Goal: Task Accomplishment & Management: Use online tool/utility

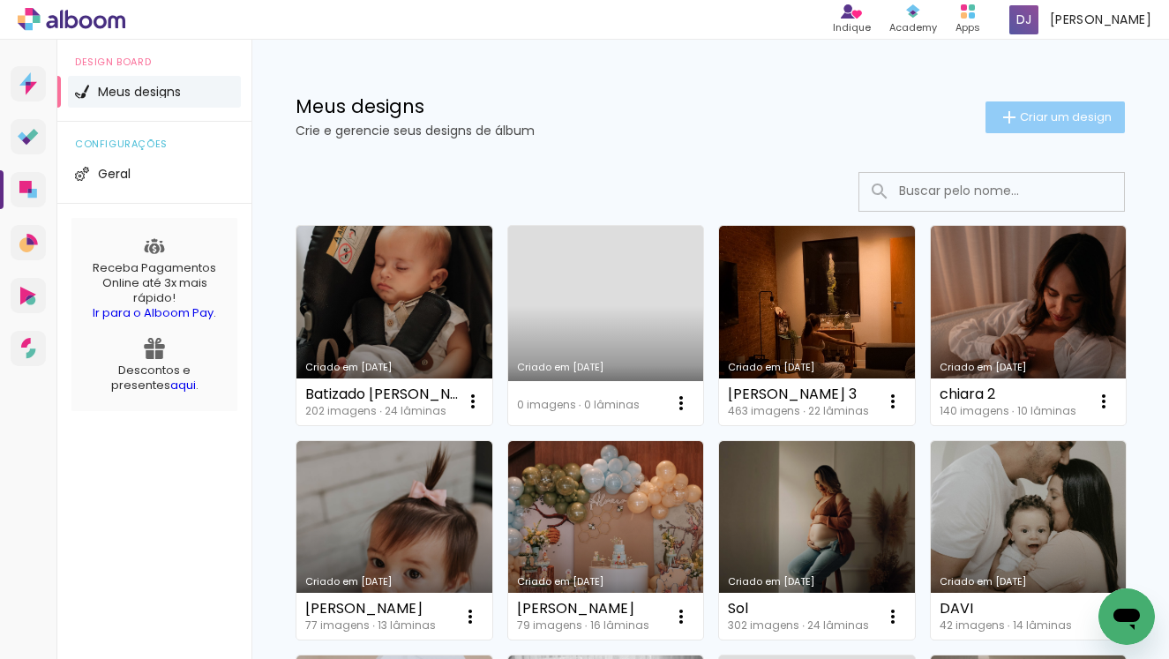
click at [1028, 119] on span "Criar um design" at bounding box center [1066, 116] width 92 height 11
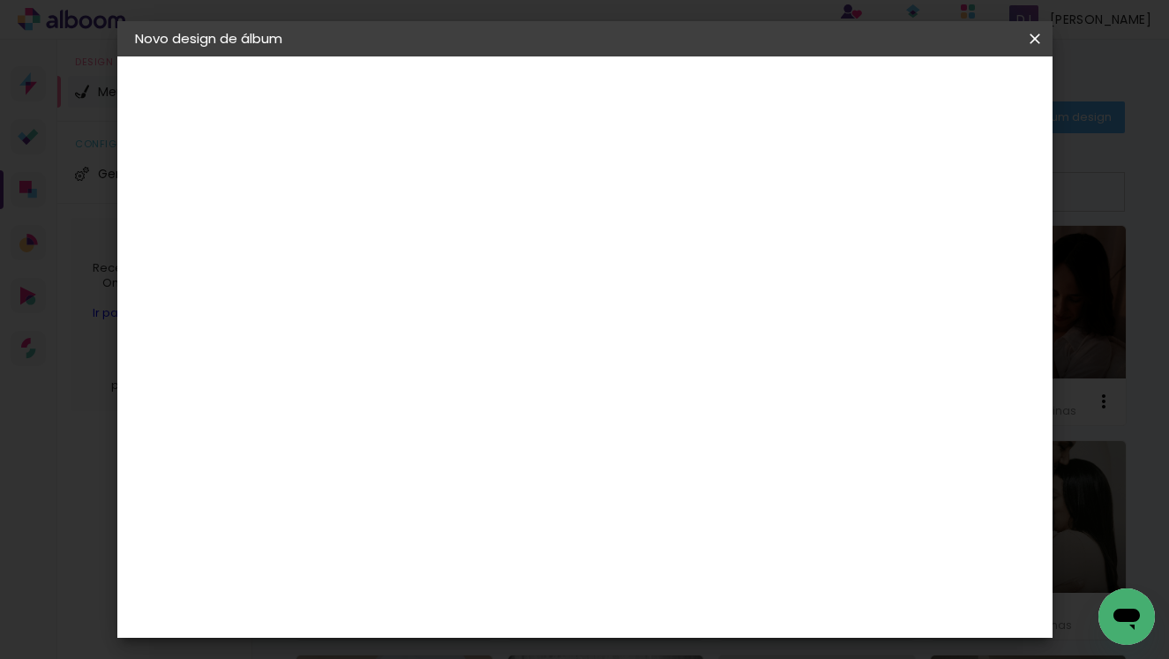
click at [424, 244] on input at bounding box center [424, 236] width 0 height 27
type input "Batizado [PERSON_NAME]"
click at [605, 102] on paper-button "Avançar" at bounding box center [561, 94] width 86 height 30
click at [0, 0] on slot "Tamanho Livre" at bounding box center [0, 0] width 0 height 0
click at [0, 0] on slot "Avançar" at bounding box center [0, 0] width 0 height 0
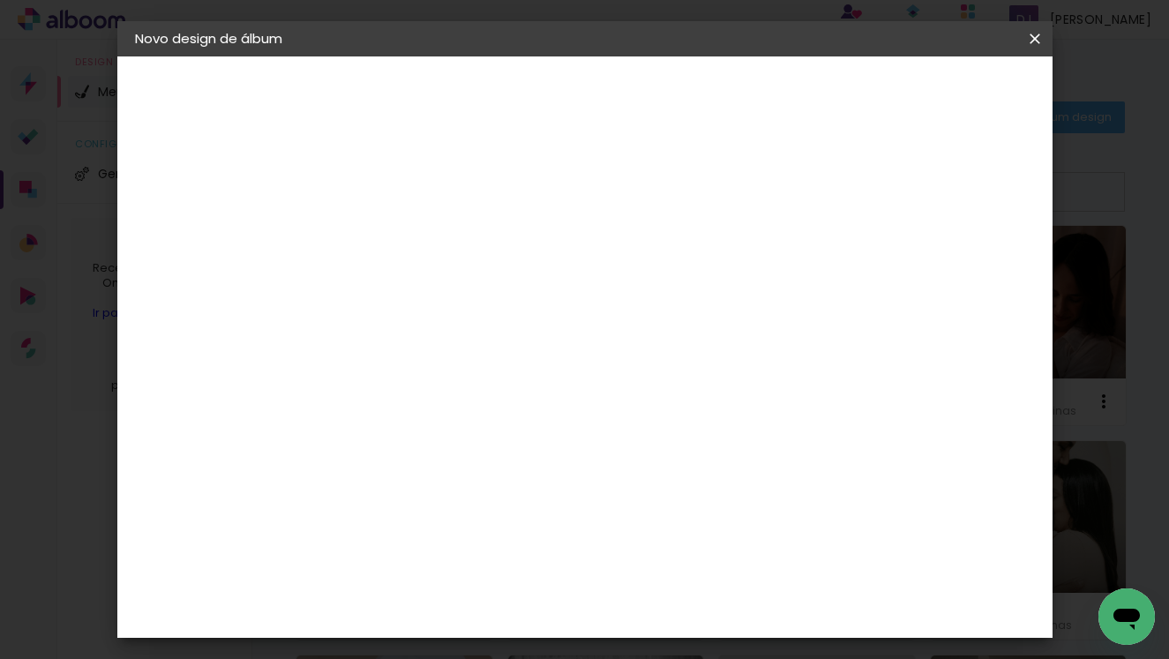
scroll to position [167, 0]
click at [378, 280] on input "30" at bounding box center [368, 285] width 46 height 26
type input "20"
type paper-input "20"
click at [702, 553] on input "60" at bounding box center [689, 554] width 46 height 26
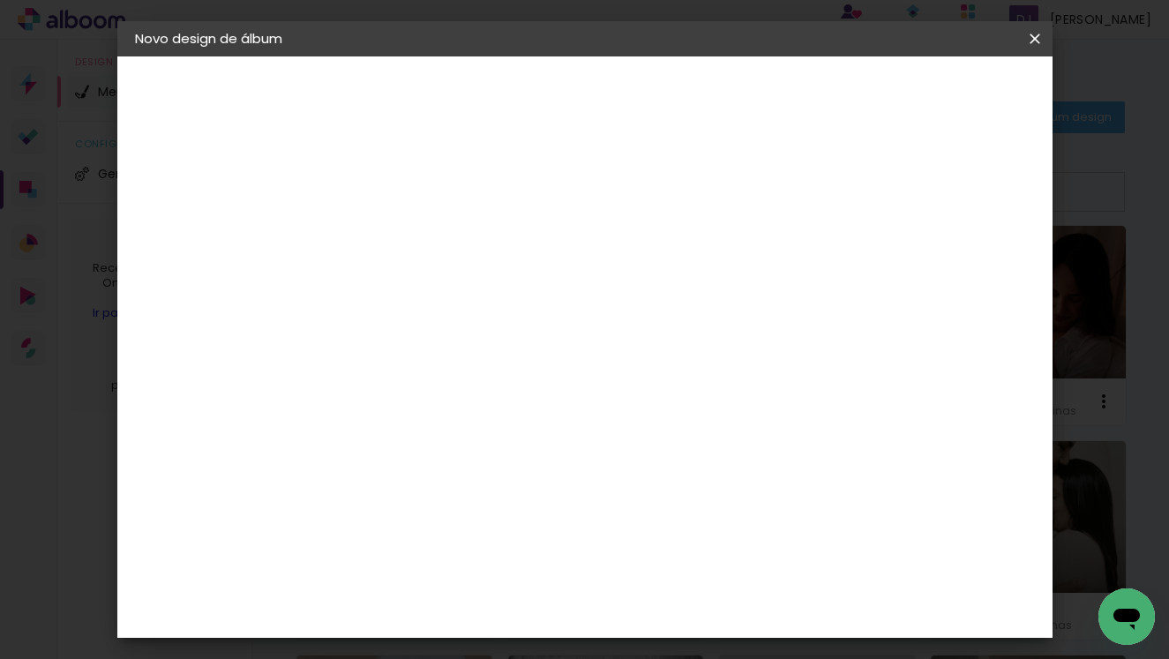
scroll to position [198, 0]
type input "40"
type paper-input "40"
click at [938, 93] on span "Iniciar design" at bounding box center [898, 93] width 80 height 12
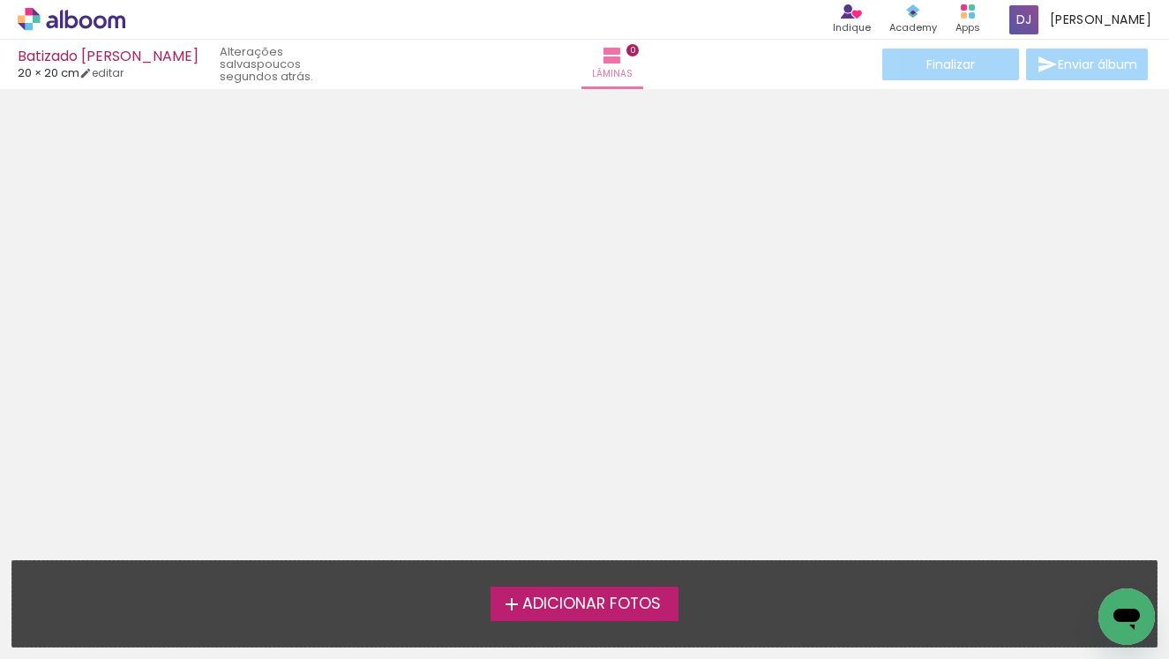
click at [580, 613] on span "Adicionar Fotos" at bounding box center [592, 605] width 139 height 16
click at [0, 0] on input "file" at bounding box center [0, 0] width 0 height 0
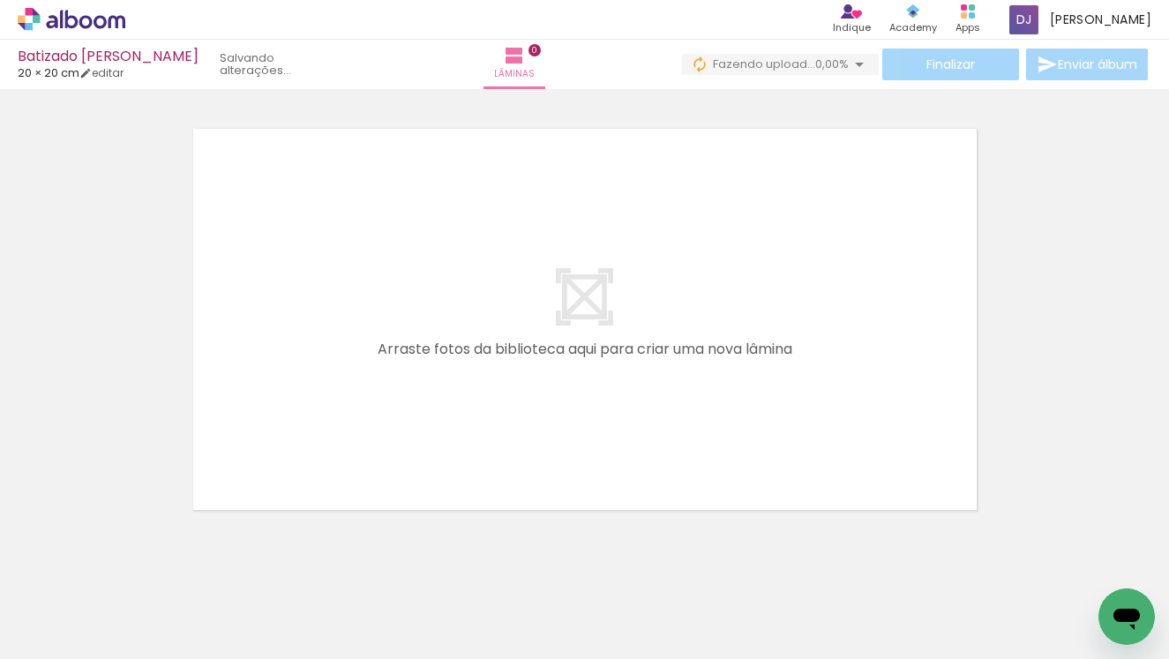
click at [796, 71] on span "Fazendo upload..." at bounding box center [764, 64] width 102 height 17
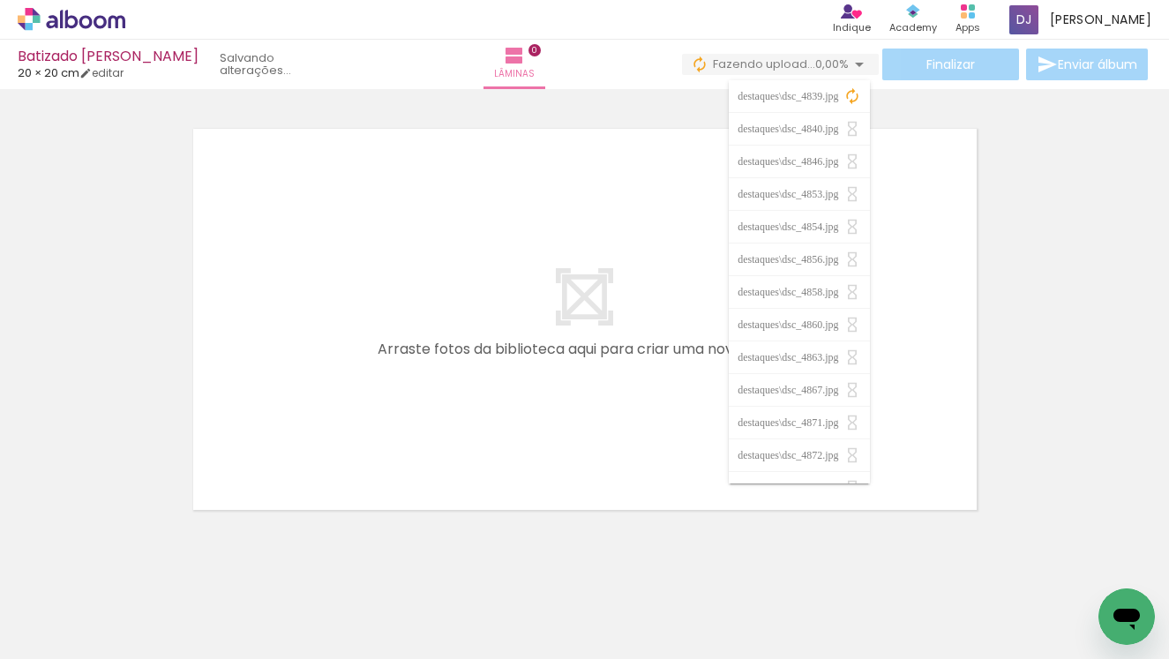
click at [854, 101] on iron-icon at bounding box center [853, 96] width 18 height 18
click at [852, 94] on iron-icon at bounding box center [853, 96] width 18 height 18
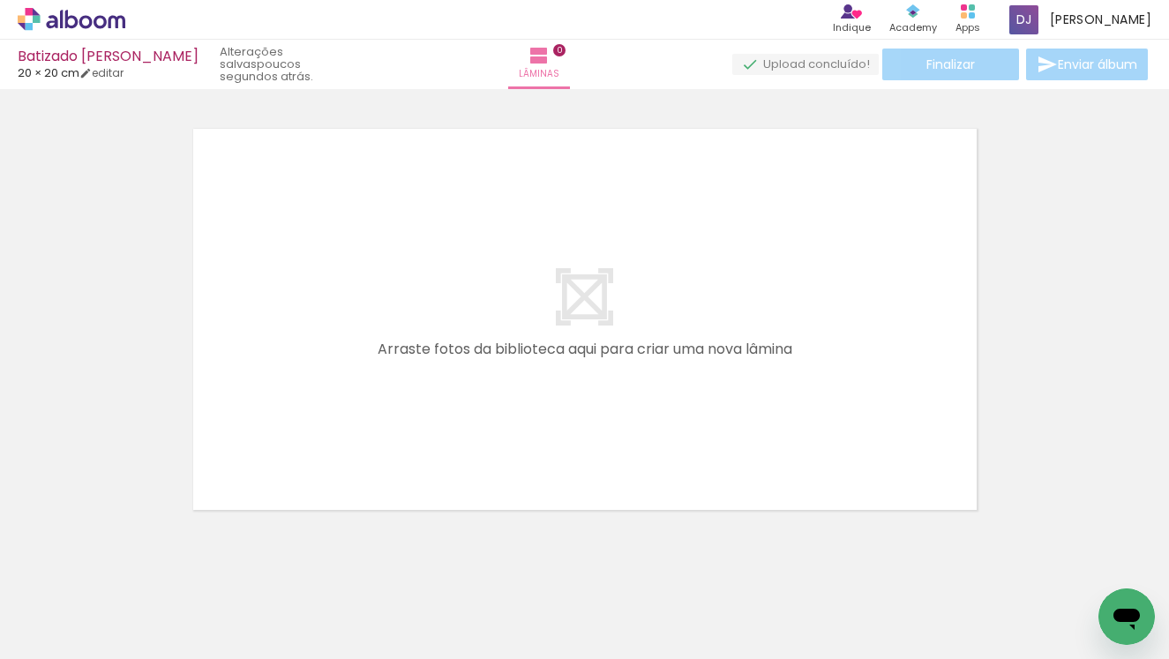
click at [54, 636] on span "Adicionar Fotos" at bounding box center [62, 635] width 53 height 19
click at [0, 0] on input "file" at bounding box center [0, 0] width 0 height 0
click at [55, 635] on span "Adicionar Fotos" at bounding box center [62, 635] width 53 height 19
click at [0, 0] on input "file" at bounding box center [0, 0] width 0 height 0
click at [48, 637] on span "Adicionar Fotos" at bounding box center [62, 635] width 53 height 19
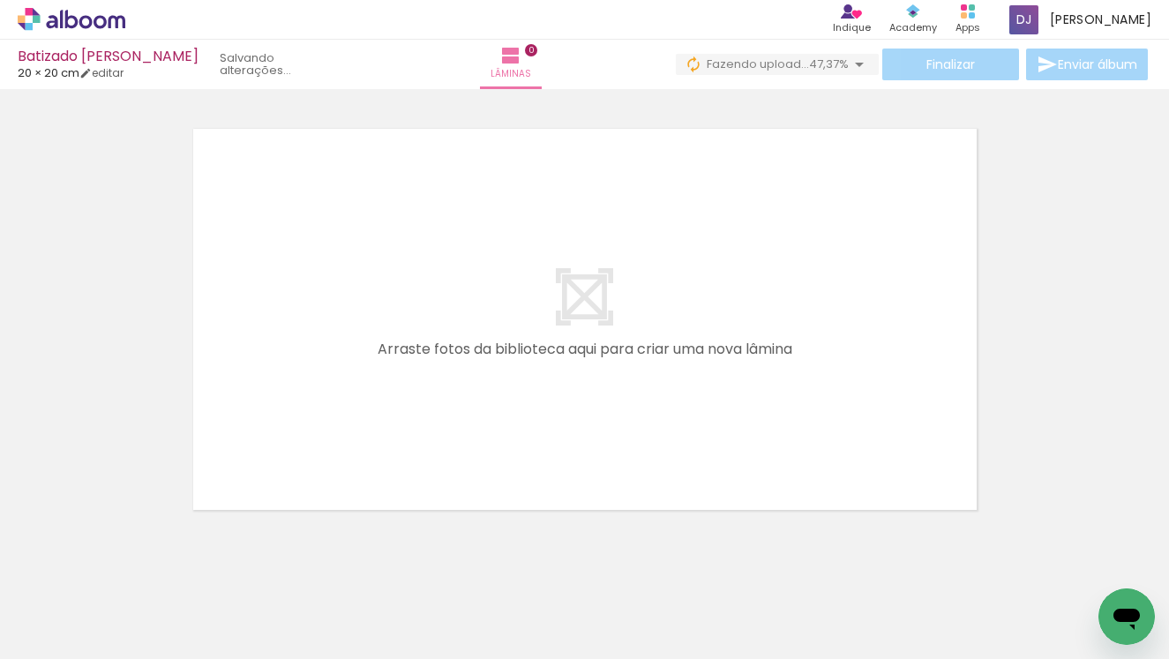
click at [0, 0] on input "file" at bounding box center [0, 0] width 0 height 0
click at [186, 611] on div at bounding box center [177, 599] width 62 height 87
click at [160, 596] on div at bounding box center [177, 599] width 62 height 87
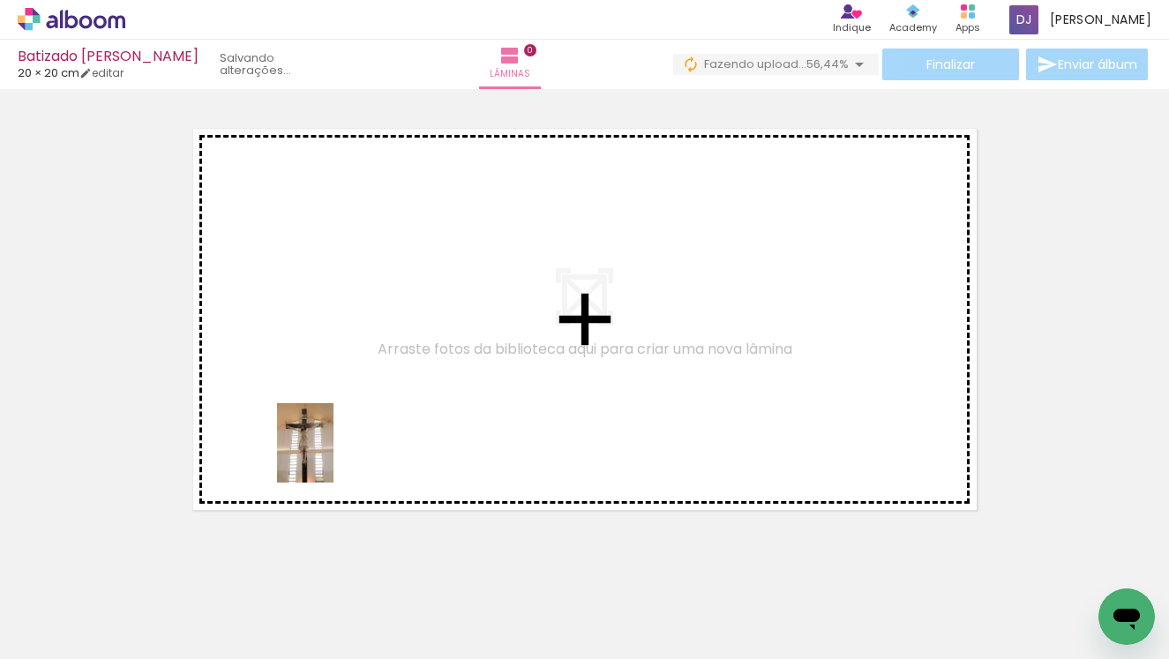
drag, startPoint x: 179, startPoint y: 606, endPoint x: 353, endPoint y: 426, distance: 250.3
click at [353, 426] on quentale-workspace at bounding box center [584, 329] width 1169 height 659
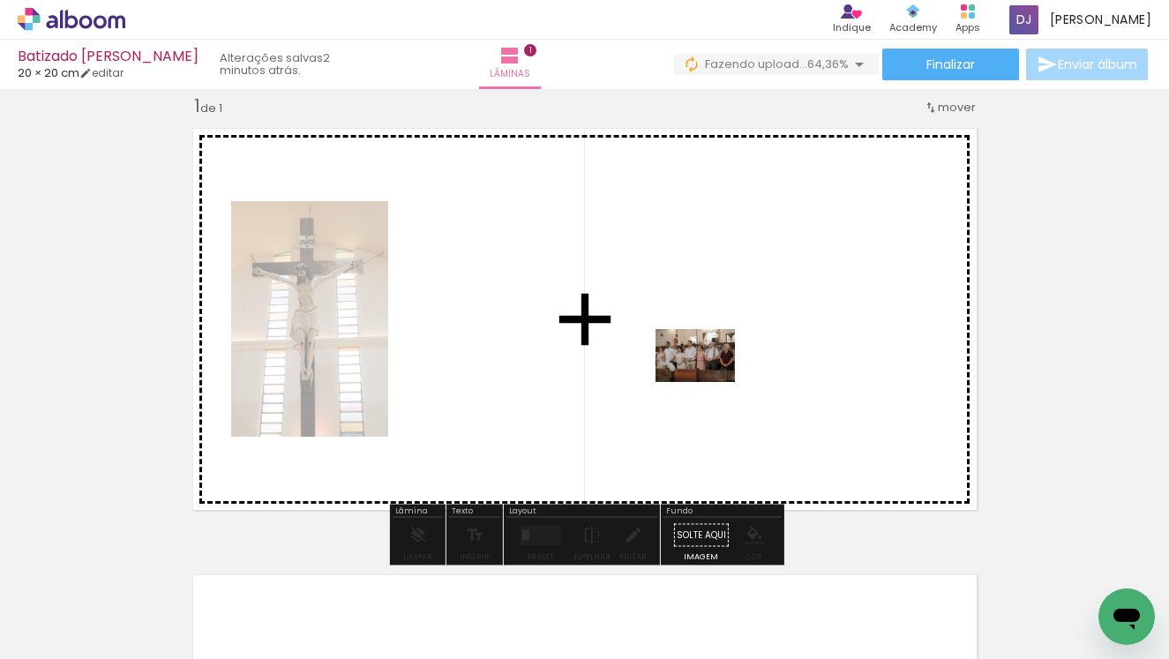
drag, startPoint x: 739, startPoint y: 626, endPoint x: 709, endPoint y: 382, distance: 245.4
click at [709, 382] on quentale-workspace at bounding box center [584, 329] width 1169 height 659
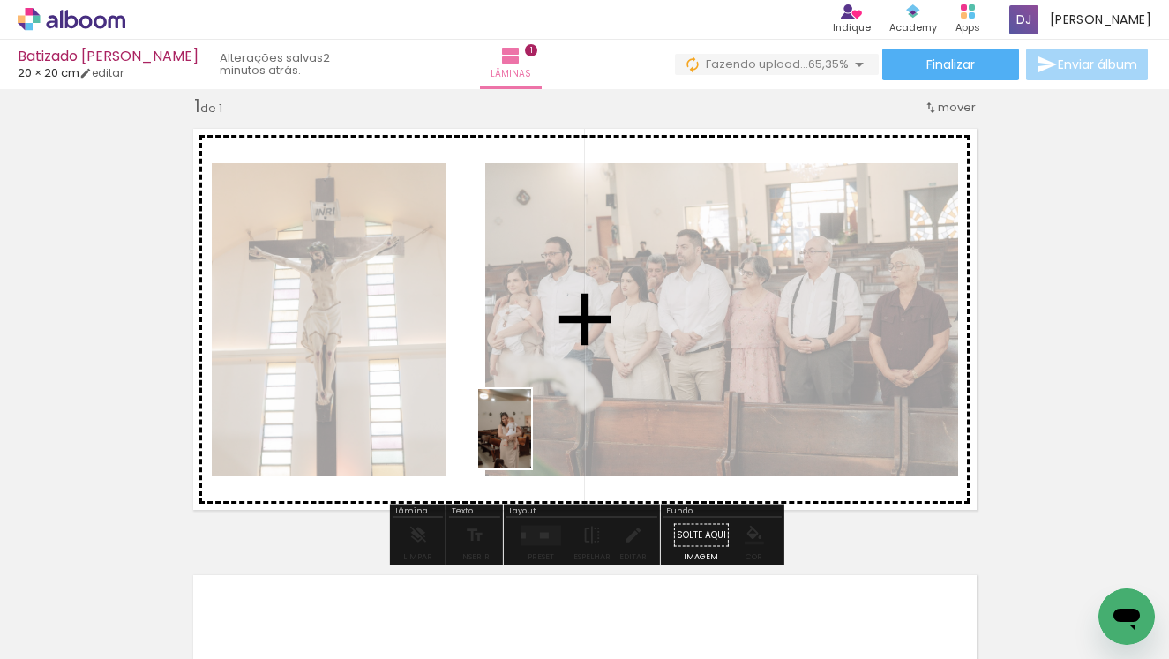
drag, startPoint x: 485, startPoint y: 608, endPoint x: 531, endPoint y: 442, distance: 172.4
click at [531, 442] on quentale-workspace at bounding box center [584, 329] width 1169 height 659
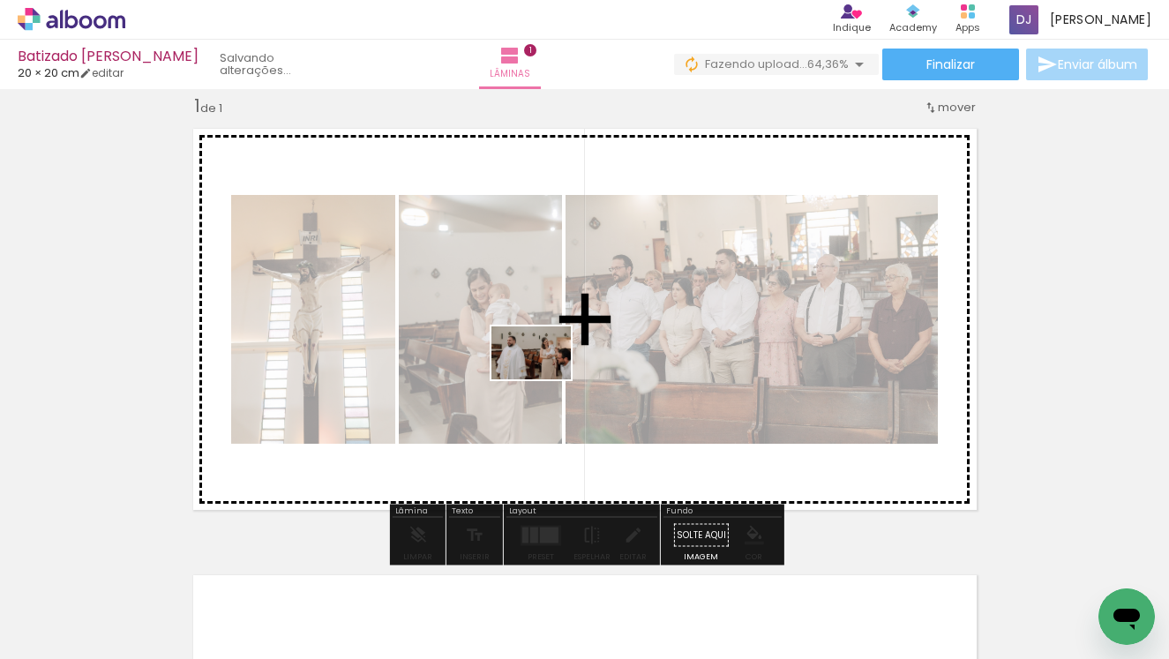
drag, startPoint x: 403, startPoint y: 607, endPoint x: 545, endPoint y: 380, distance: 268.0
click at [545, 380] on quentale-workspace at bounding box center [584, 329] width 1169 height 659
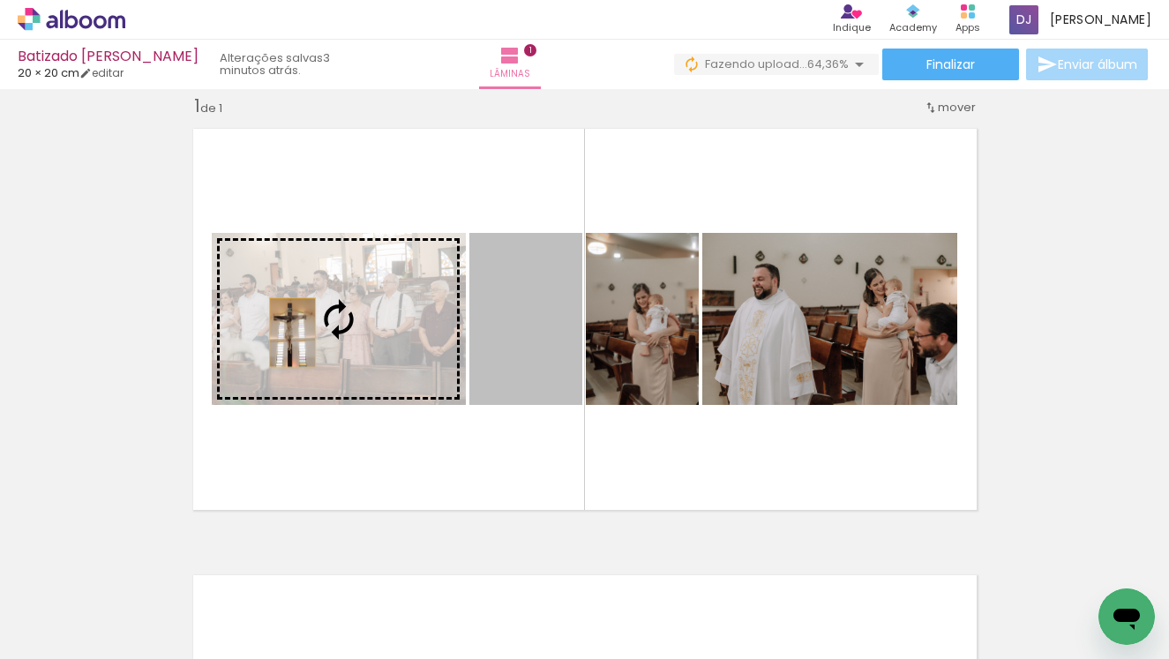
drag, startPoint x: 542, startPoint y: 349, endPoint x: 292, endPoint y: 333, distance: 250.3
click at [0, 0] on slot at bounding box center [0, 0] width 0 height 0
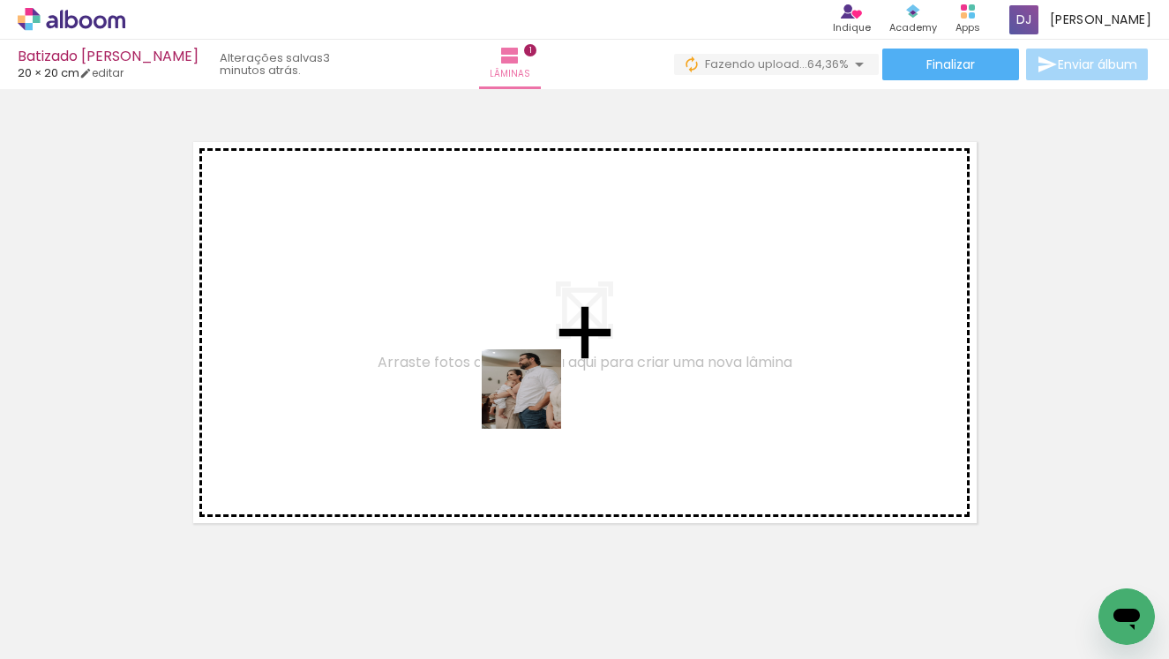
drag, startPoint x: 567, startPoint y: 626, endPoint x: 531, endPoint y: 383, distance: 245.3
click at [531, 383] on quentale-workspace at bounding box center [584, 329] width 1169 height 659
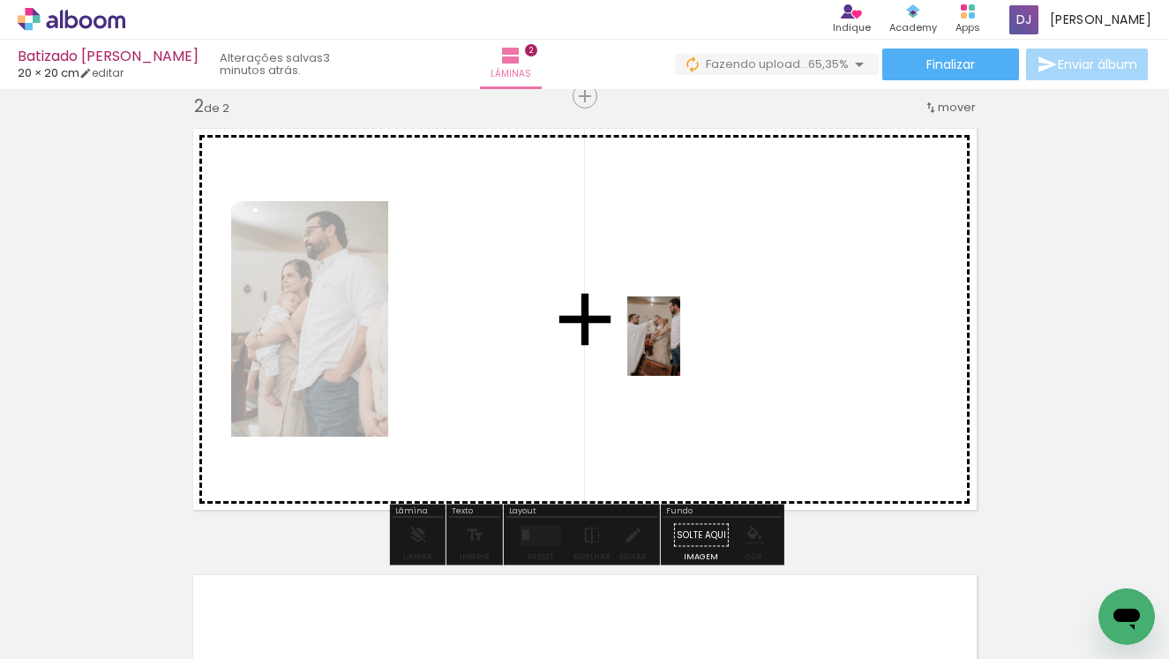
drag, startPoint x: 777, startPoint y: 606, endPoint x: 681, endPoint y: 350, distance: 274.3
click at [681, 350] on quentale-workspace at bounding box center [584, 329] width 1169 height 659
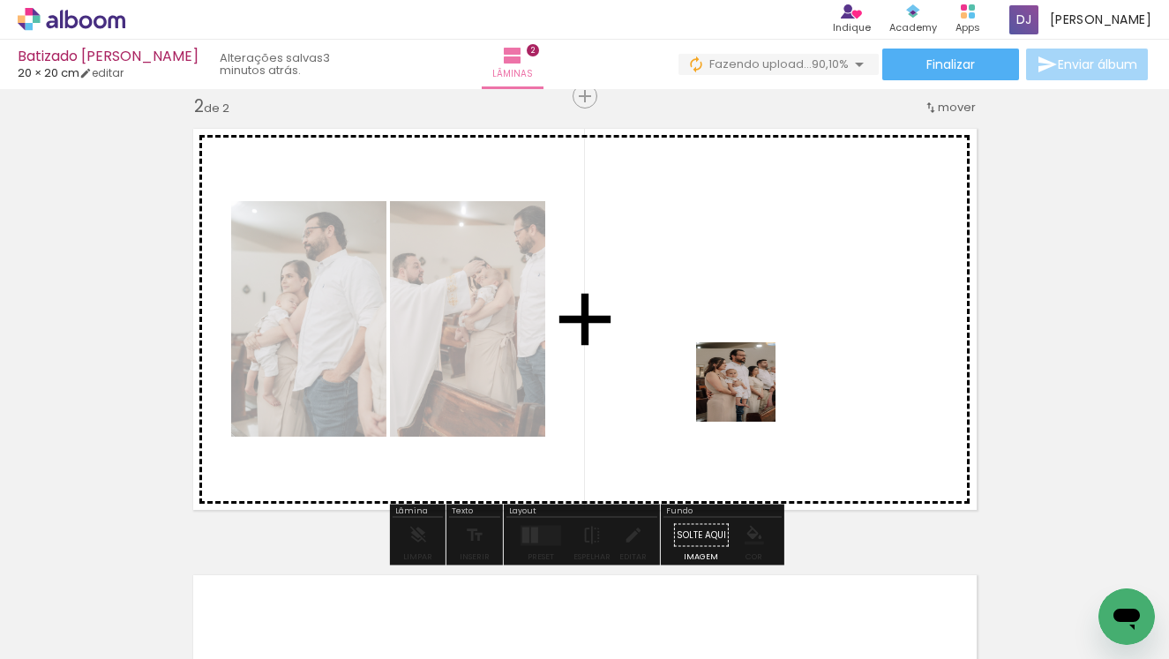
drag, startPoint x: 859, startPoint y: 625, endPoint x: 743, endPoint y: 365, distance: 284.9
click at [743, 365] on quentale-workspace at bounding box center [584, 329] width 1169 height 659
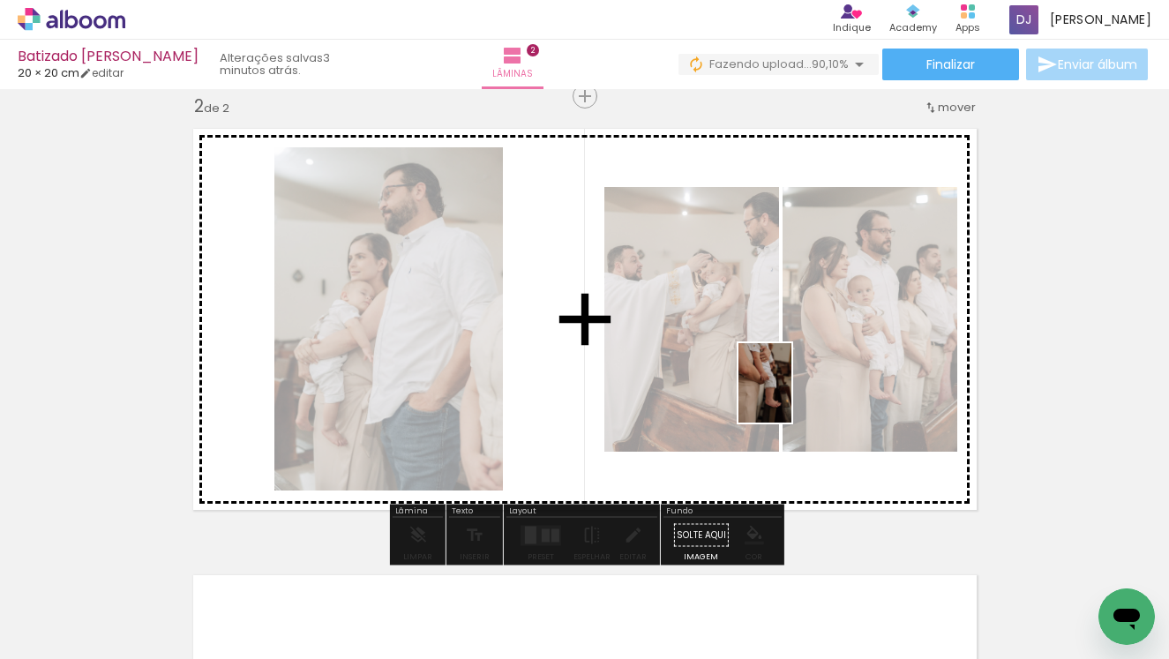
drag, startPoint x: 902, startPoint y: 611, endPoint x: 792, endPoint y: 396, distance: 241.2
click at [792, 396] on quentale-workspace at bounding box center [584, 329] width 1169 height 659
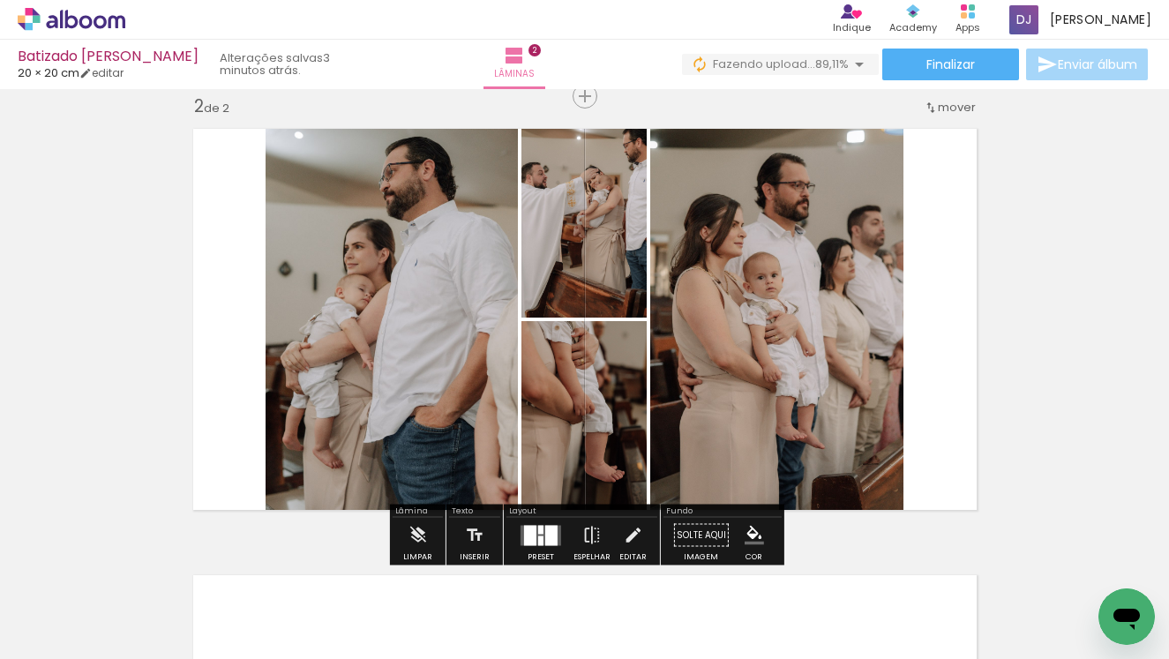
click at [545, 530] on div at bounding box center [551, 535] width 12 height 20
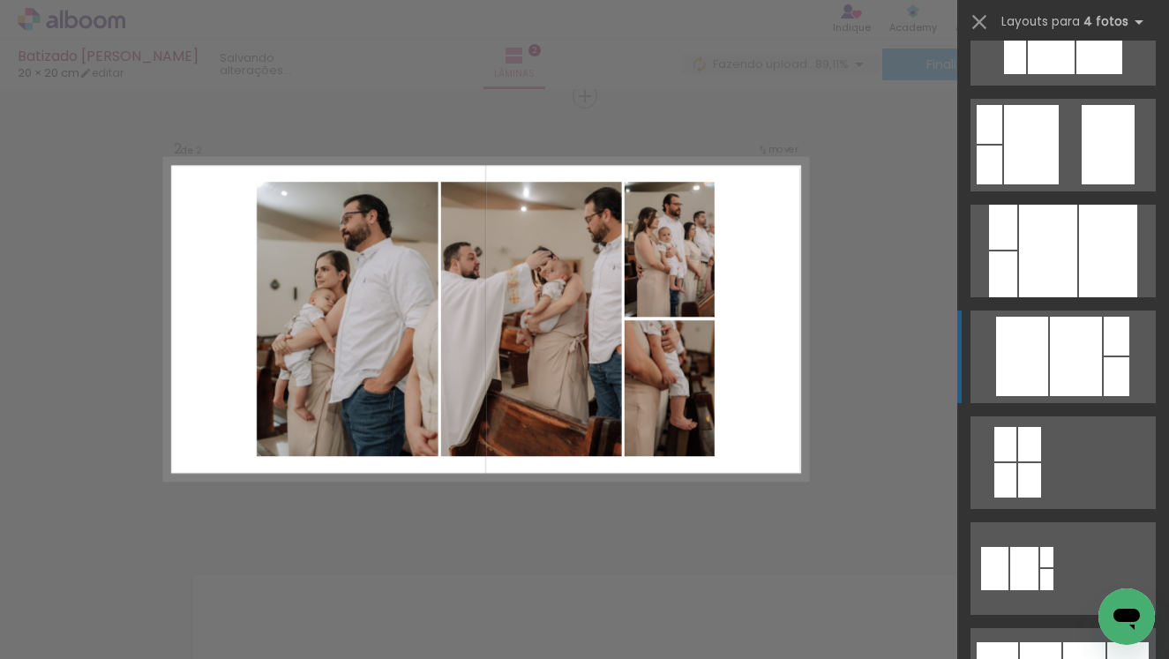
scroll to position [706, 0]
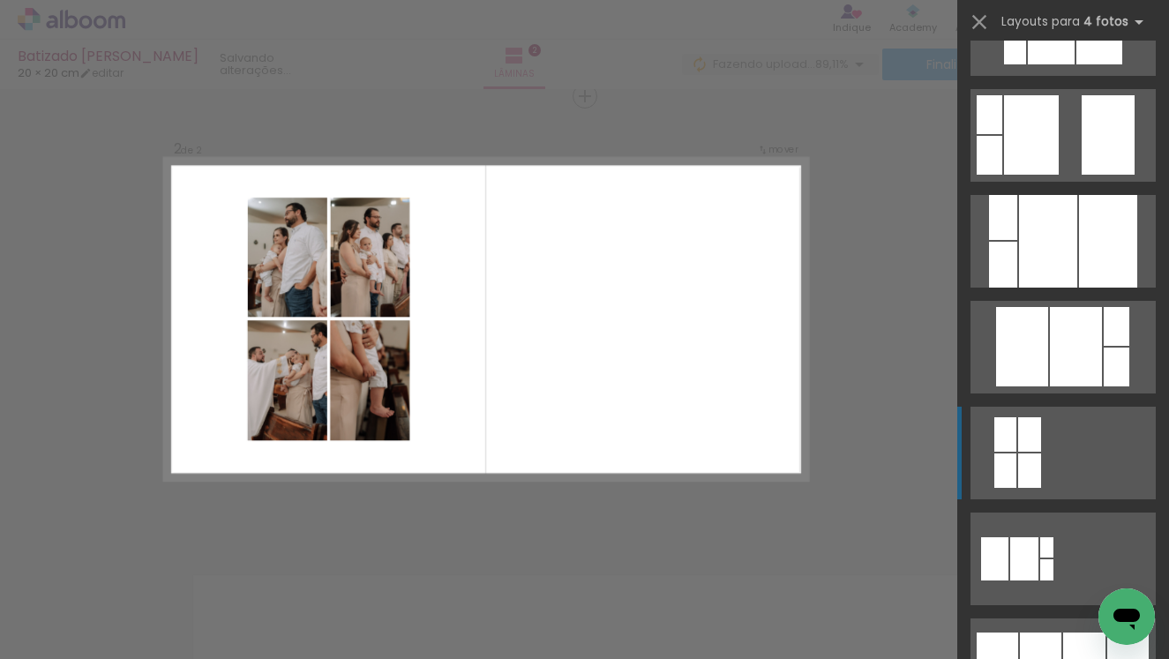
click at [1019, 492] on quentale-layouter at bounding box center [1063, 453] width 185 height 93
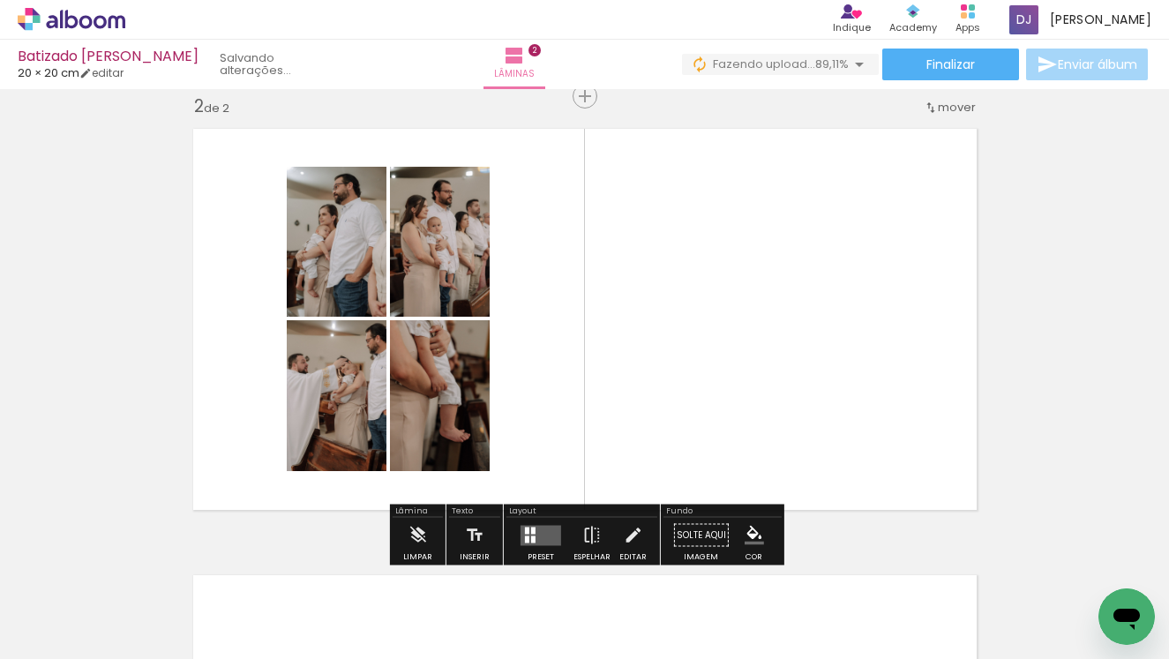
click at [62, 641] on span "Adicionar Fotos" at bounding box center [62, 635] width 53 height 19
click at [0, 0] on input "file" at bounding box center [0, 0] width 0 height 0
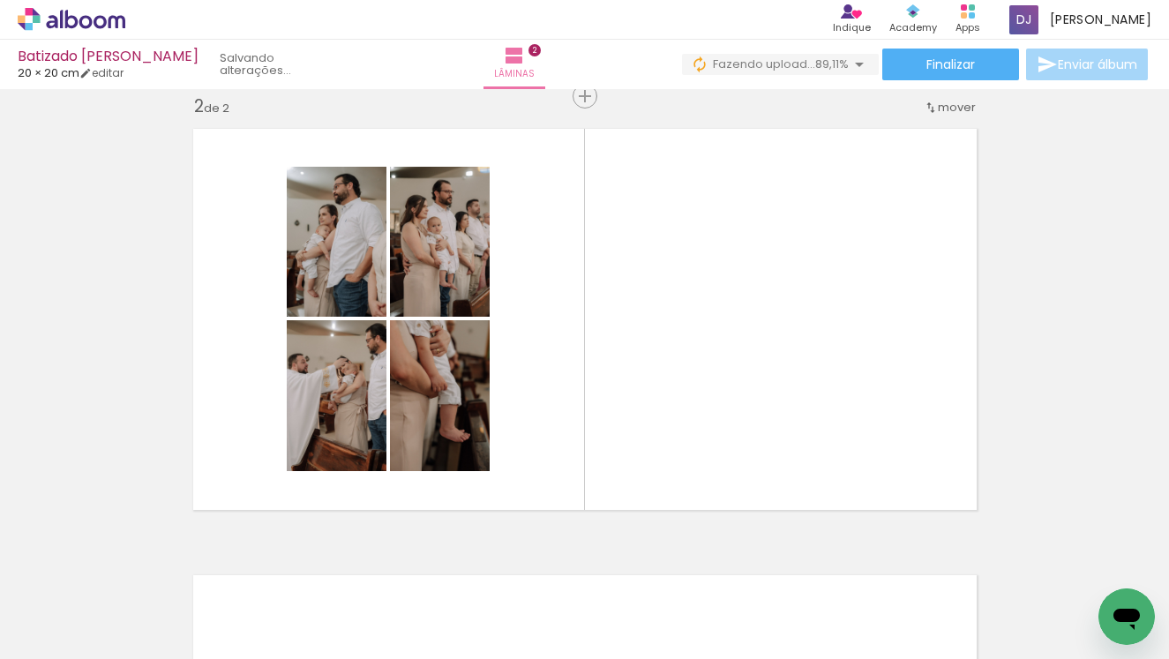
scroll to position [0, 2295]
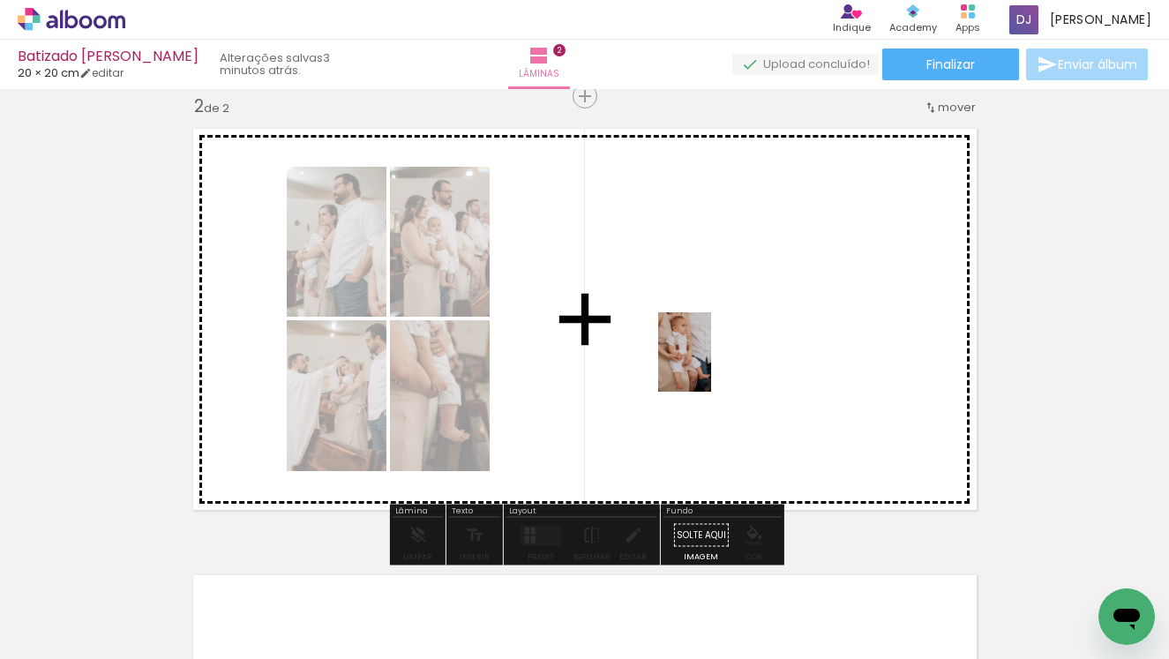
drag, startPoint x: 655, startPoint y: 618, endPoint x: 711, endPoint y: 365, distance: 258.7
click at [711, 365] on quentale-workspace at bounding box center [584, 329] width 1169 height 659
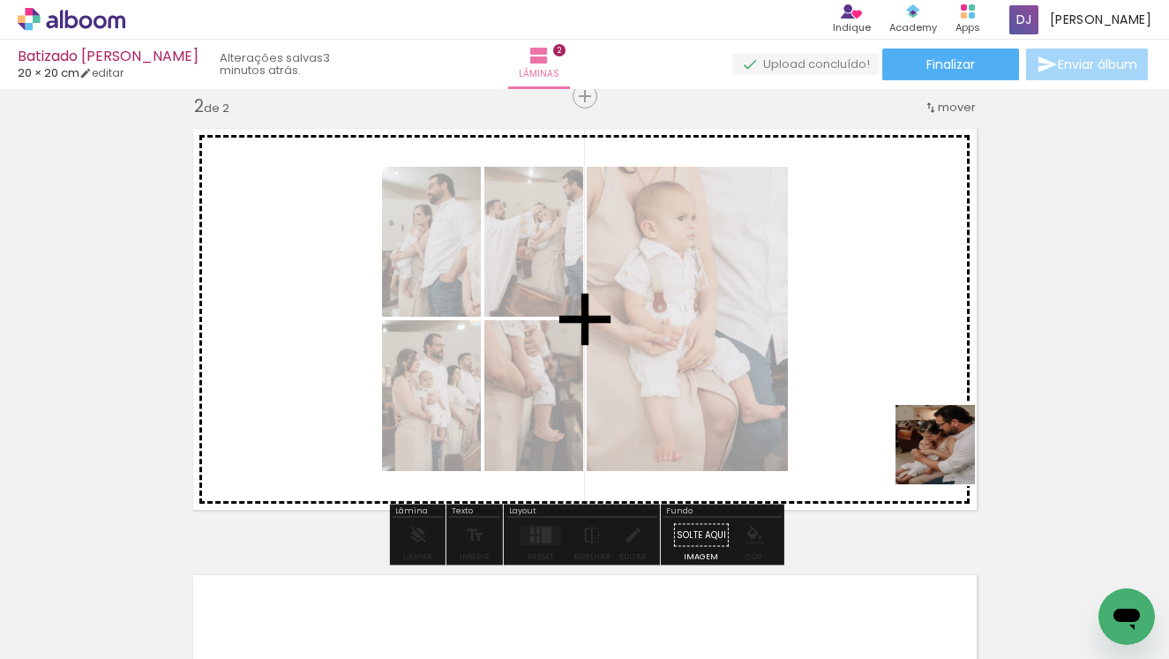
drag, startPoint x: 958, startPoint y: 625, endPoint x: 949, endPoint y: 440, distance: 185.6
click at [949, 440] on quentale-workspace at bounding box center [584, 329] width 1169 height 659
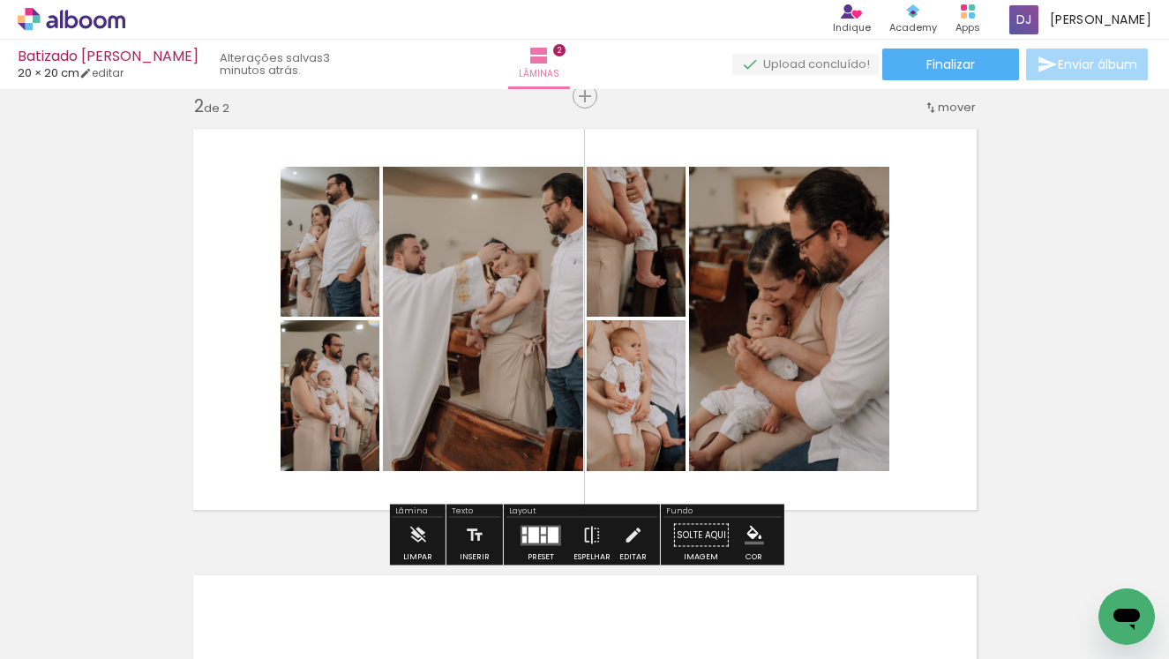
scroll to position [0, 2593]
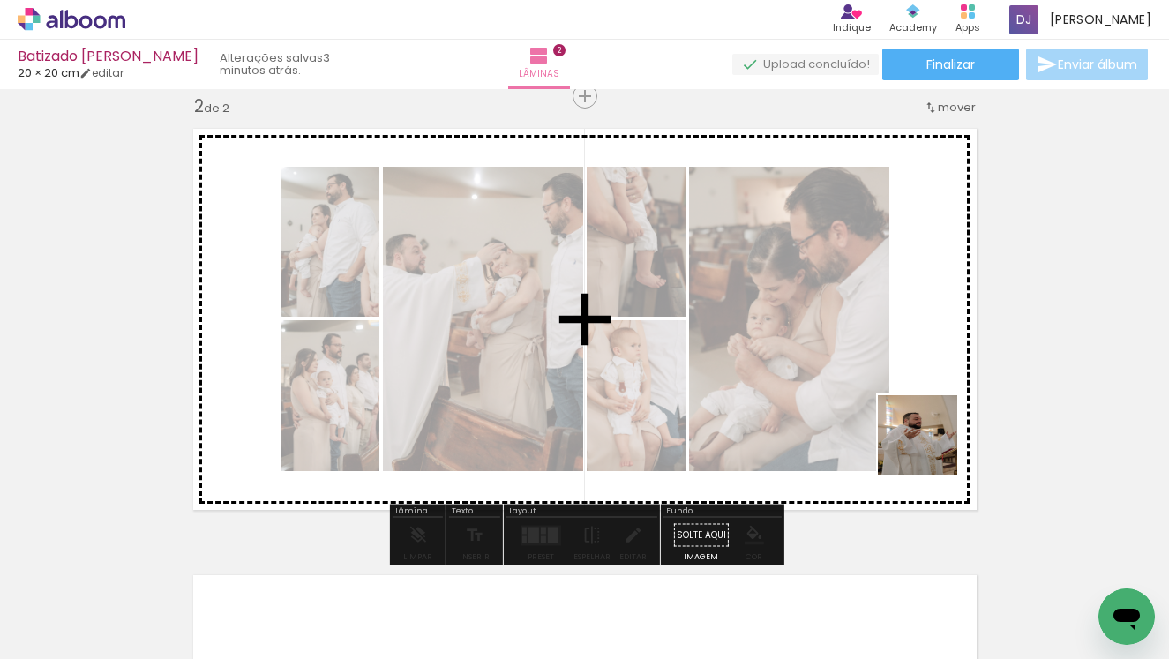
drag, startPoint x: 954, startPoint y: 620, endPoint x: 930, endPoint y: 438, distance: 183.4
click at [930, 438] on quentale-workspace at bounding box center [584, 329] width 1169 height 659
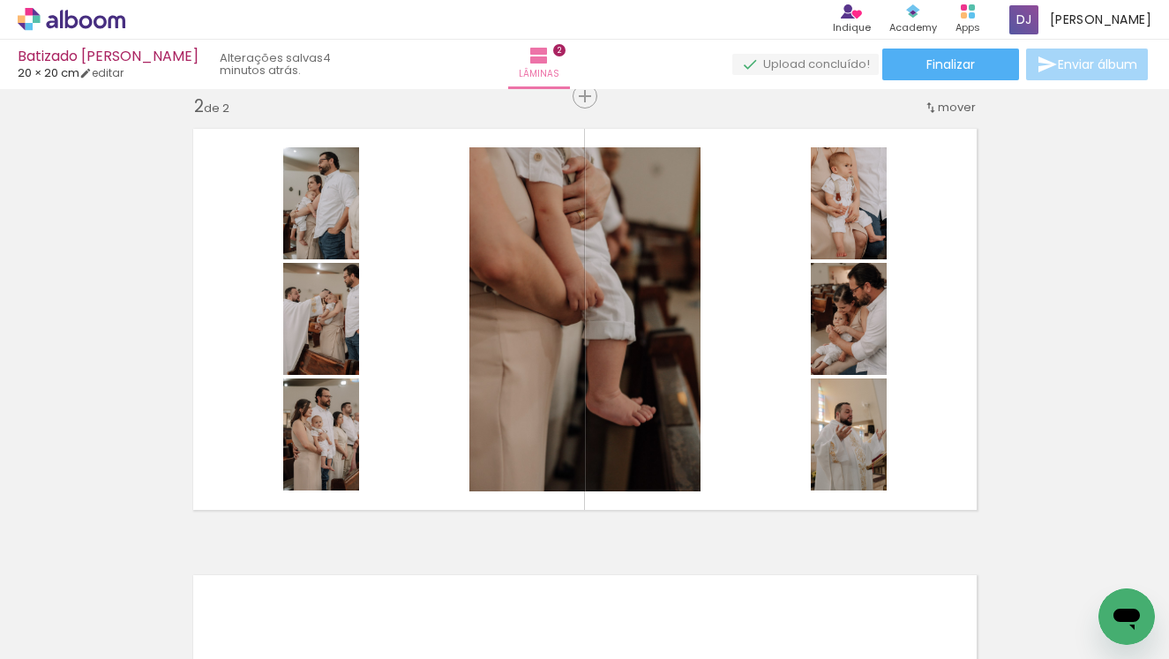
scroll to position [0, 3246]
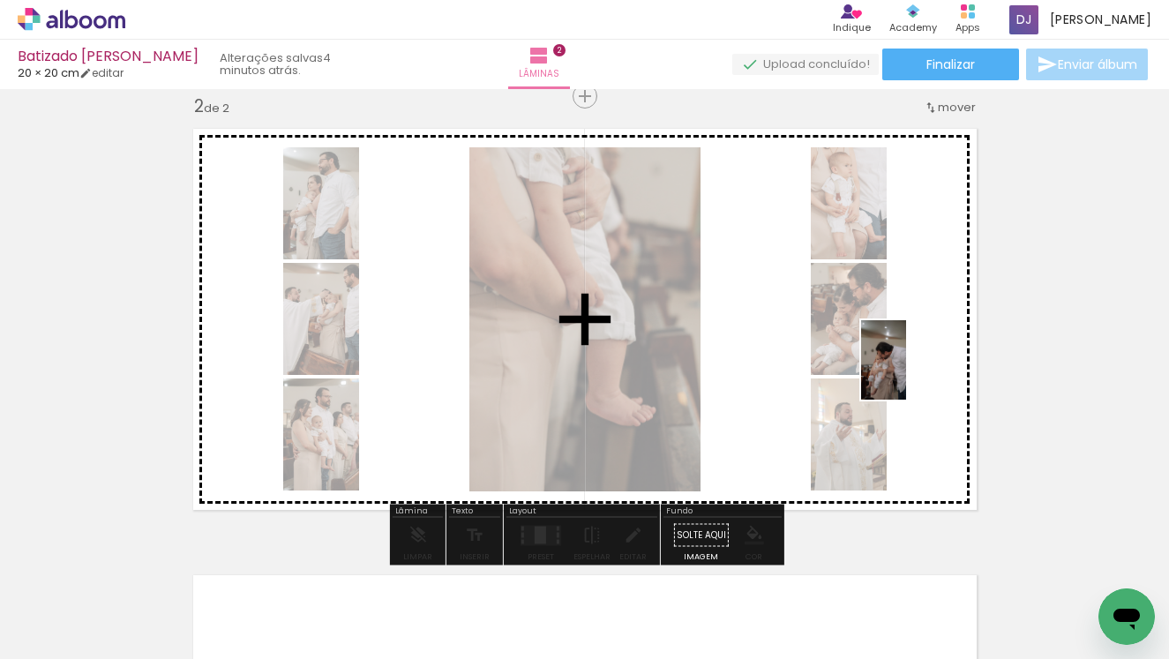
drag, startPoint x: 878, startPoint y: 624, endPoint x: 914, endPoint y: 373, distance: 253.3
click at [914, 373] on quentale-workspace at bounding box center [584, 329] width 1169 height 659
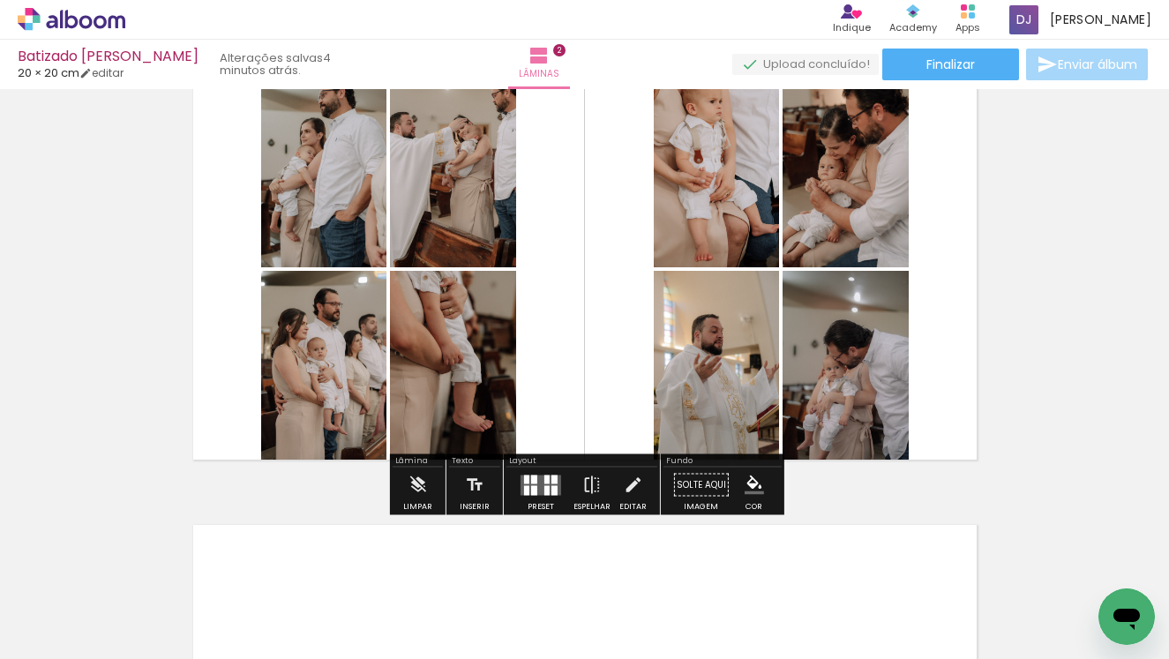
scroll to position [544, 0]
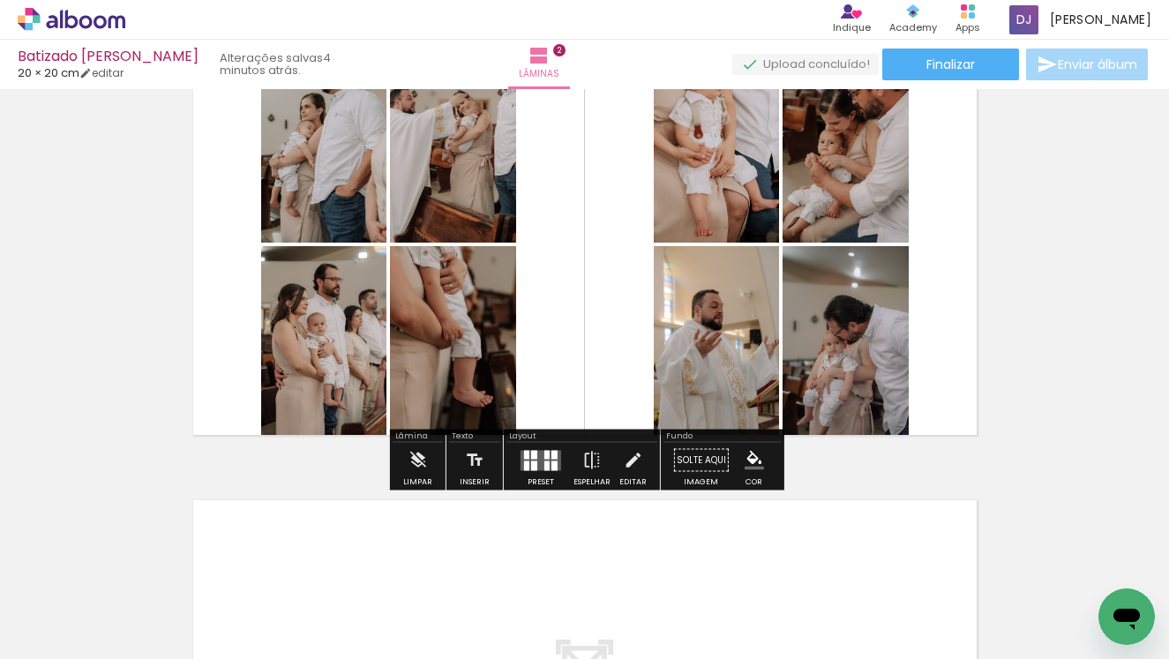
click at [545, 467] on div at bounding box center [547, 466] width 5 height 10
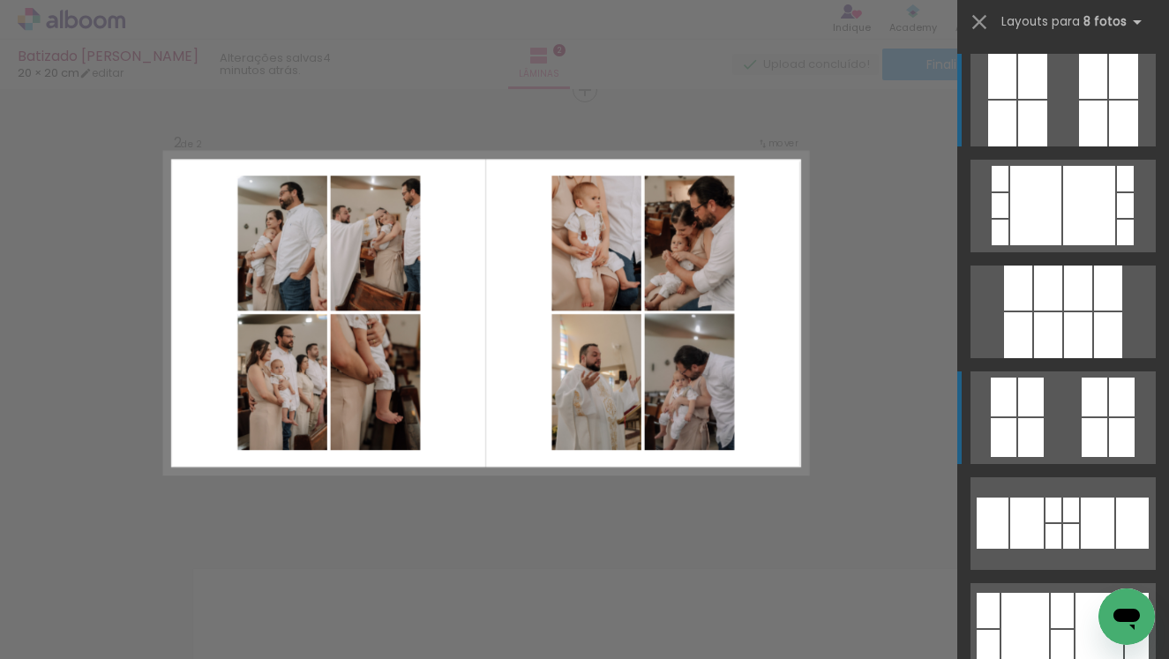
scroll to position [469, 0]
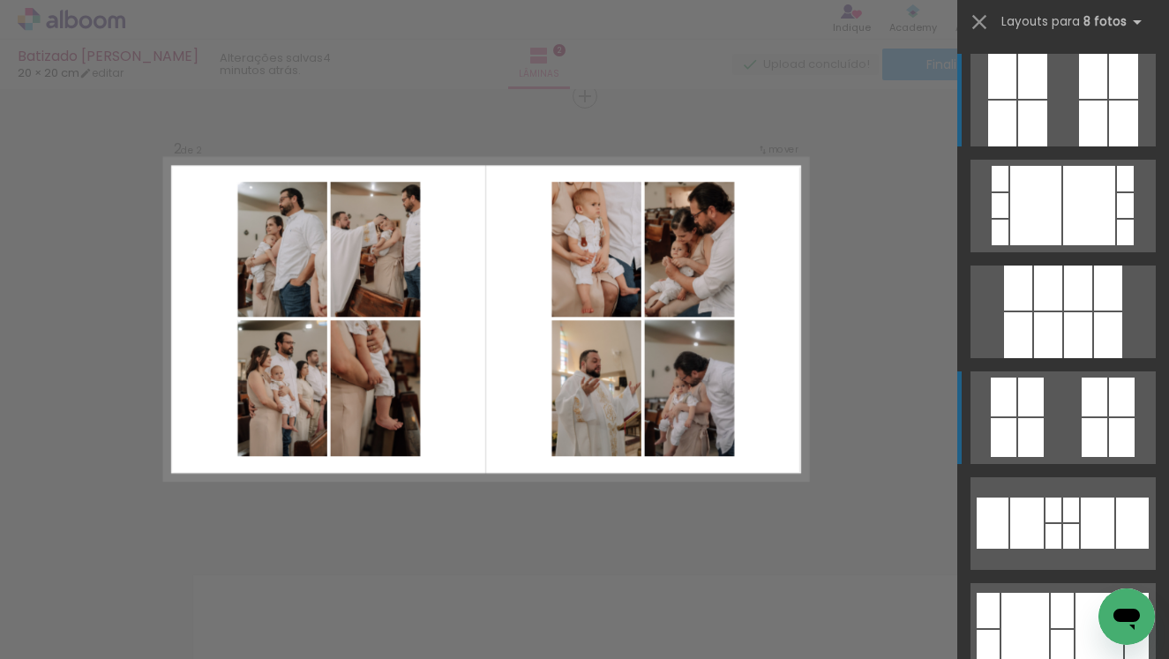
click at [1059, 430] on quentale-layouter at bounding box center [1063, 418] width 185 height 93
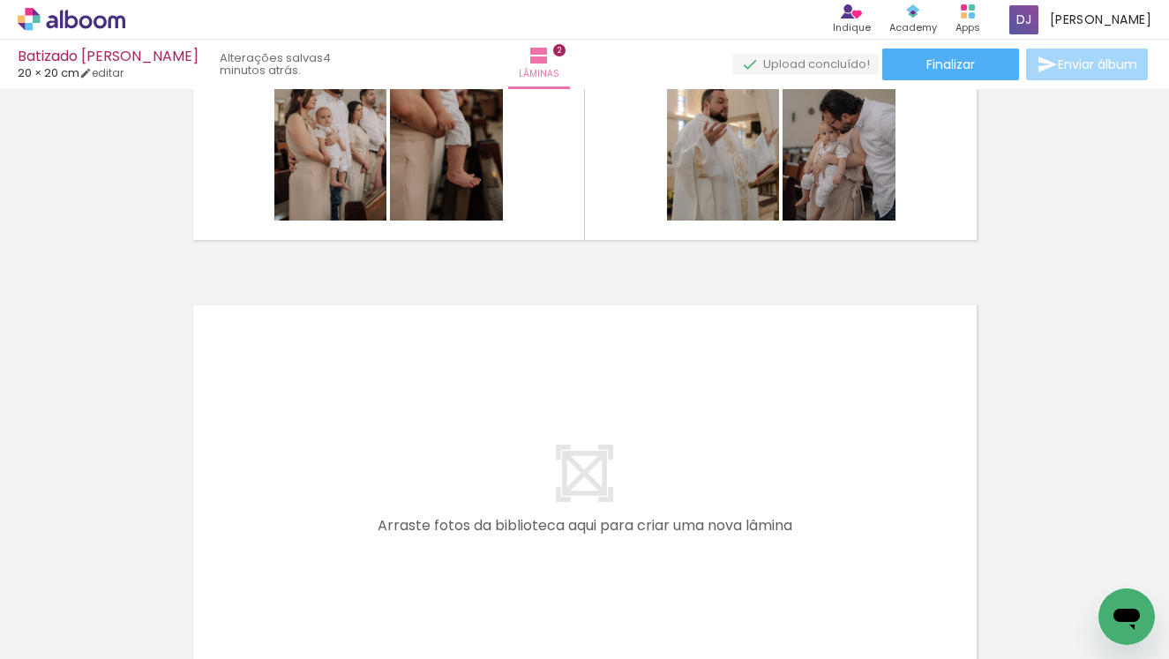
scroll to position [0, 3531]
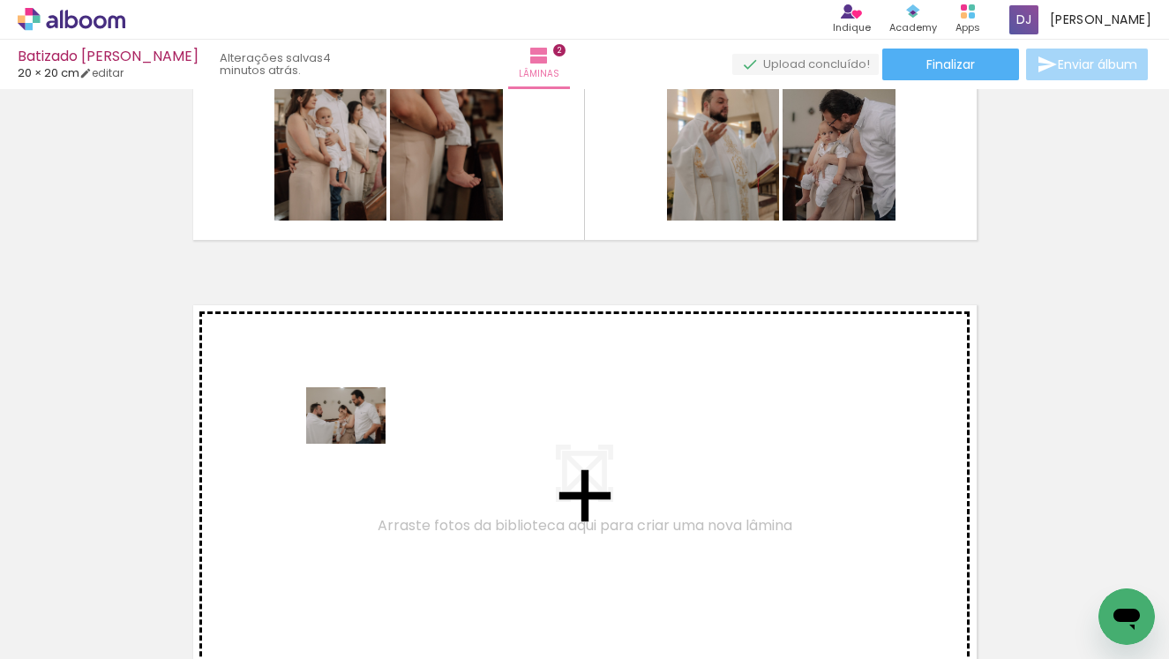
drag, startPoint x: 317, startPoint y: 612, endPoint x: 359, endPoint y: 440, distance: 176.4
click at [359, 440] on quentale-workspace at bounding box center [584, 329] width 1169 height 659
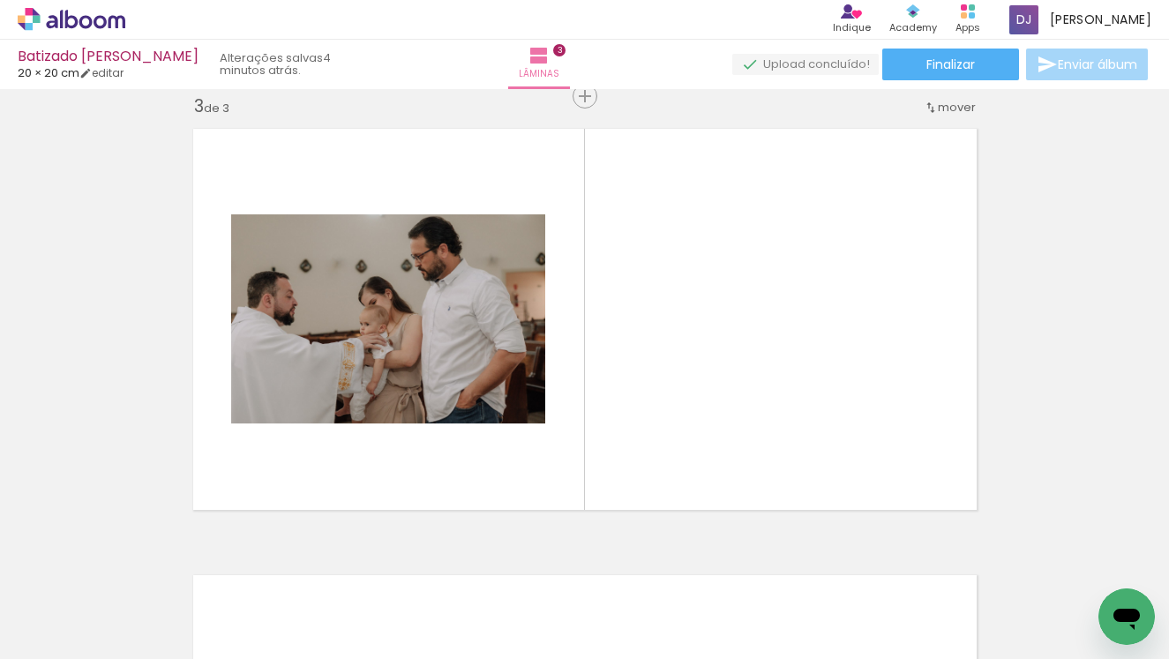
scroll to position [0, 3602]
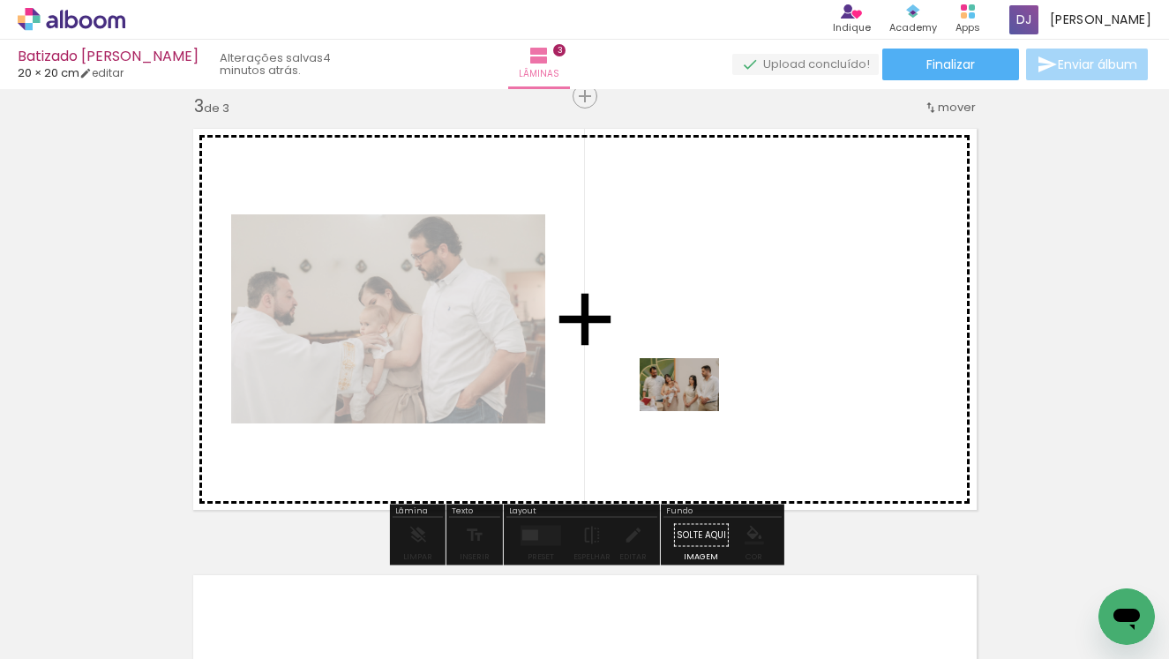
drag, startPoint x: 638, startPoint y: 614, endPoint x: 695, endPoint y: 402, distance: 219.2
click at [695, 402] on quentale-workspace at bounding box center [584, 329] width 1169 height 659
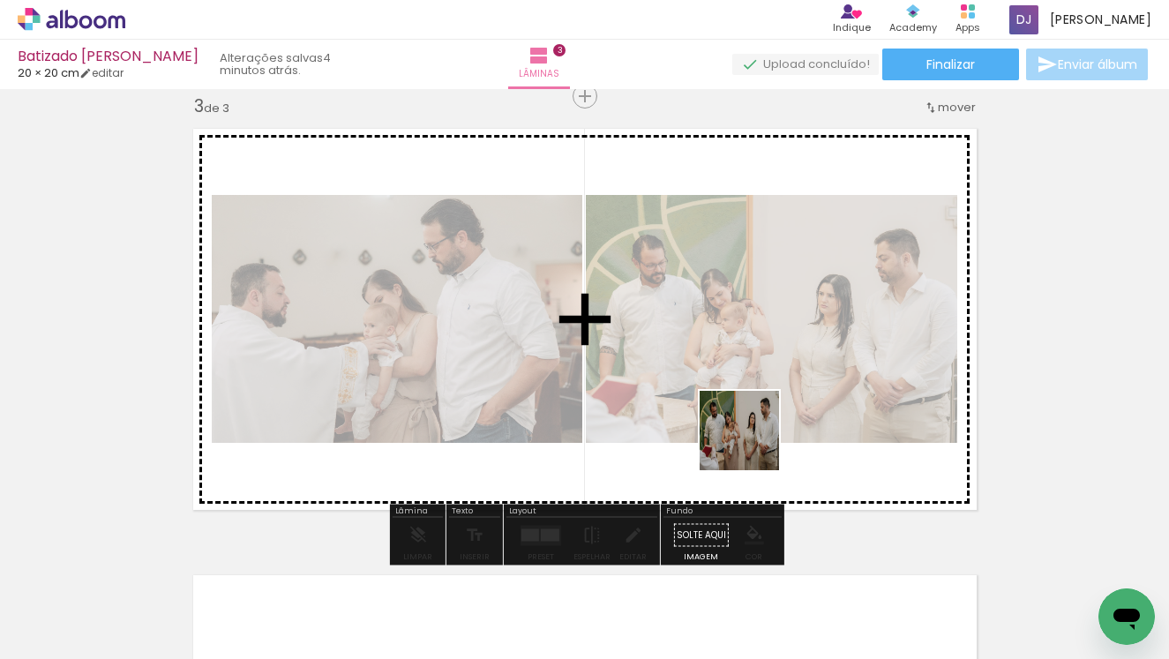
drag, startPoint x: 730, startPoint y: 604, endPoint x: 768, endPoint y: 392, distance: 215.2
click at [768, 392] on quentale-workspace at bounding box center [584, 329] width 1169 height 659
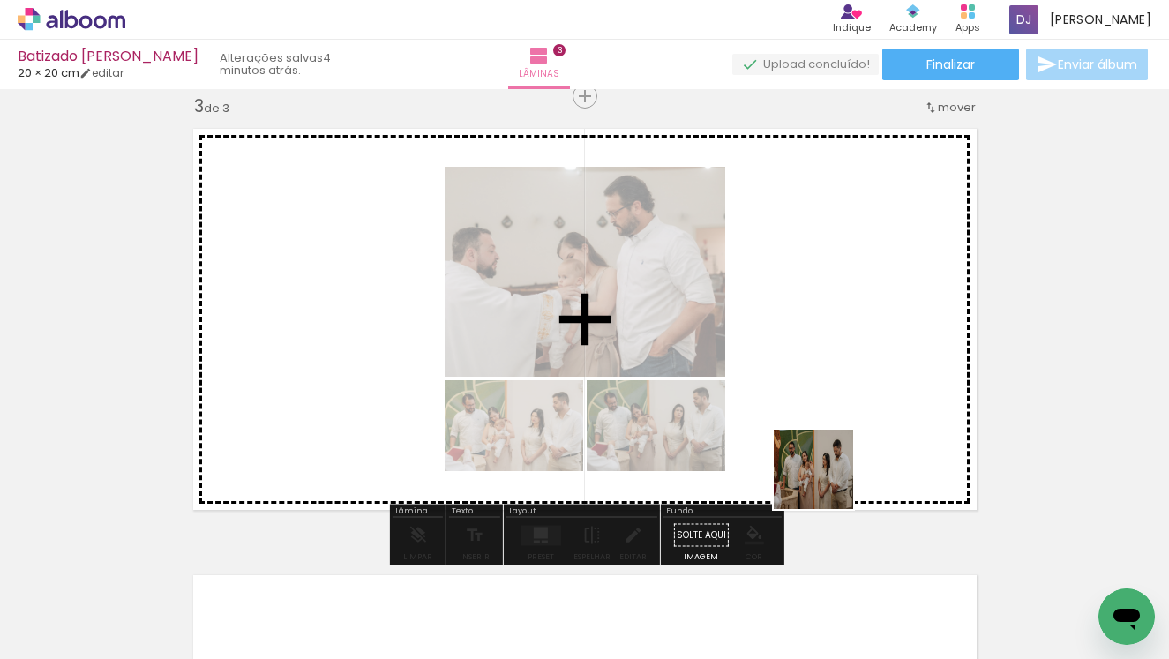
drag, startPoint x: 823, startPoint y: 605, endPoint x: 827, endPoint y: 405, distance: 200.4
click at [827, 405] on quentale-workspace at bounding box center [584, 329] width 1169 height 659
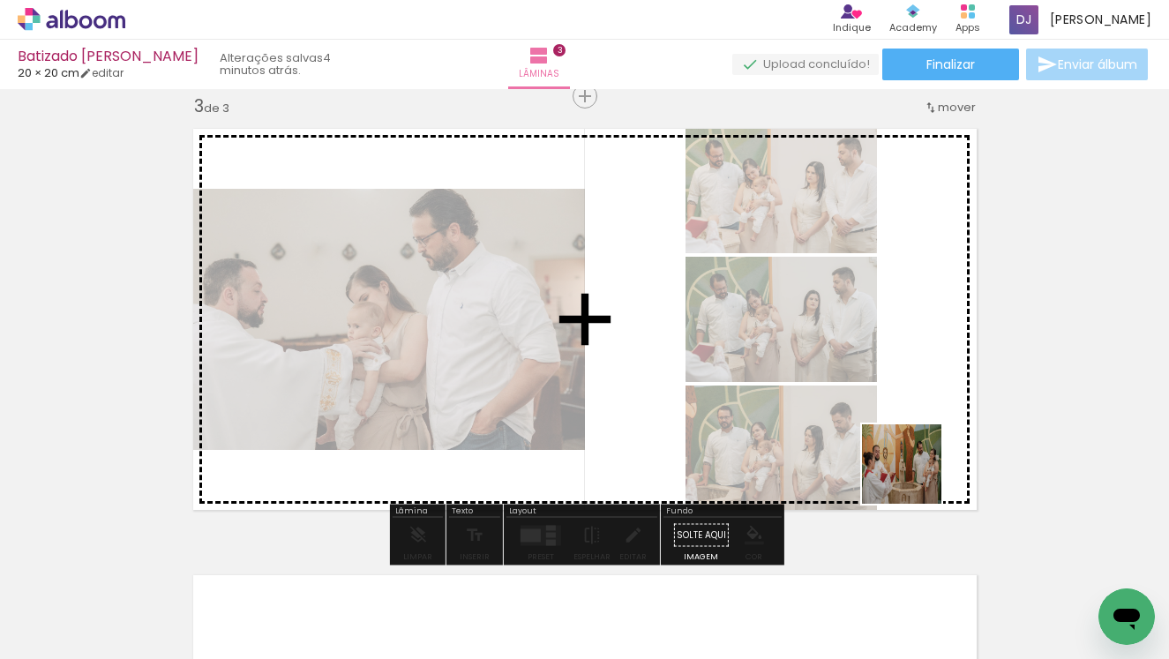
drag, startPoint x: 940, startPoint y: 618, endPoint x: 899, endPoint y: 341, distance: 280.1
click at [899, 341] on quentale-workspace at bounding box center [584, 329] width 1169 height 659
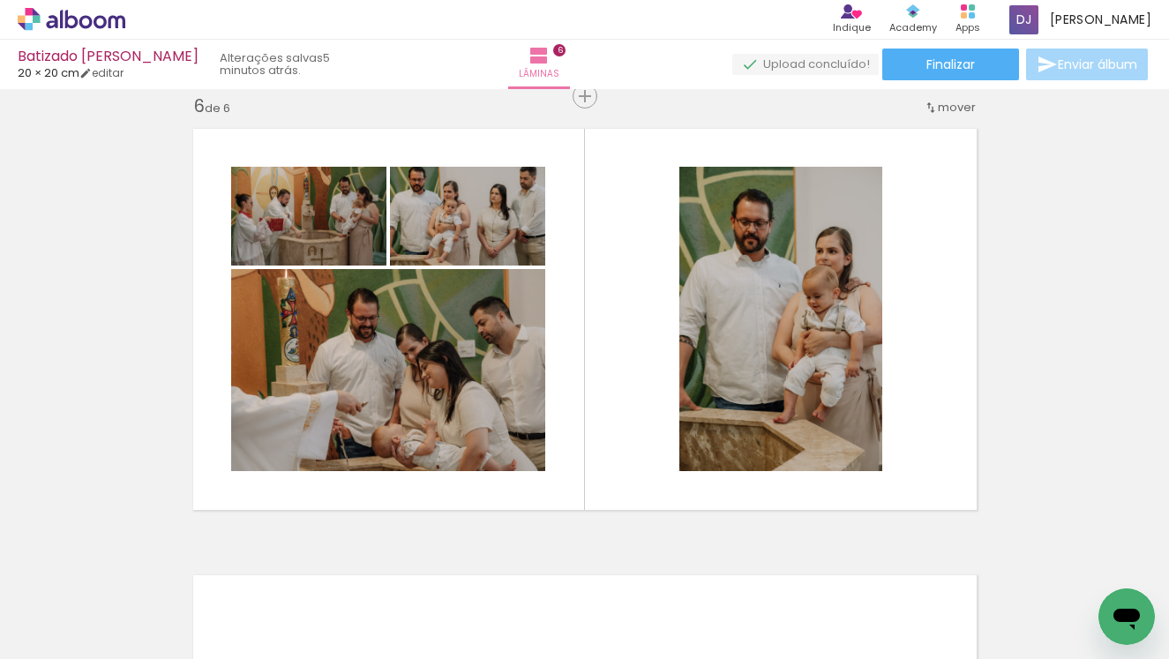
scroll to position [0, 6224]
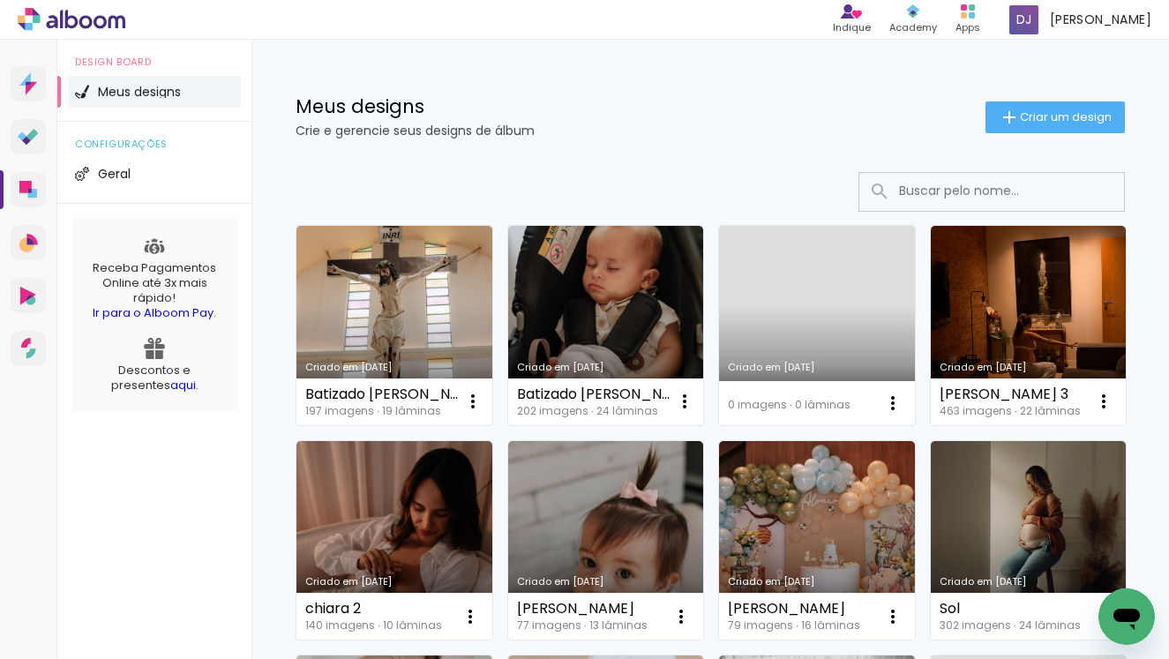
click at [79, 192] on div "configurações Geral" at bounding box center [154, 163] width 194 height 82
click at [22, 192] on icon at bounding box center [25, 187] width 12 height 12
click at [1023, 125] on paper-button "Criar um design" at bounding box center [1055, 118] width 139 height 32
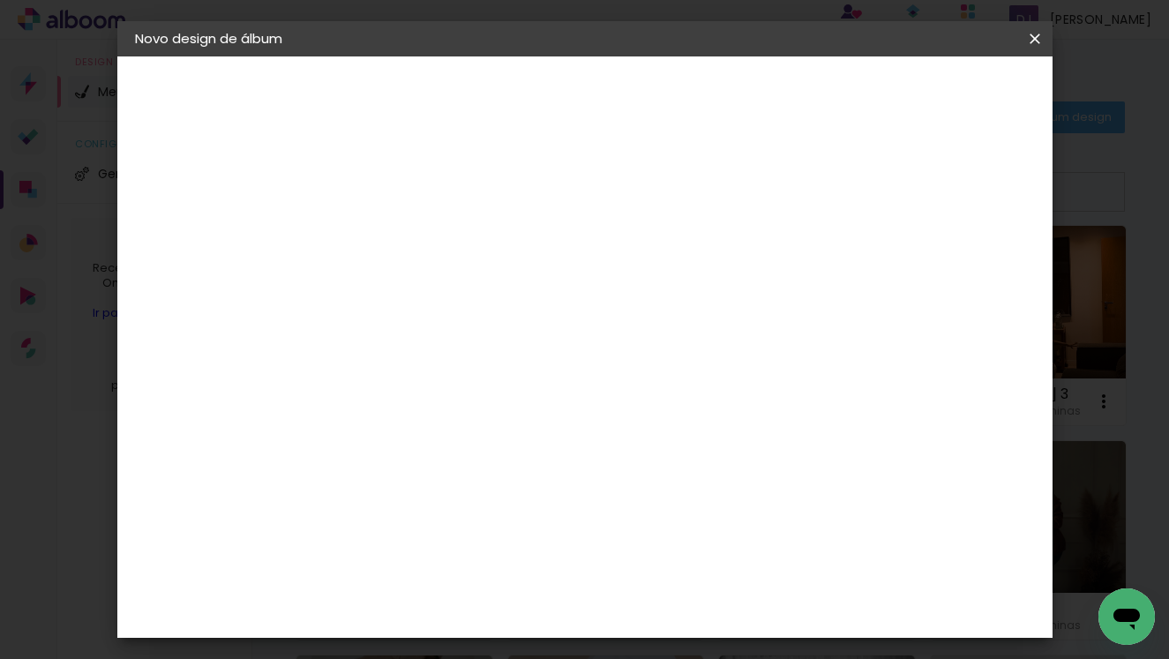
click at [424, 237] on input at bounding box center [424, 236] width 0 height 27
type input "e"
type input "ESPERA E CHEGADA [PERSON_NAME]"
type paper-input "ESPERA E CHEGADA [PERSON_NAME]"
click at [0, 0] on slot "Avançar" at bounding box center [0, 0] width 0 height 0
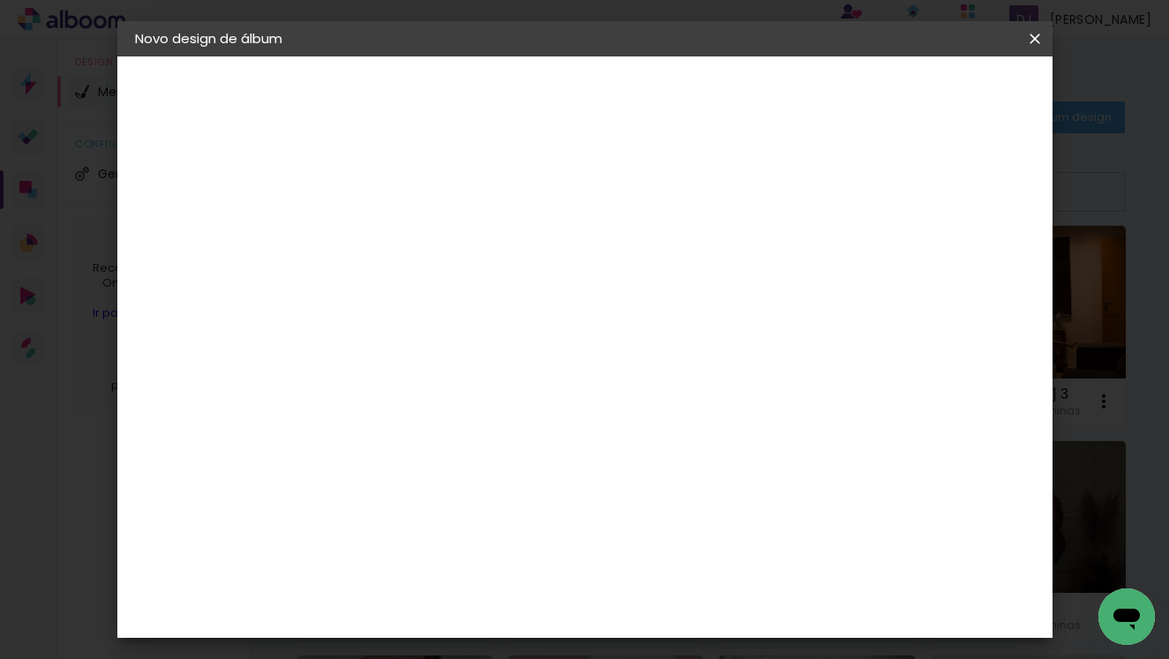
click at [745, 252] on paper-item "Tamanho Livre" at bounding box center [668, 268] width 169 height 39
click at [0, 0] on slot "Avançar" at bounding box center [0, 0] width 0 height 0
click at [702, 514] on input "60" at bounding box center [689, 515] width 46 height 26
type input "40"
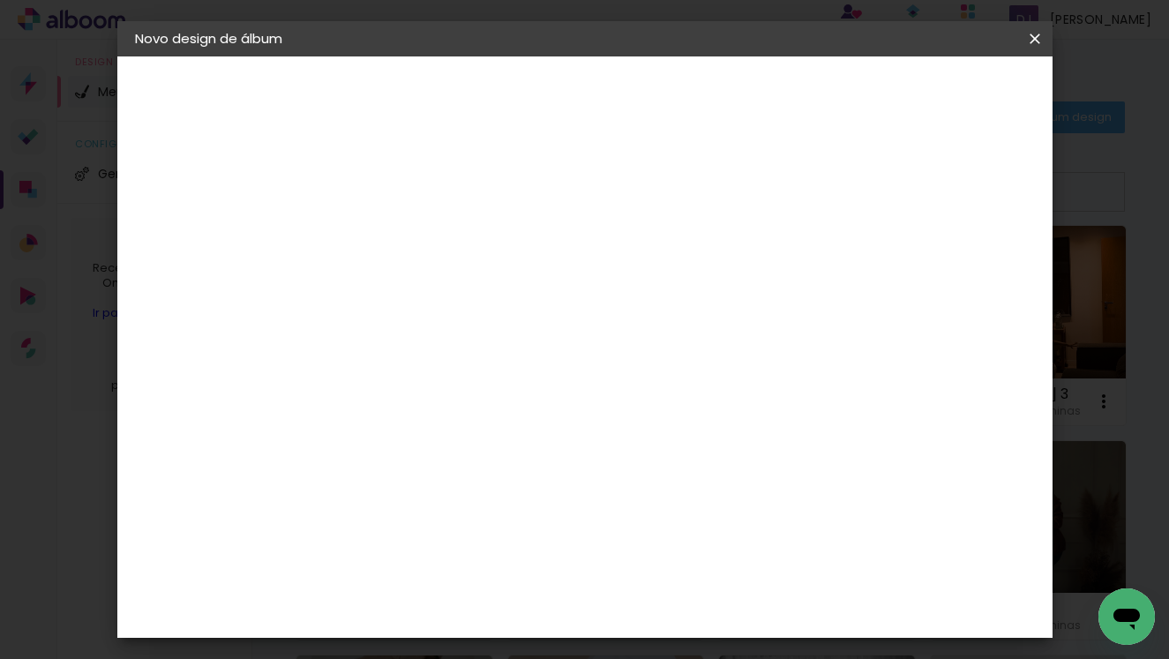
type paper-input "40"
click at [376, 515] on input "30" at bounding box center [368, 513] width 46 height 26
type input "20"
type paper-input "20"
click at [938, 87] on span "Iniciar design" at bounding box center [898, 93] width 80 height 12
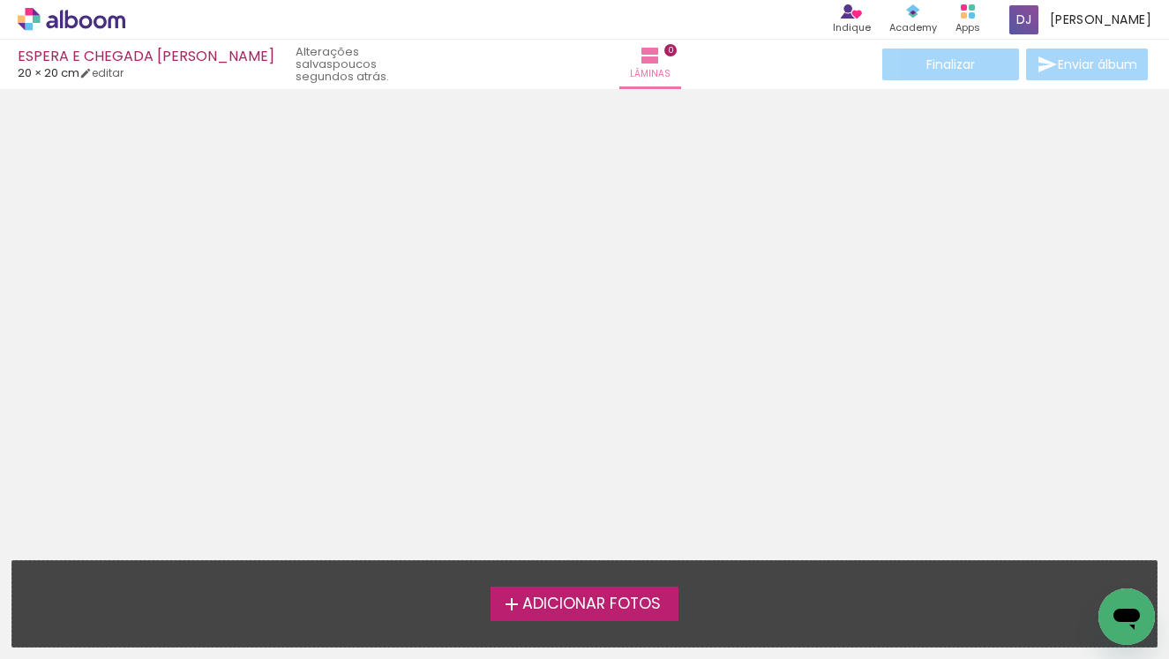
click at [556, 609] on span "Adicionar Fotos" at bounding box center [592, 605] width 139 height 16
click at [0, 0] on input "file" at bounding box center [0, 0] width 0 height 0
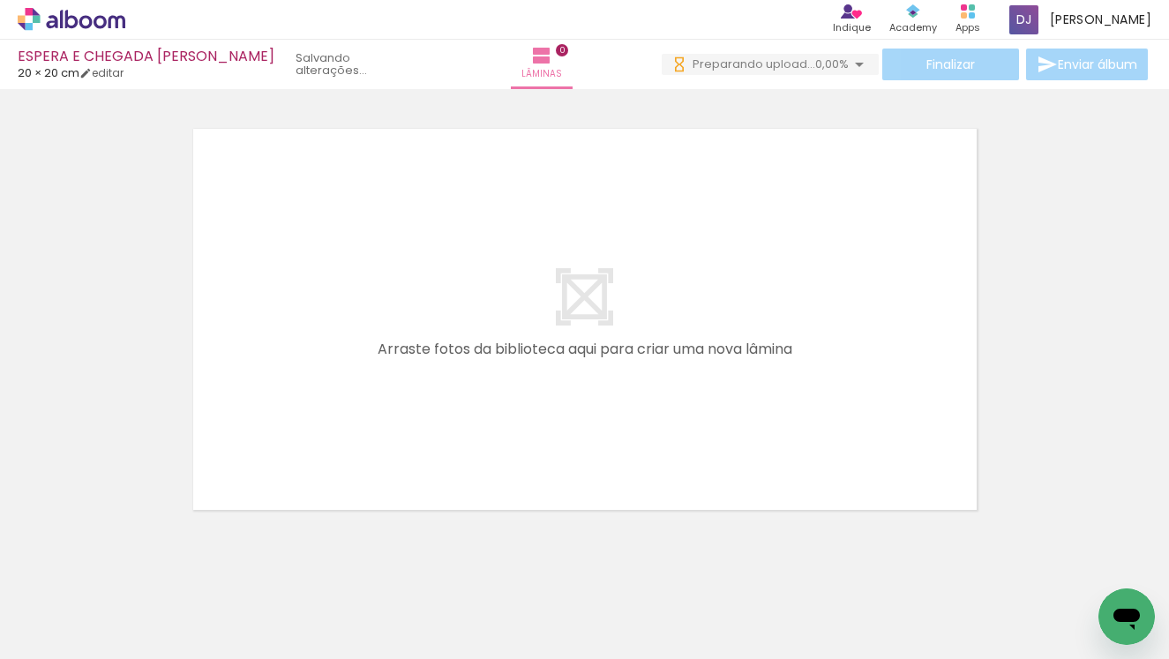
click at [60, 641] on span "Adicionar Fotos" at bounding box center [62, 635] width 53 height 19
click at [0, 0] on input "file" at bounding box center [0, 0] width 0 height 0
click at [60, 645] on span "Adicionar Fotos" at bounding box center [62, 635] width 53 height 19
click at [0, 0] on input "file" at bounding box center [0, 0] width 0 height 0
click at [60, 639] on span "Adicionar Fotos" at bounding box center [62, 635] width 53 height 19
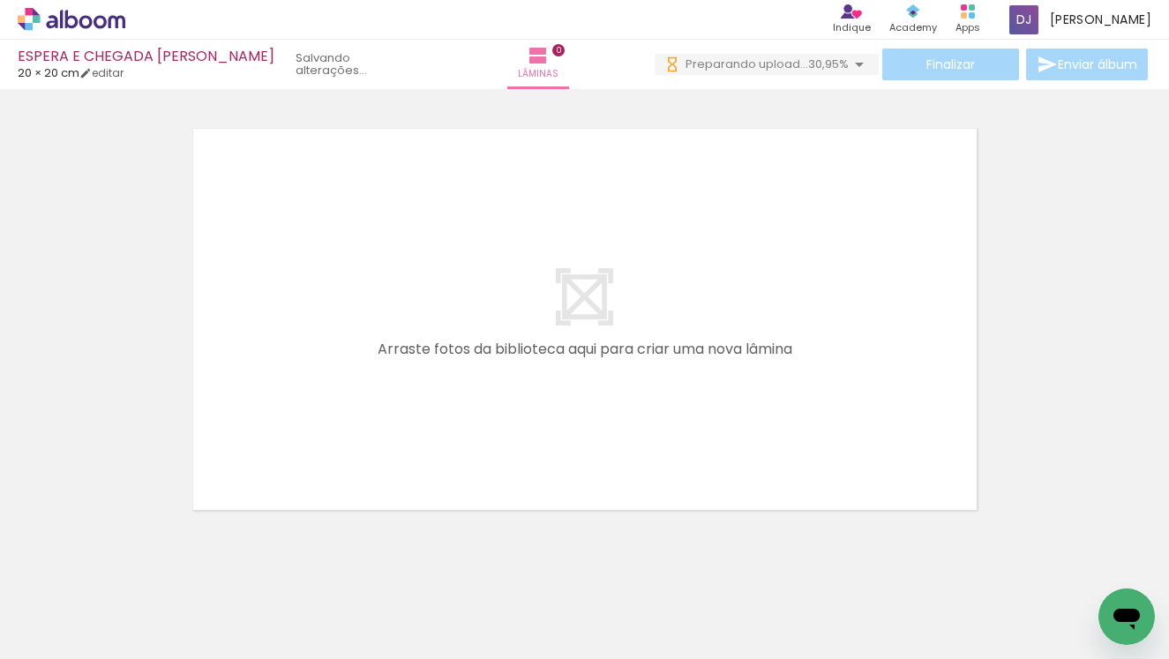
click at [0, 0] on input "file" at bounding box center [0, 0] width 0 height 0
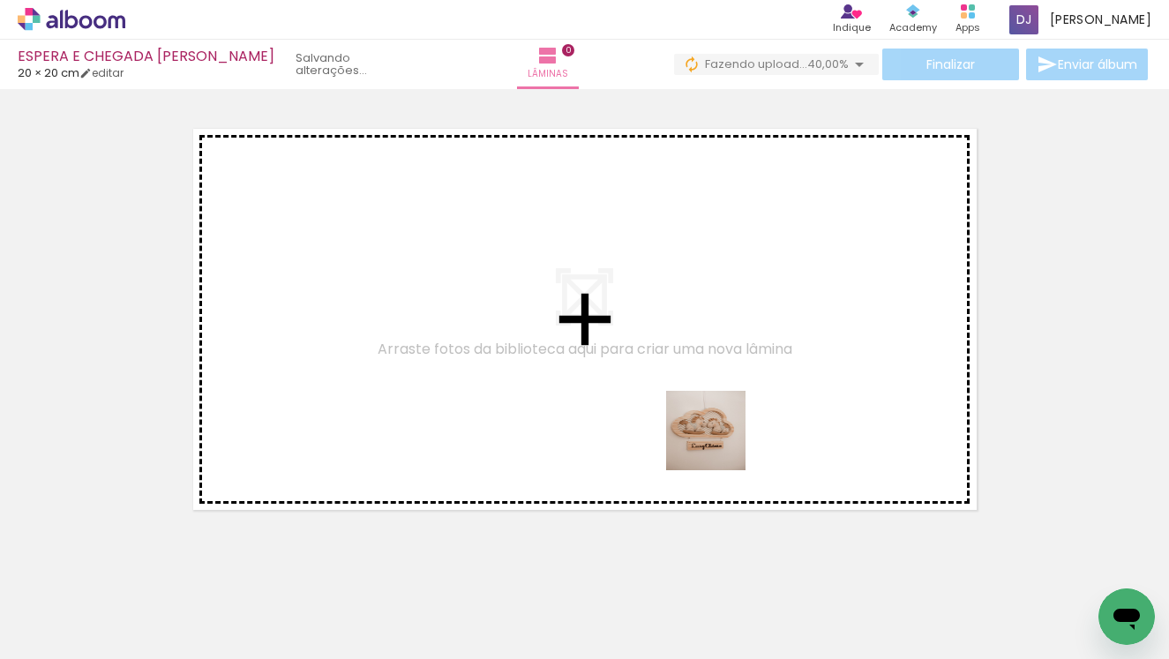
drag, startPoint x: 865, startPoint y: 607, endPoint x: 713, endPoint y: 431, distance: 232.8
click at [713, 431] on quentale-workspace at bounding box center [584, 329] width 1169 height 659
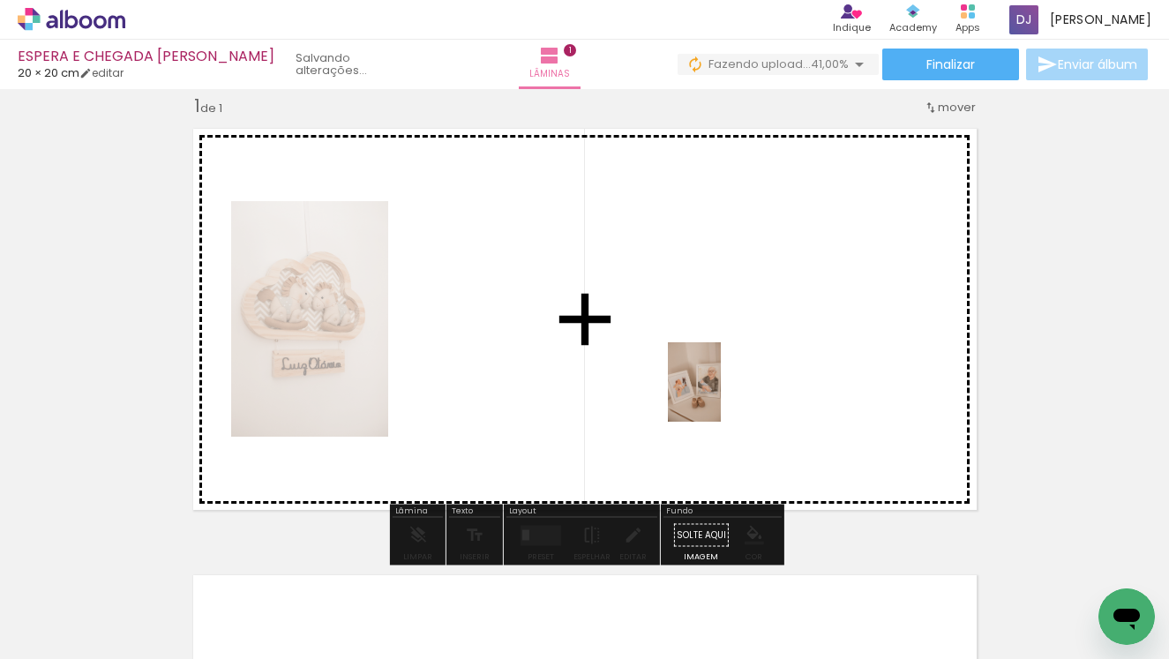
drag, startPoint x: 967, startPoint y: 613, endPoint x: 616, endPoint y: 362, distance: 431.5
click at [616, 362] on quentale-workspace at bounding box center [584, 329] width 1169 height 659
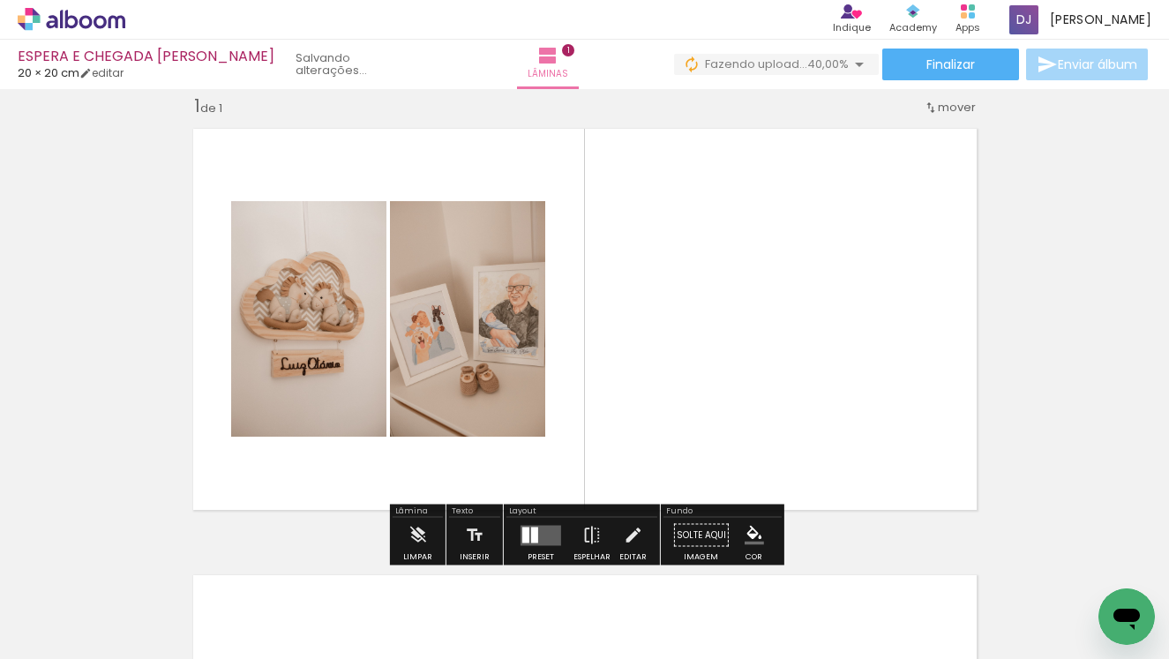
scroll to position [0, 1342]
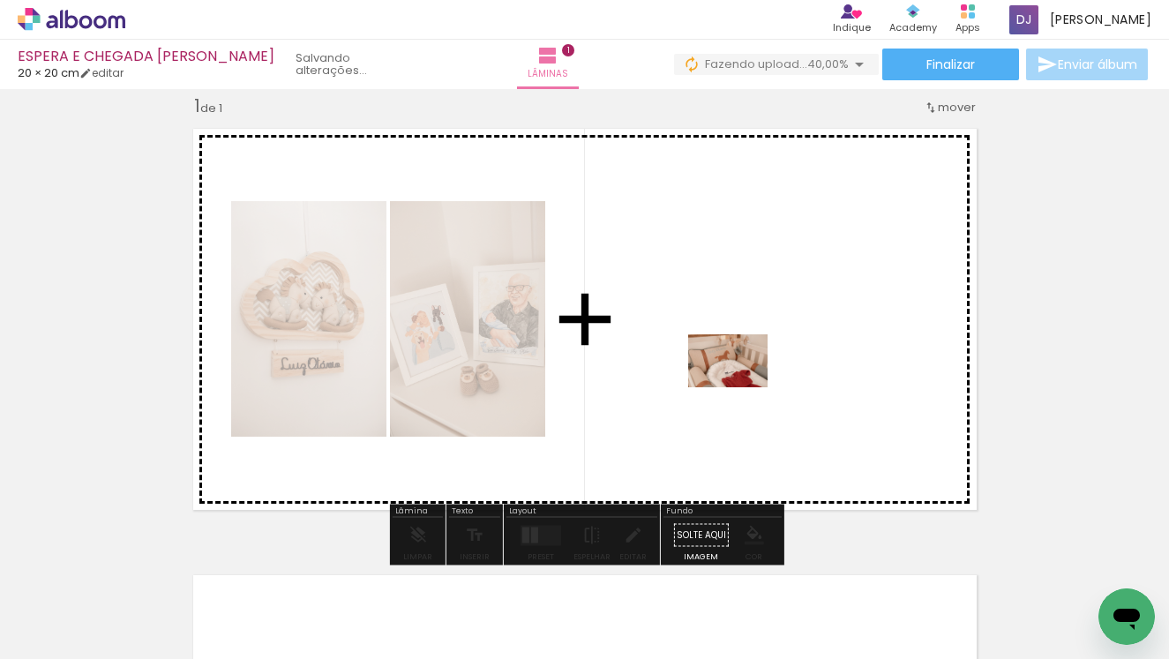
drag, startPoint x: 891, startPoint y: 625, endPoint x: 741, endPoint y: 387, distance: 280.4
click at [741, 387] on quentale-workspace at bounding box center [584, 329] width 1169 height 659
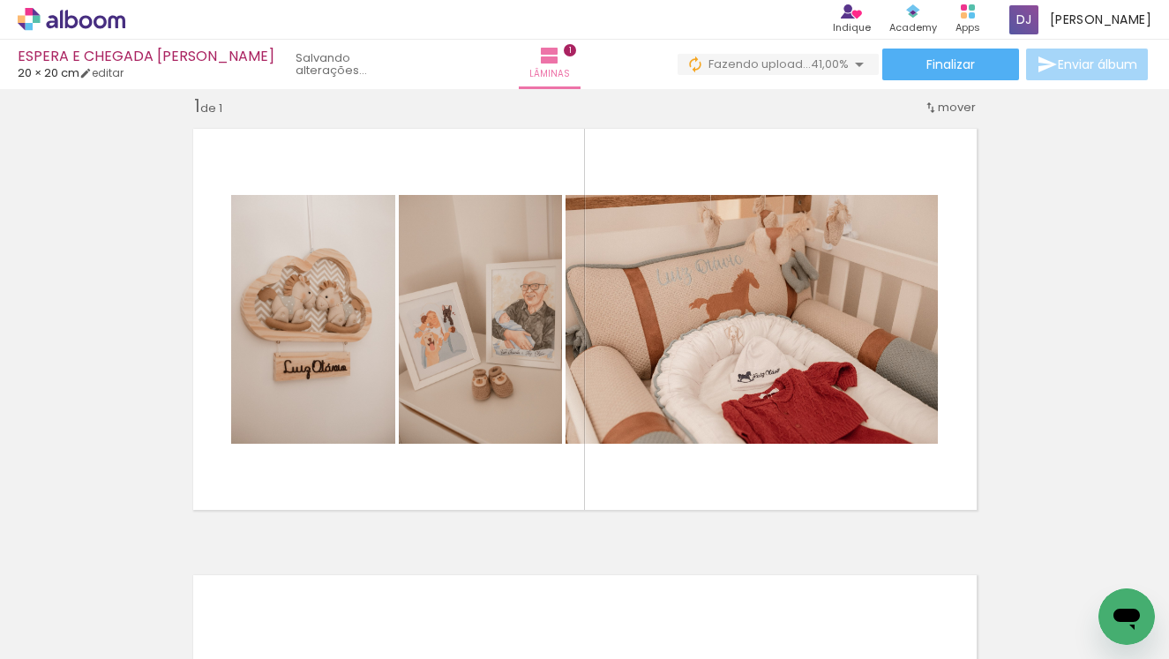
scroll to position [0, 133]
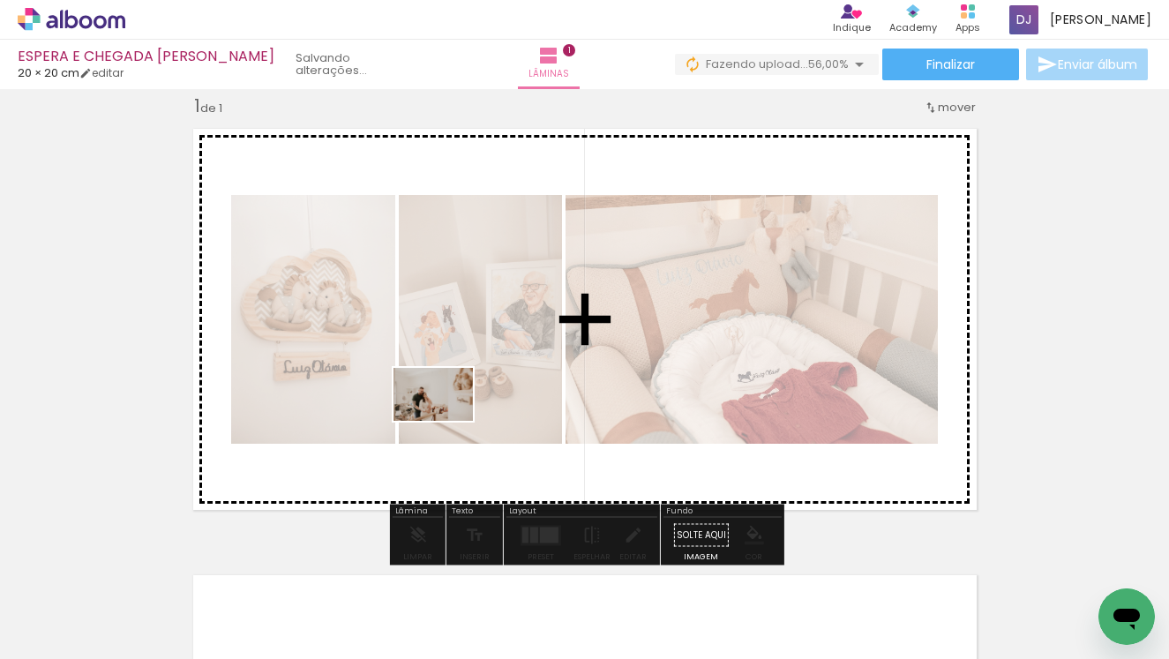
drag, startPoint x: 460, startPoint y: 620, endPoint x: 447, endPoint y: 421, distance: 199.9
click at [447, 421] on quentale-workspace at bounding box center [584, 329] width 1169 height 659
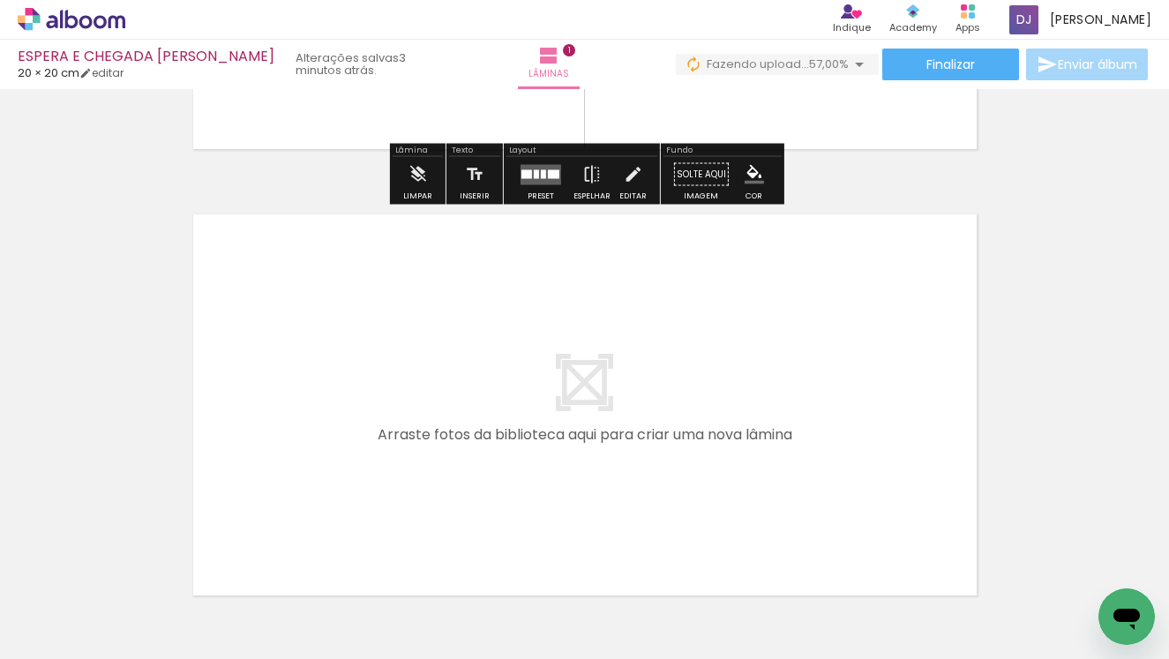
scroll to position [387, 0]
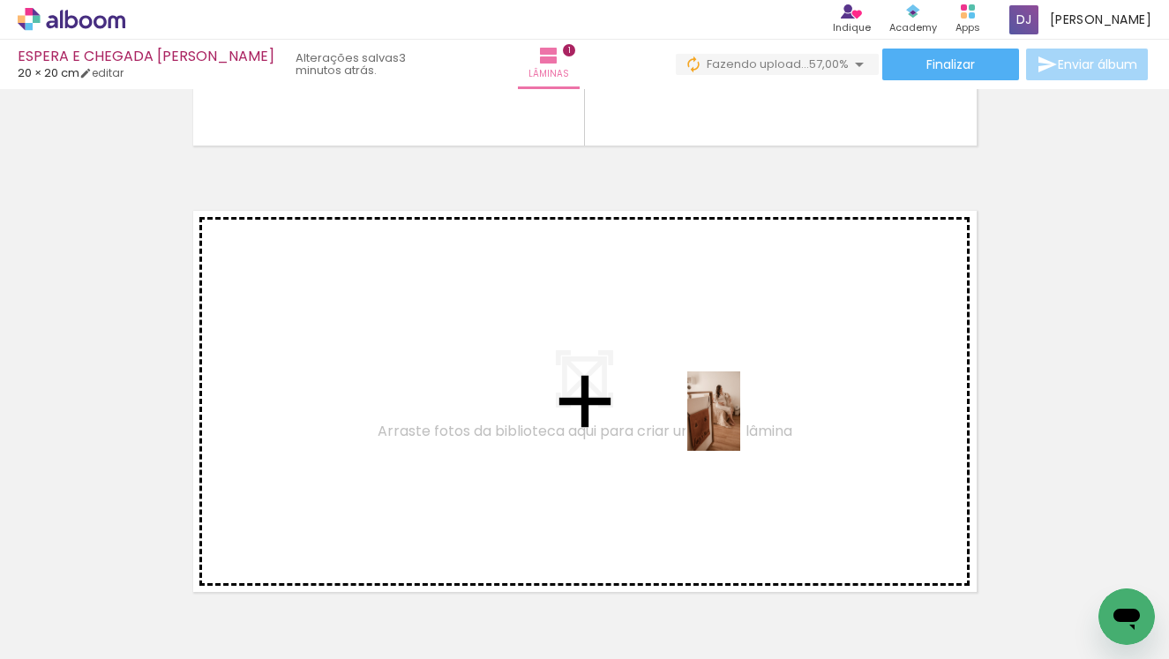
drag, startPoint x: 827, startPoint y: 608, endPoint x: 741, endPoint y: 425, distance: 202.9
click at [741, 425] on quentale-workspace at bounding box center [584, 329] width 1169 height 659
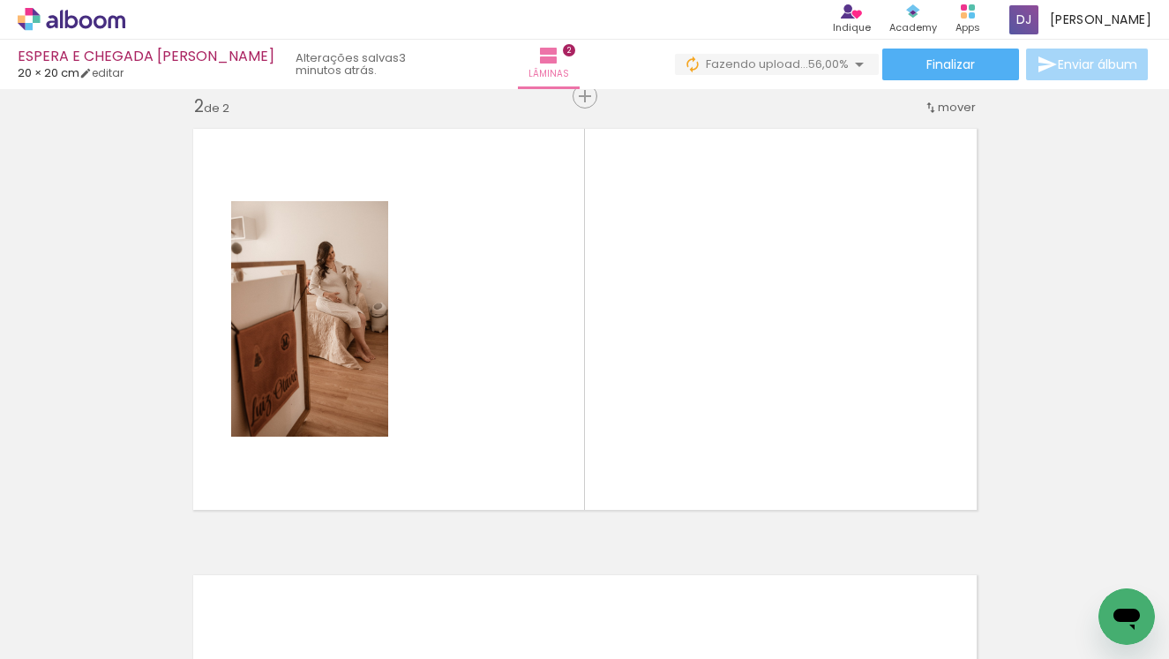
scroll to position [0, 353]
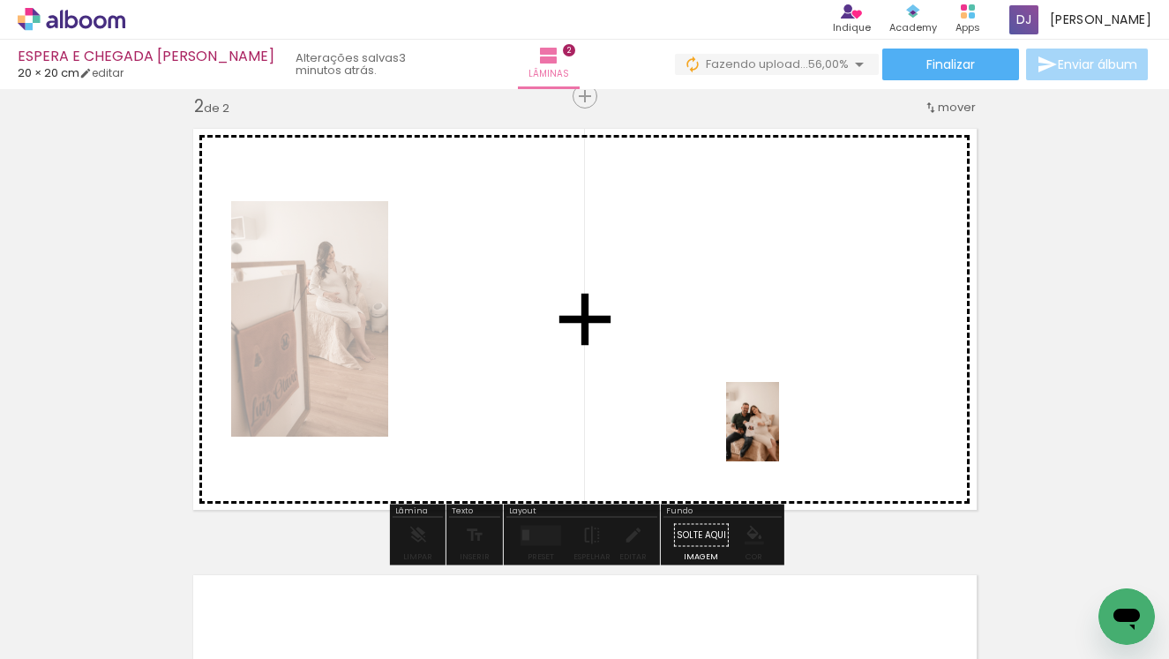
drag, startPoint x: 817, startPoint y: 611, endPoint x: 779, endPoint y: 410, distance: 203.9
click at [779, 410] on quentale-workspace at bounding box center [584, 329] width 1169 height 659
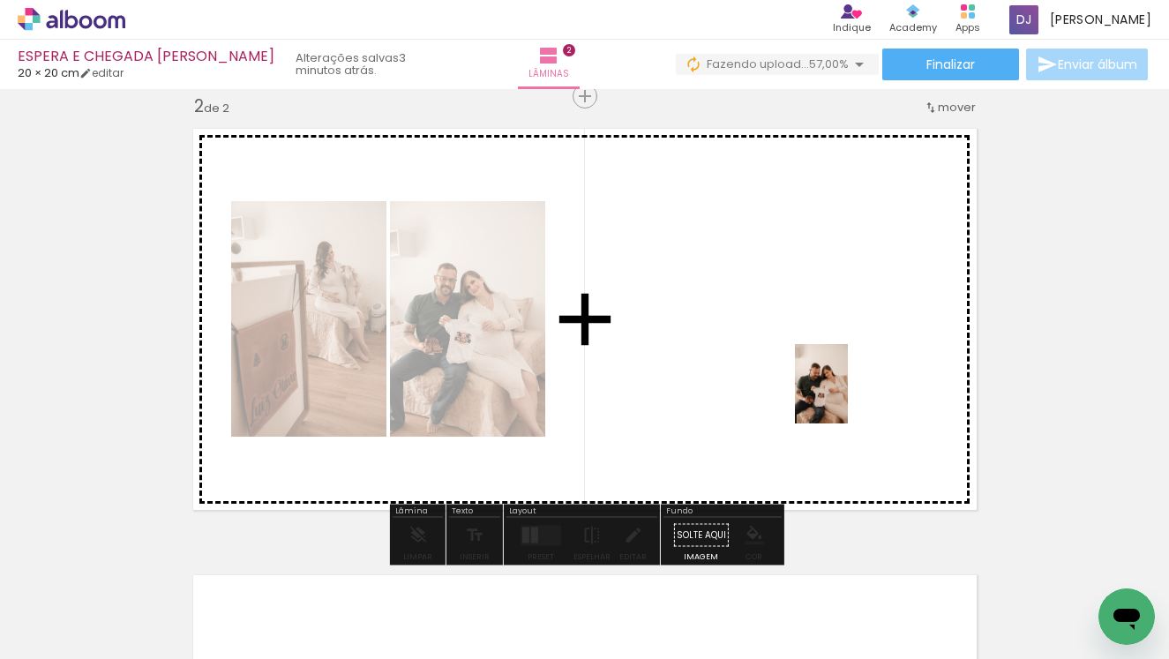
drag, startPoint x: 938, startPoint y: 611, endPoint x: 843, endPoint y: 393, distance: 237.9
click at [843, 393] on quentale-workspace at bounding box center [584, 329] width 1169 height 659
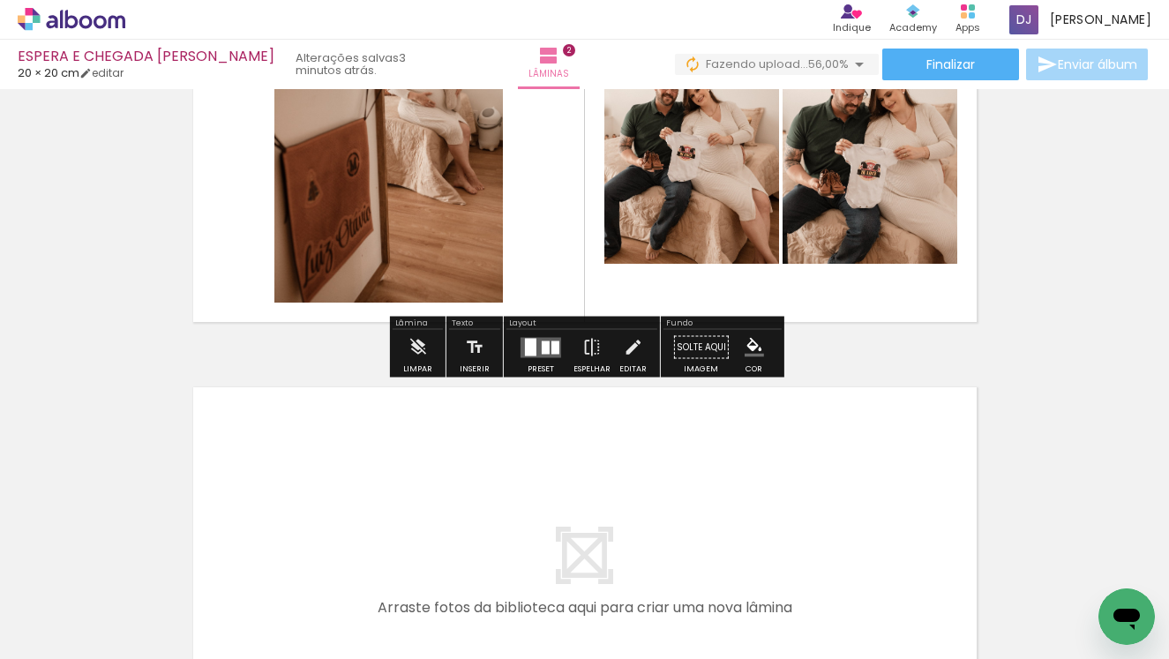
scroll to position [678, 0]
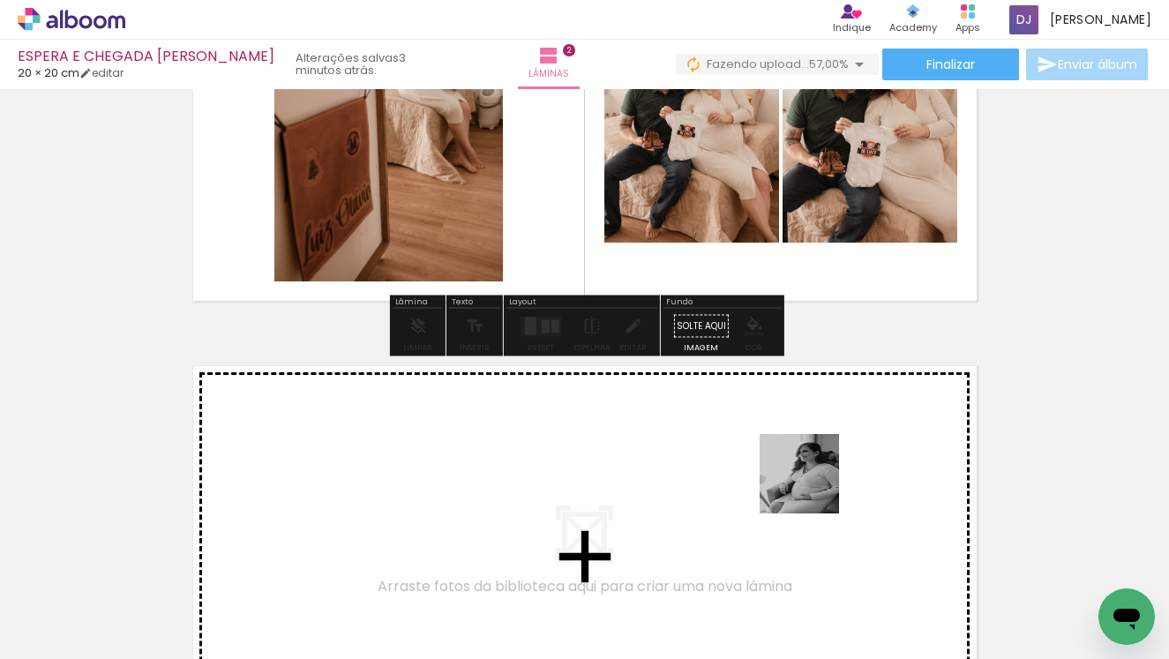
drag, startPoint x: 813, startPoint y: 598, endPoint x: 813, endPoint y: 473, distance: 124.5
click at [813, 473] on quentale-workspace at bounding box center [584, 329] width 1169 height 659
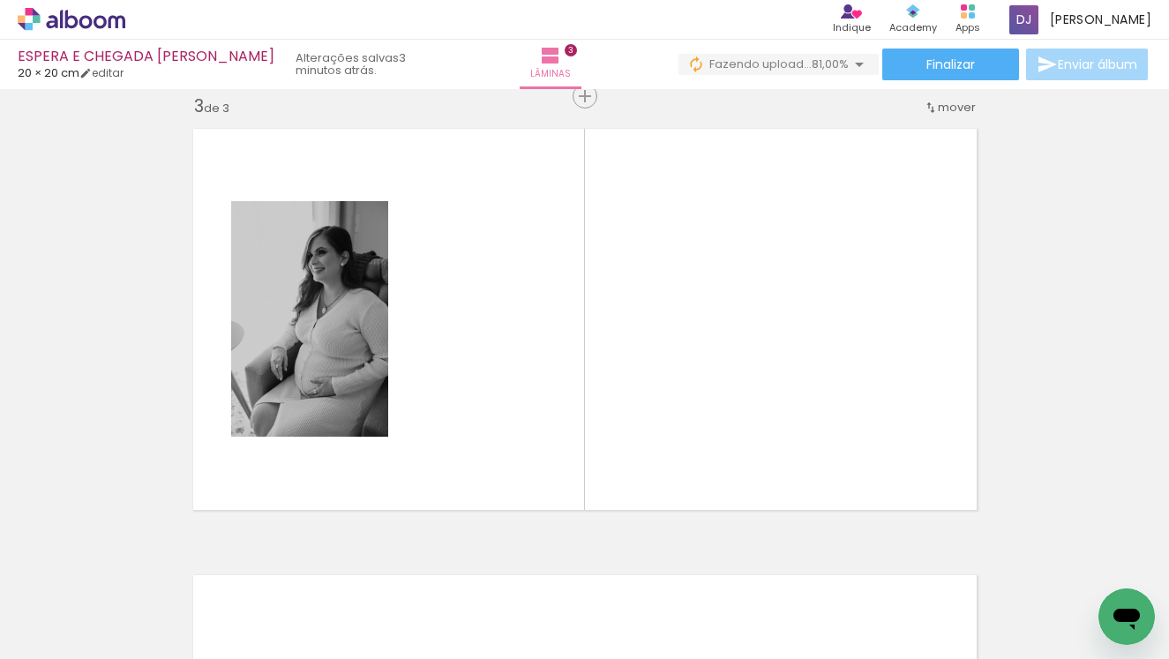
scroll to position [0, 1623]
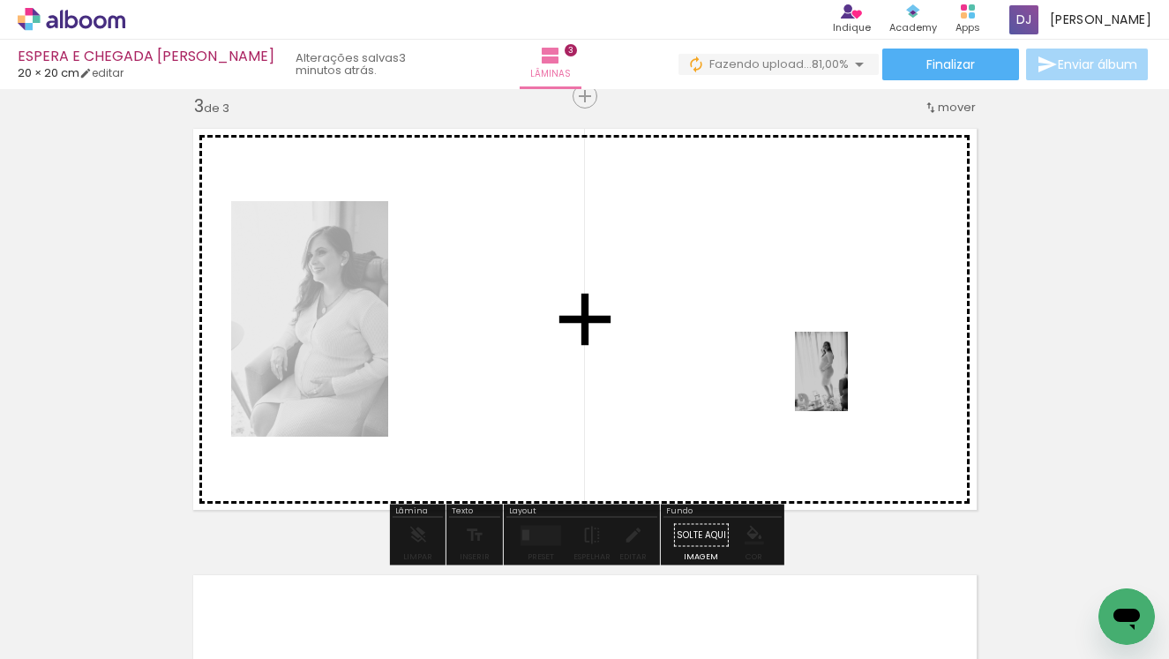
drag, startPoint x: 1041, startPoint y: 617, endPoint x: 827, endPoint y: 363, distance: 332.6
click at [827, 363] on quentale-workspace at bounding box center [584, 329] width 1169 height 659
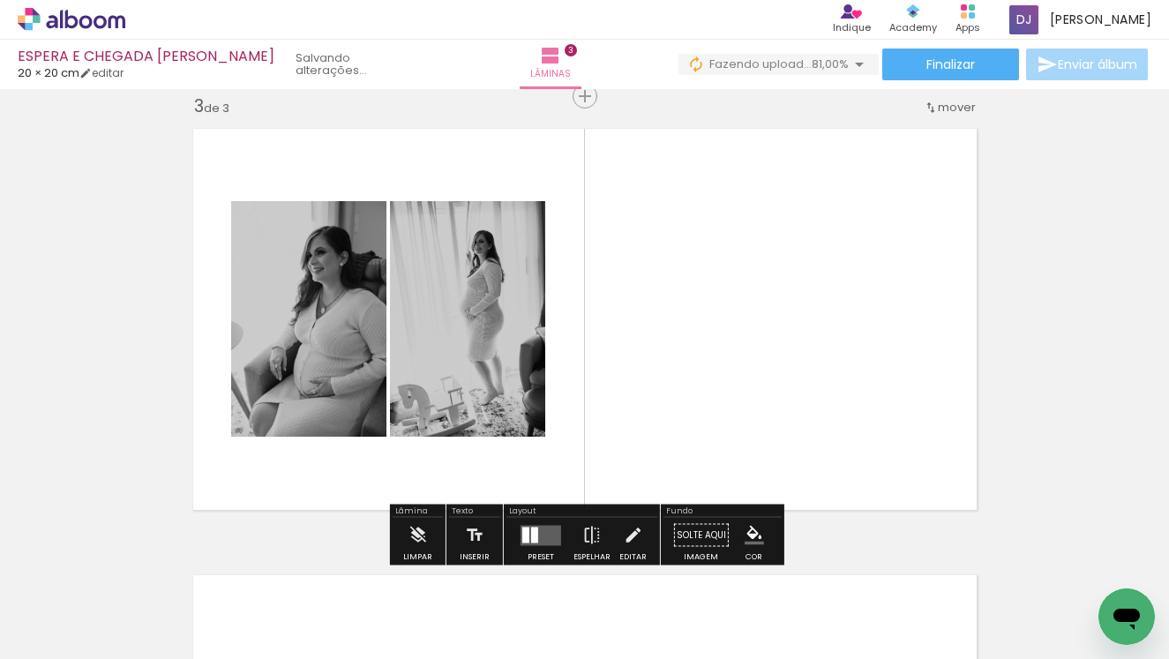
scroll to position [0, 1921]
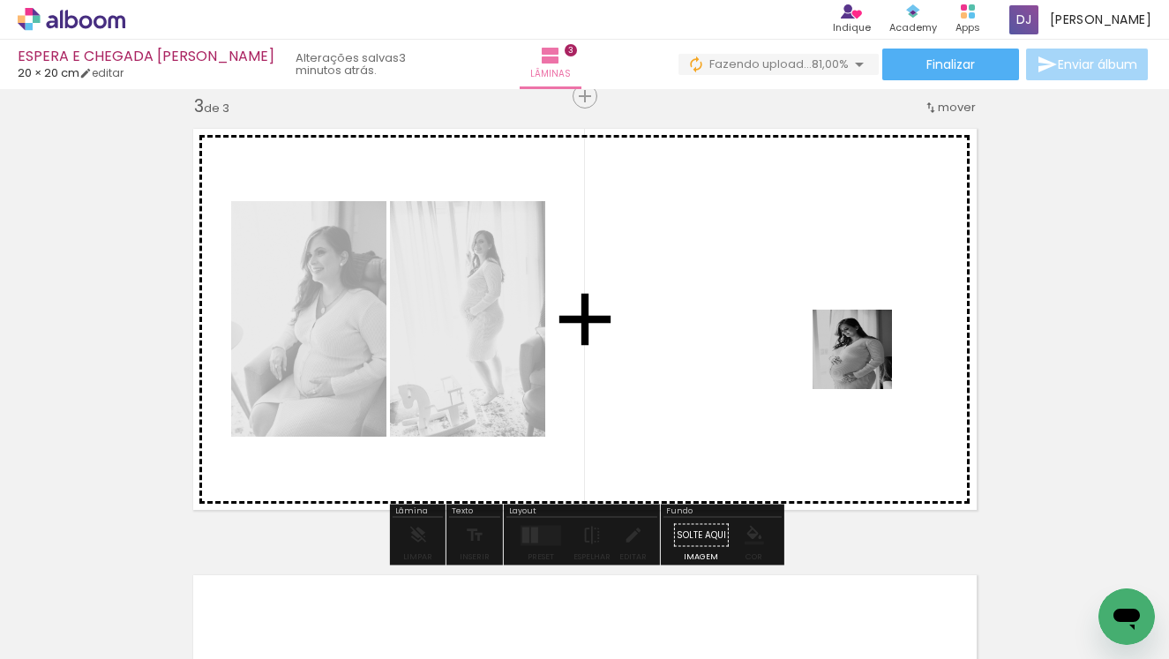
drag, startPoint x: 929, startPoint y: 615, endPoint x: 866, endPoint y: 357, distance: 265.2
click at [866, 357] on quentale-workspace at bounding box center [584, 329] width 1169 height 659
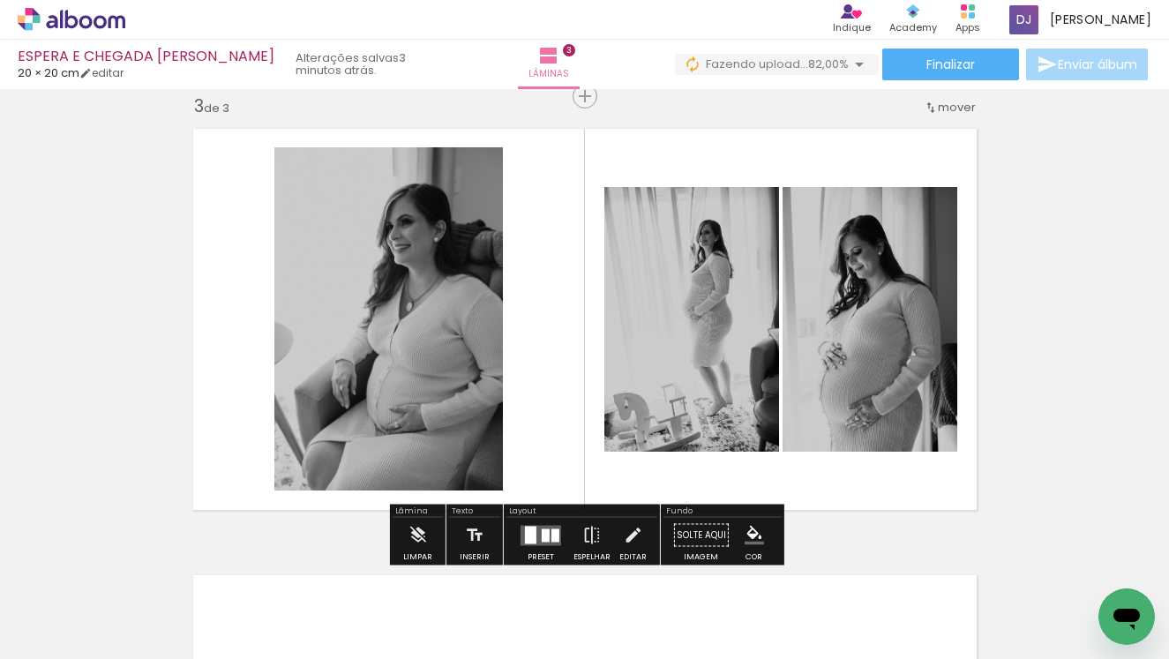
scroll to position [0, 2080]
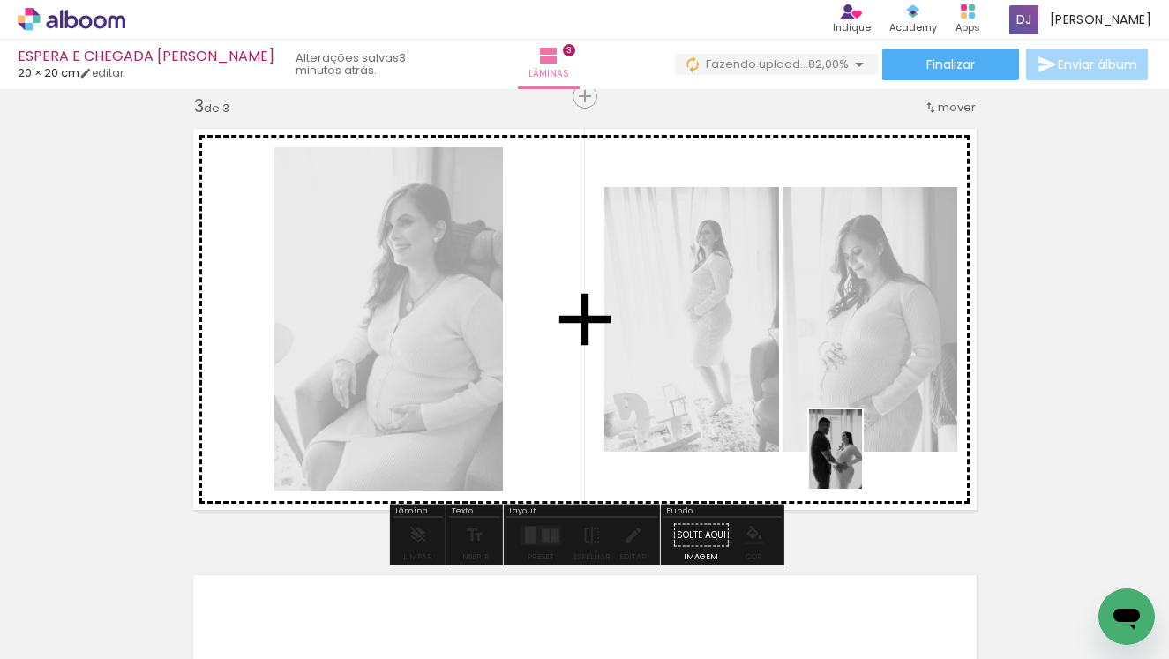
drag, startPoint x: 948, startPoint y: 618, endPoint x: 862, endPoint y: 462, distance: 177.4
click at [862, 462] on quentale-workspace at bounding box center [584, 329] width 1169 height 659
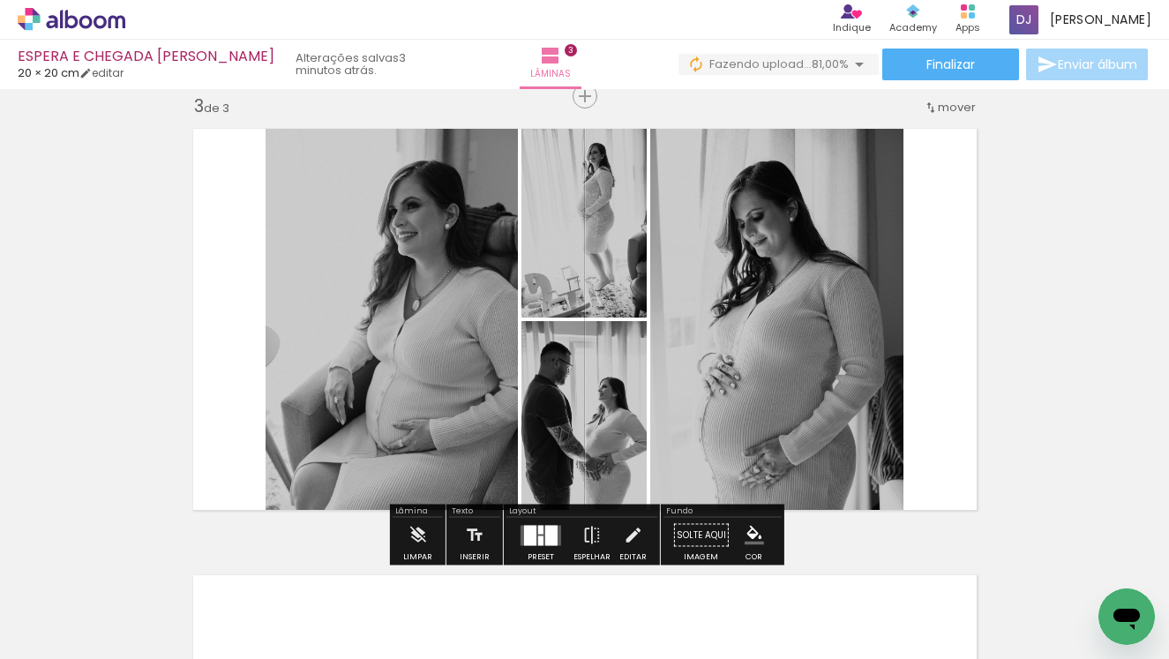
scroll to position [0, 2267]
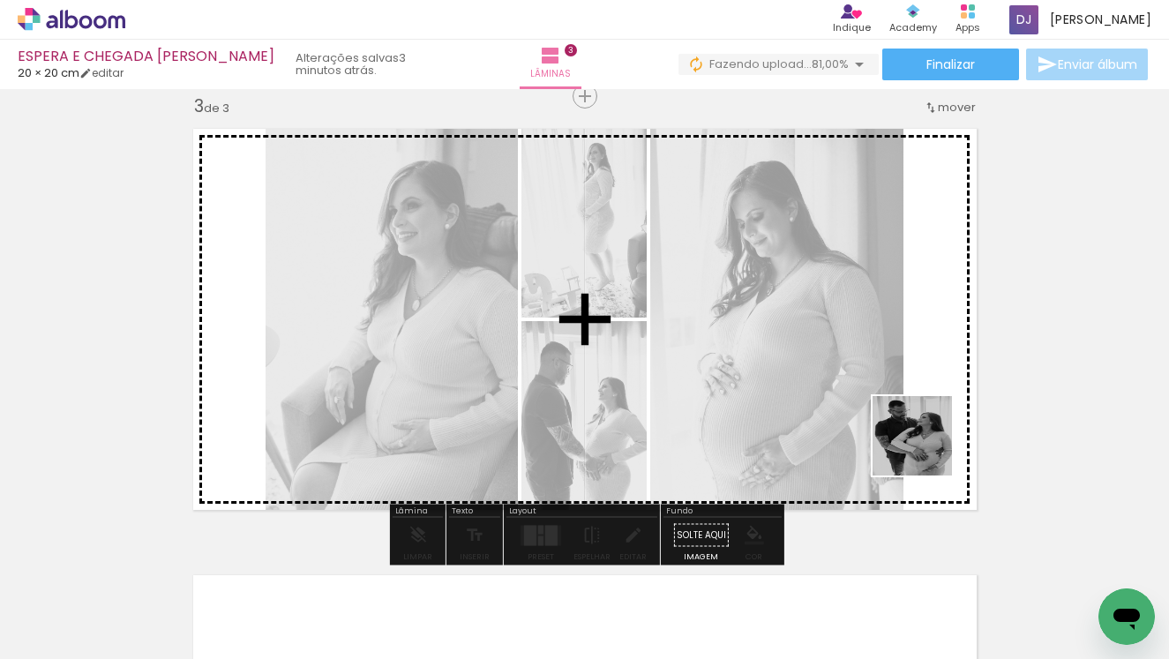
drag, startPoint x: 975, startPoint y: 613, endPoint x: 920, endPoint y: 417, distance: 202.8
click at [920, 417] on quentale-workspace at bounding box center [584, 329] width 1169 height 659
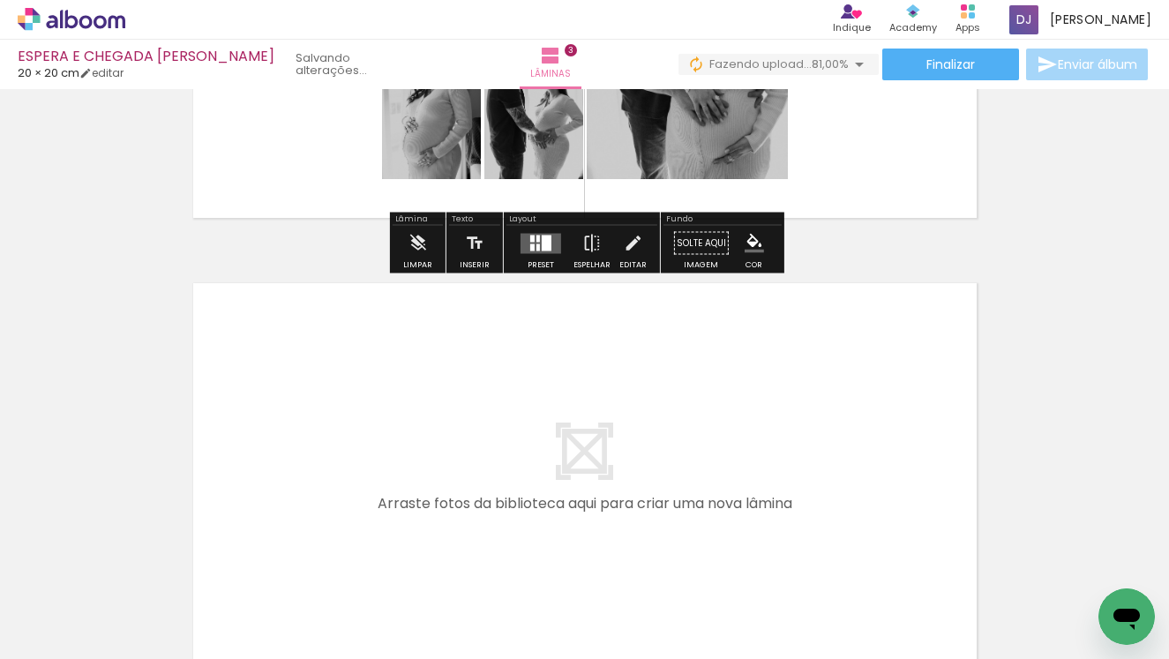
scroll to position [0, 0]
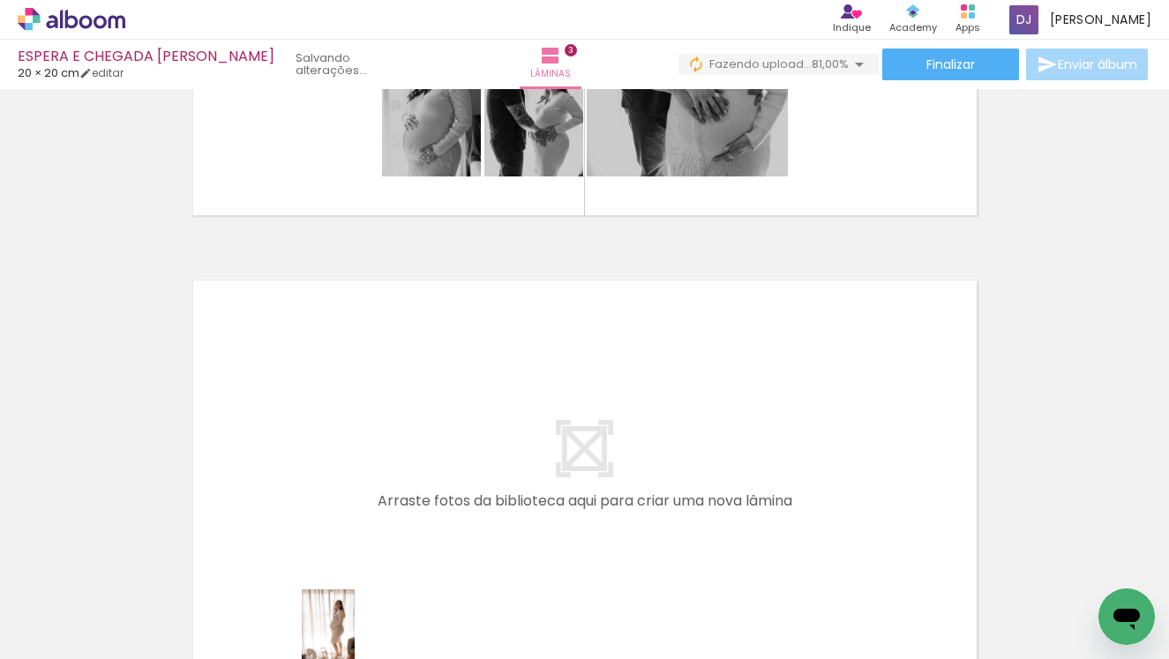
drag, startPoint x: 348, startPoint y: 610, endPoint x: 355, endPoint y: 643, distance: 33.4
click at [354, 643] on div at bounding box center [325, 599] width 58 height 87
drag, startPoint x: 261, startPoint y: 625, endPoint x: 295, endPoint y: 555, distance: 77.4
click at [0, 0] on slot at bounding box center [0, 0] width 0 height 0
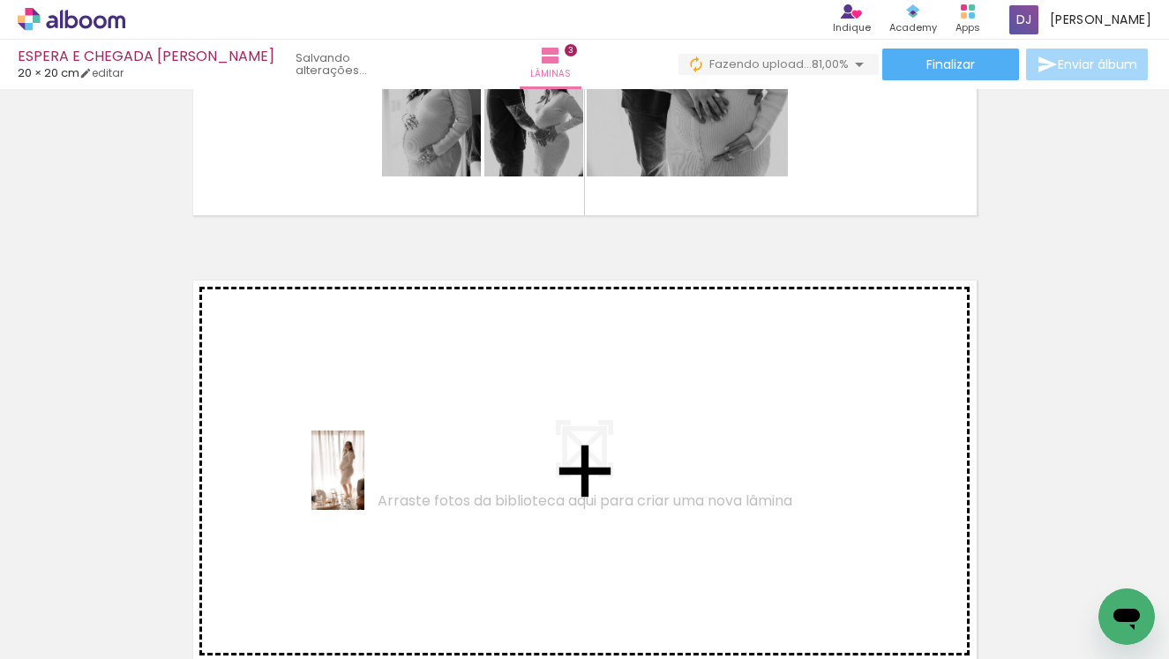
drag, startPoint x: 295, startPoint y: 555, endPoint x: 365, endPoint y: 484, distance: 99.9
click at [365, 484] on quentale-workspace at bounding box center [584, 329] width 1169 height 659
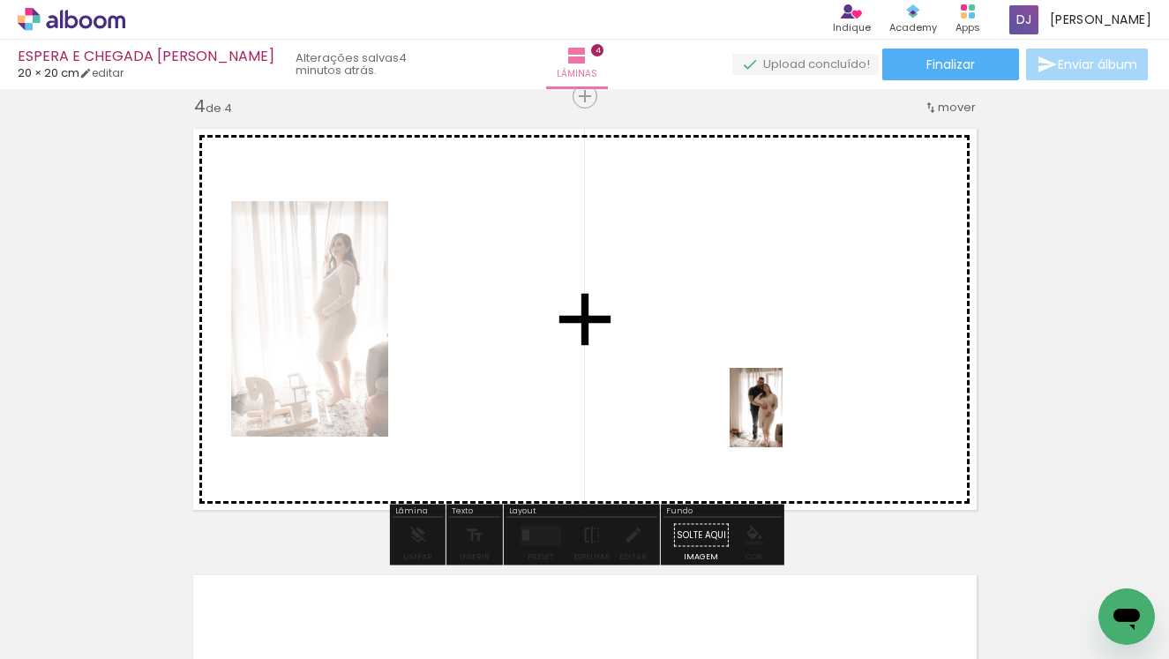
drag, startPoint x: 931, startPoint y: 616, endPoint x: 769, endPoint y: 407, distance: 264.8
click at [769, 407] on quentale-workspace at bounding box center [584, 329] width 1169 height 659
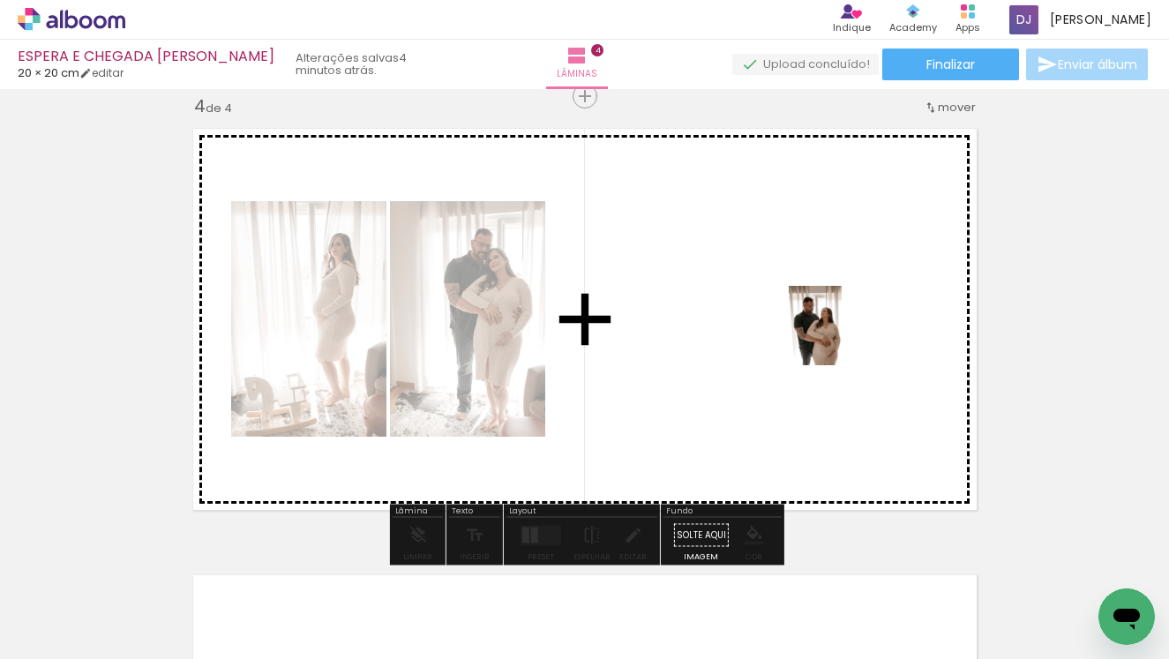
drag, startPoint x: 894, startPoint y: 478, endPoint x: 842, endPoint y: 339, distance: 148.9
click at [842, 339] on quentale-workspace at bounding box center [584, 329] width 1169 height 659
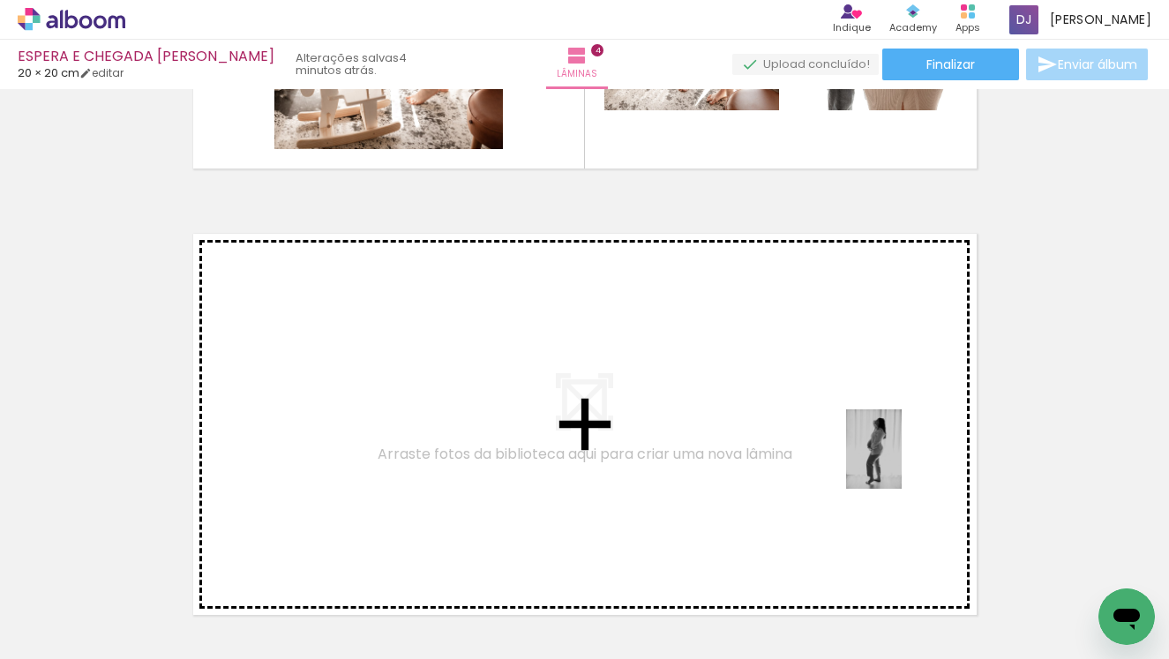
drag, startPoint x: 993, startPoint y: 621, endPoint x: 884, endPoint y: 448, distance: 204.2
click at [884, 448] on quentale-workspace at bounding box center [584, 329] width 1169 height 659
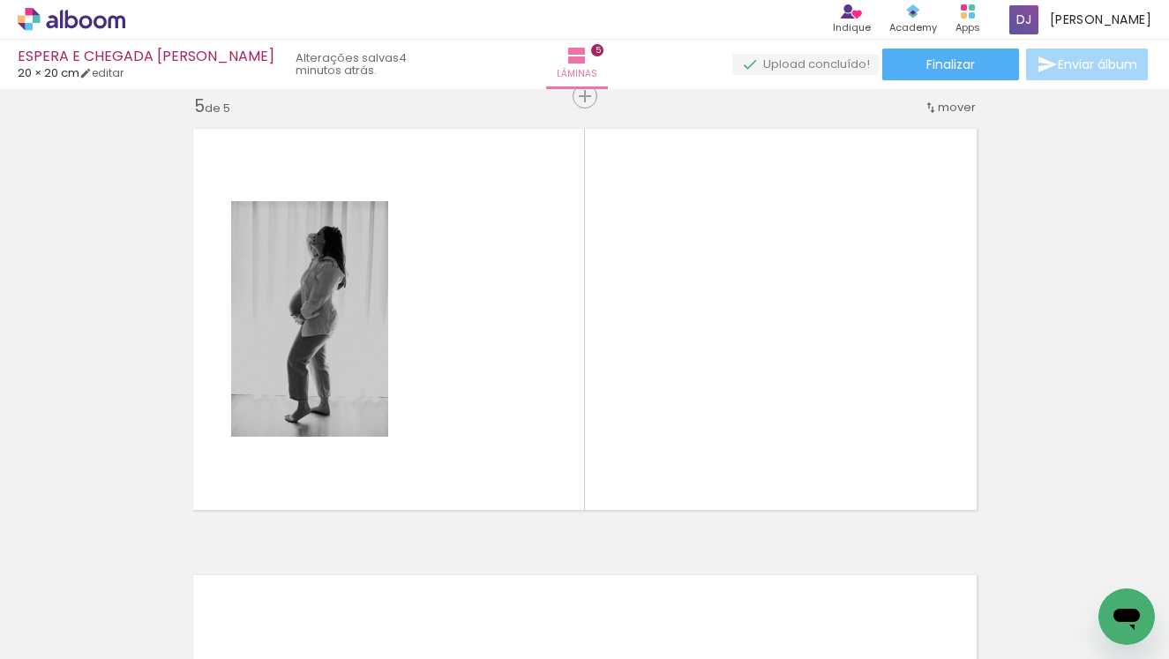
click at [673, 615] on div at bounding box center [674, 599] width 58 height 87
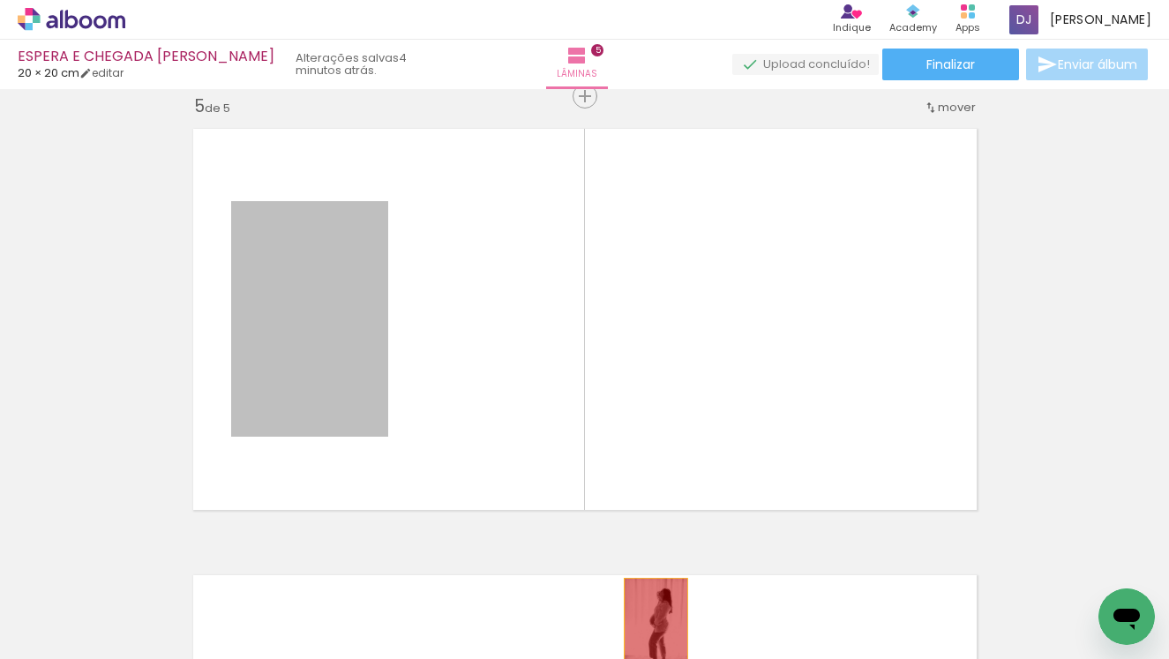
drag, startPoint x: 326, startPoint y: 329, endPoint x: 661, endPoint y: 632, distance: 451.8
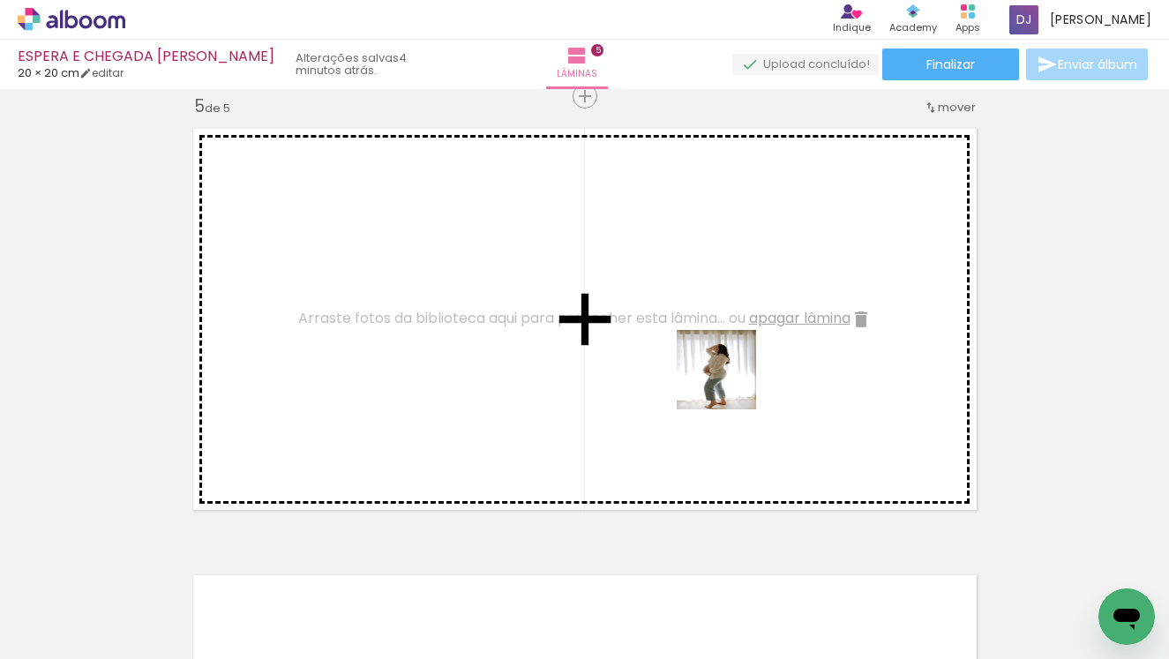
drag, startPoint x: 861, startPoint y: 620, endPoint x: 729, endPoint y: 381, distance: 273.0
click at [729, 381] on quentale-workspace at bounding box center [584, 329] width 1169 height 659
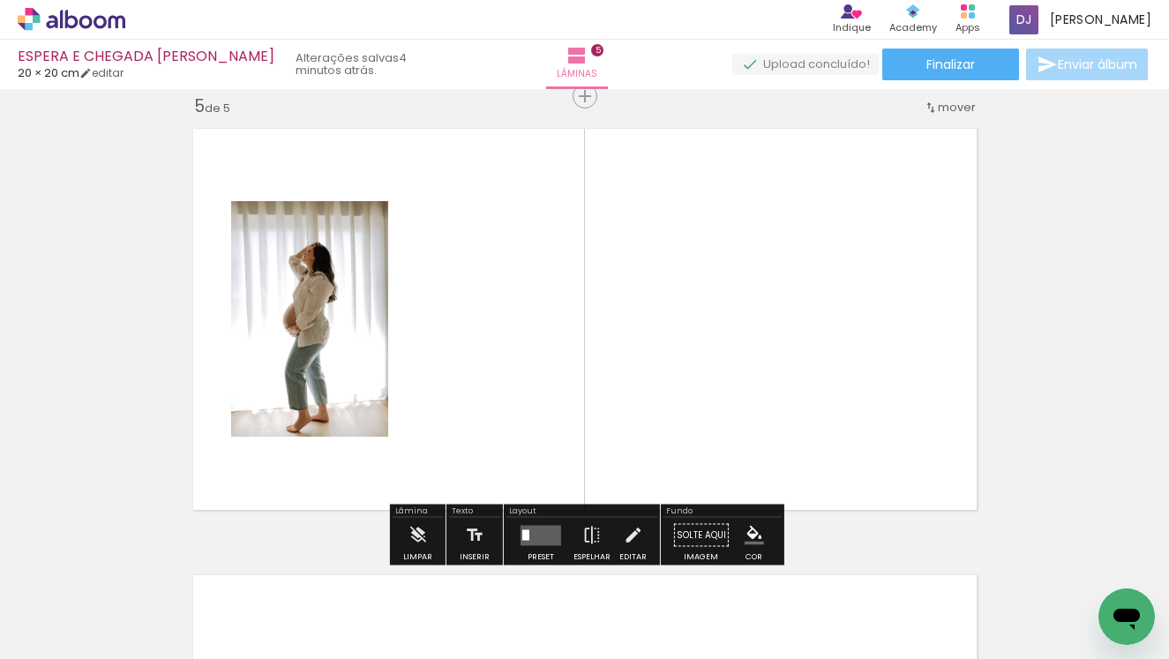
click at [869, 395] on quentale-workspace at bounding box center [584, 329] width 1169 height 659
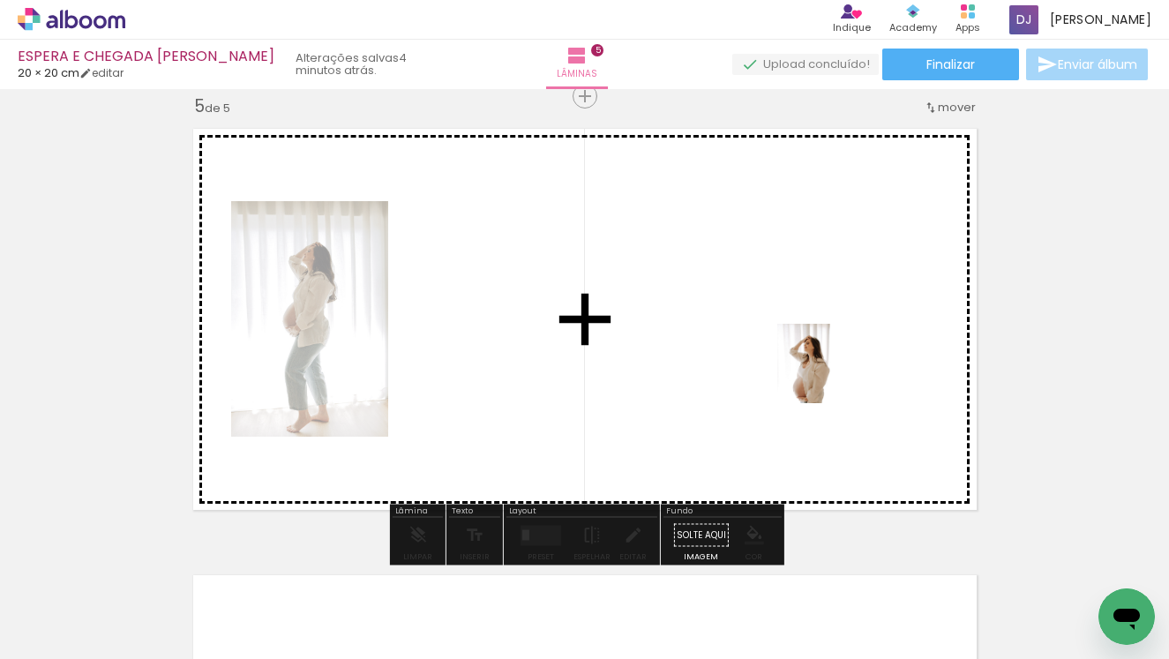
drag, startPoint x: 977, startPoint y: 606, endPoint x: 831, endPoint y: 377, distance: 272.3
click at [831, 377] on quentale-workspace at bounding box center [584, 329] width 1169 height 659
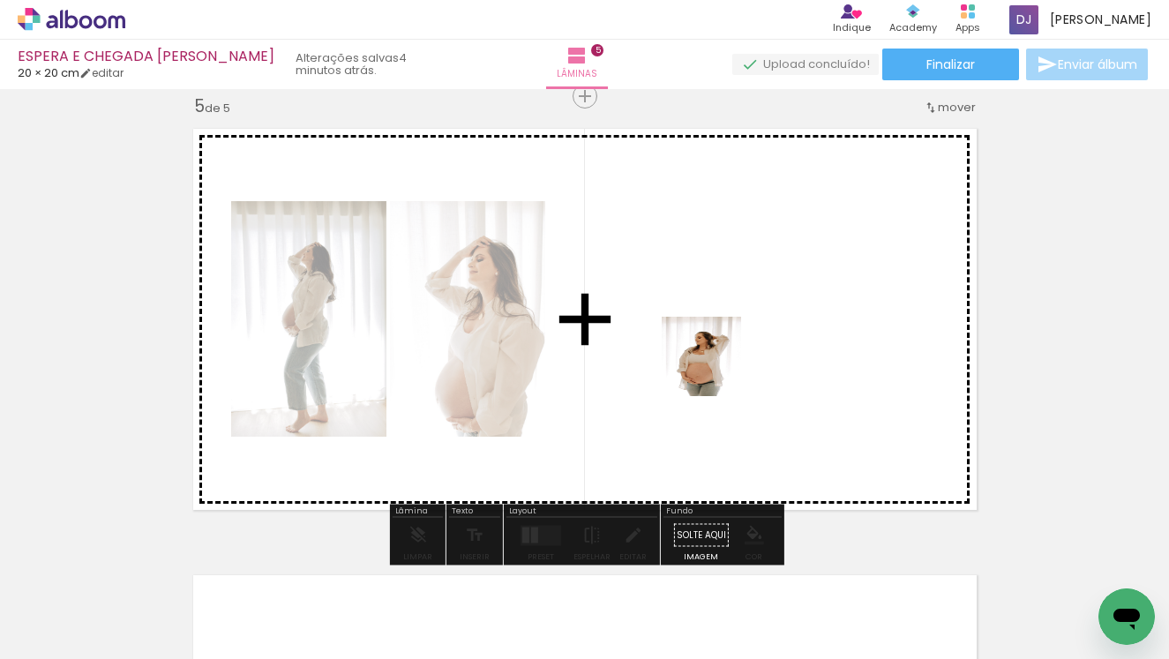
drag, startPoint x: 685, startPoint y: 619, endPoint x: 715, endPoint y: 345, distance: 275.3
click at [715, 345] on quentale-workspace at bounding box center [584, 329] width 1169 height 659
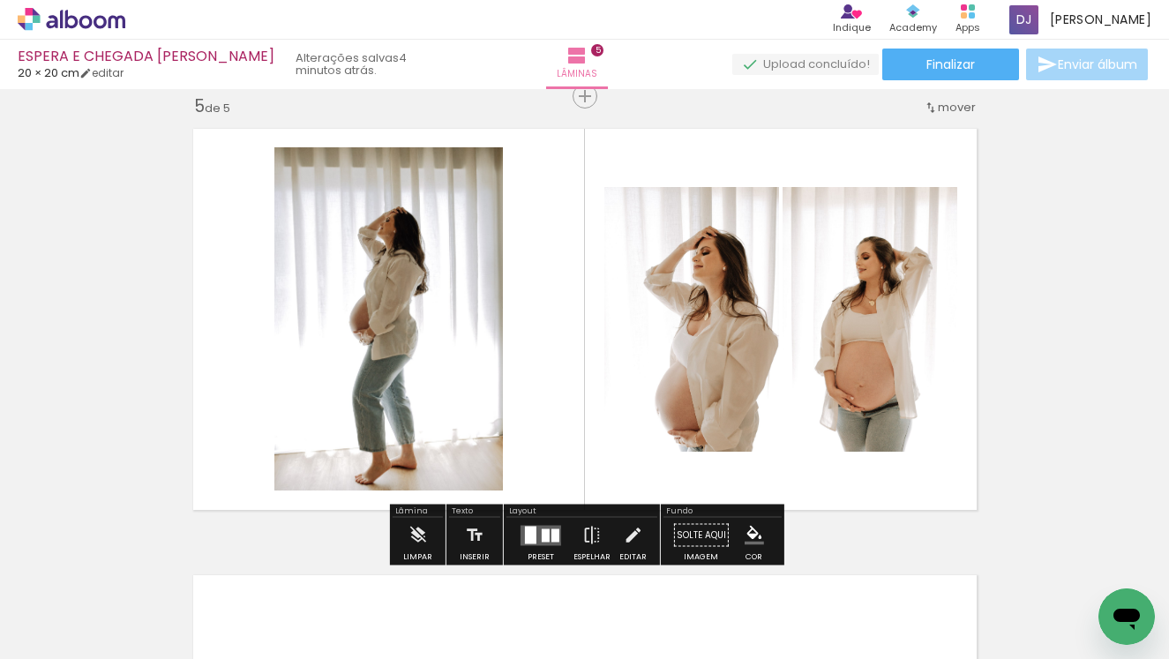
scroll to position [0, 3013]
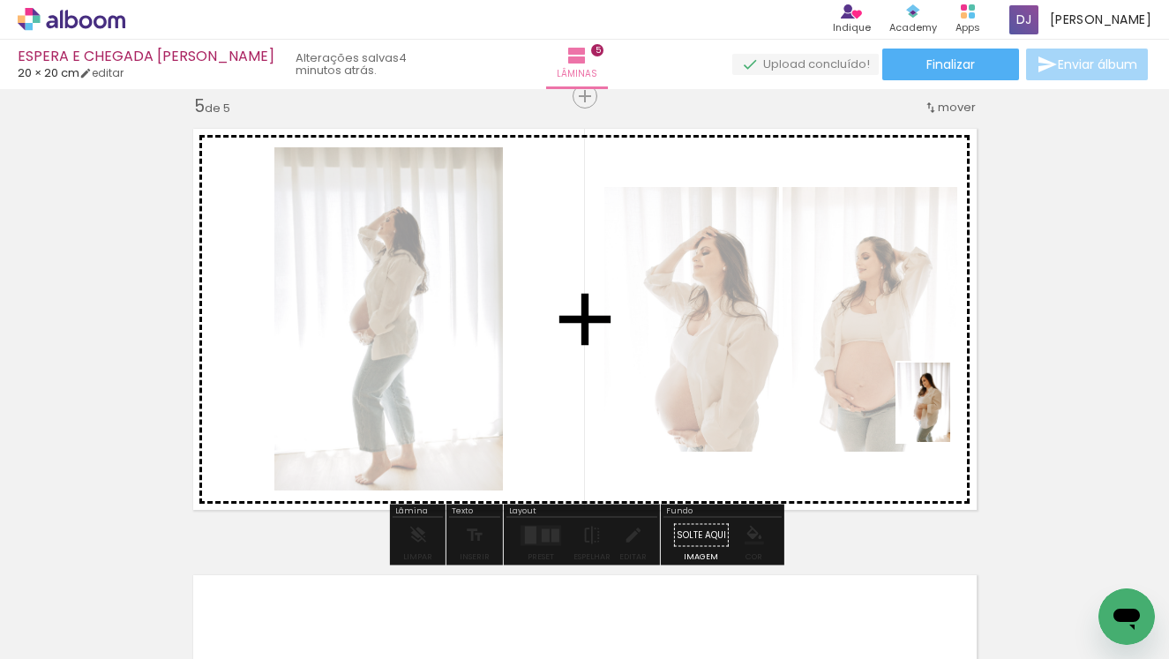
drag, startPoint x: 1033, startPoint y: 620, endPoint x: 951, endPoint y: 416, distance: 220.6
click at [951, 416] on quentale-workspace at bounding box center [584, 329] width 1169 height 659
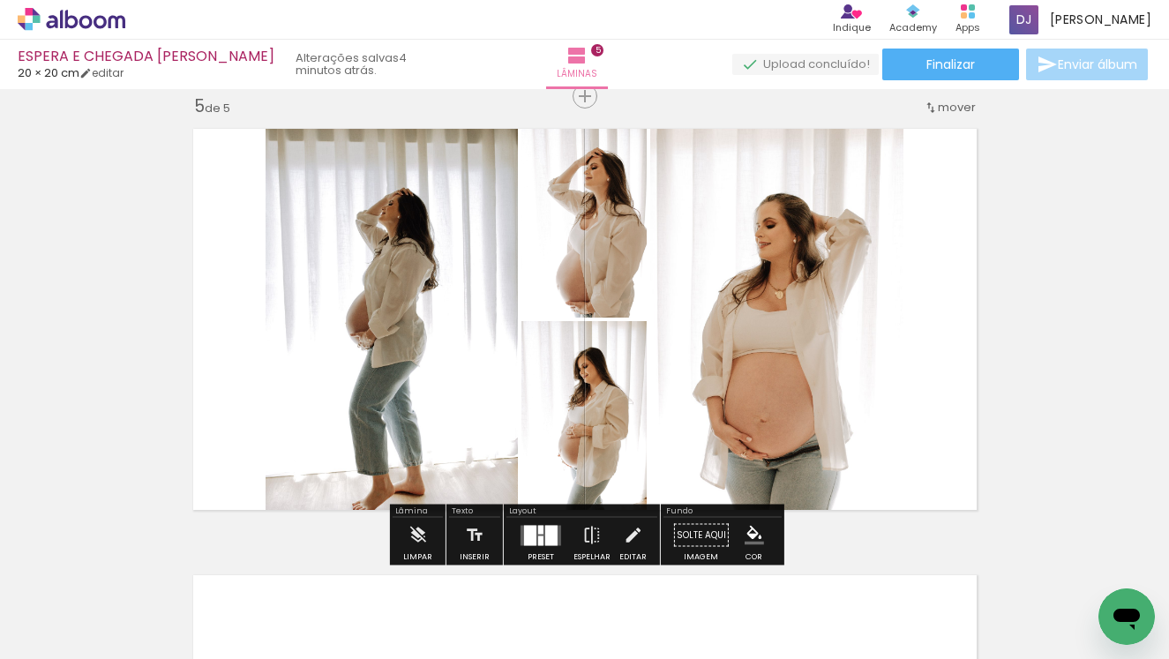
scroll to position [0, 3179]
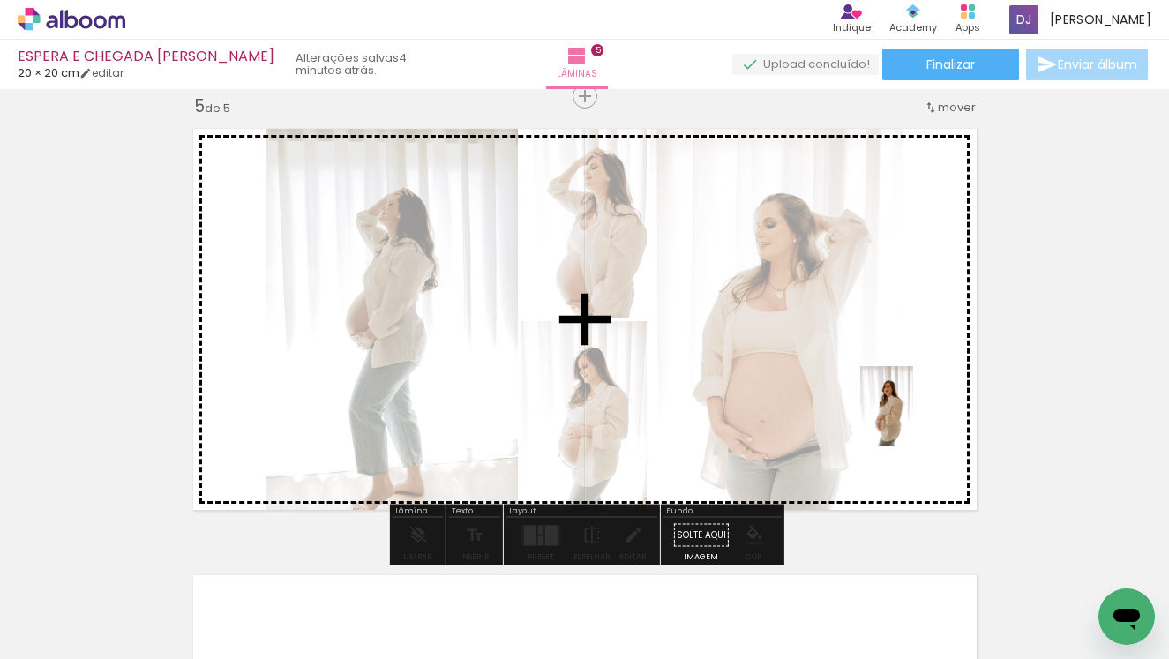
drag, startPoint x: 1053, startPoint y: 615, endPoint x: 910, endPoint y: 416, distance: 245.4
click at [910, 416] on quentale-workspace at bounding box center [584, 329] width 1169 height 659
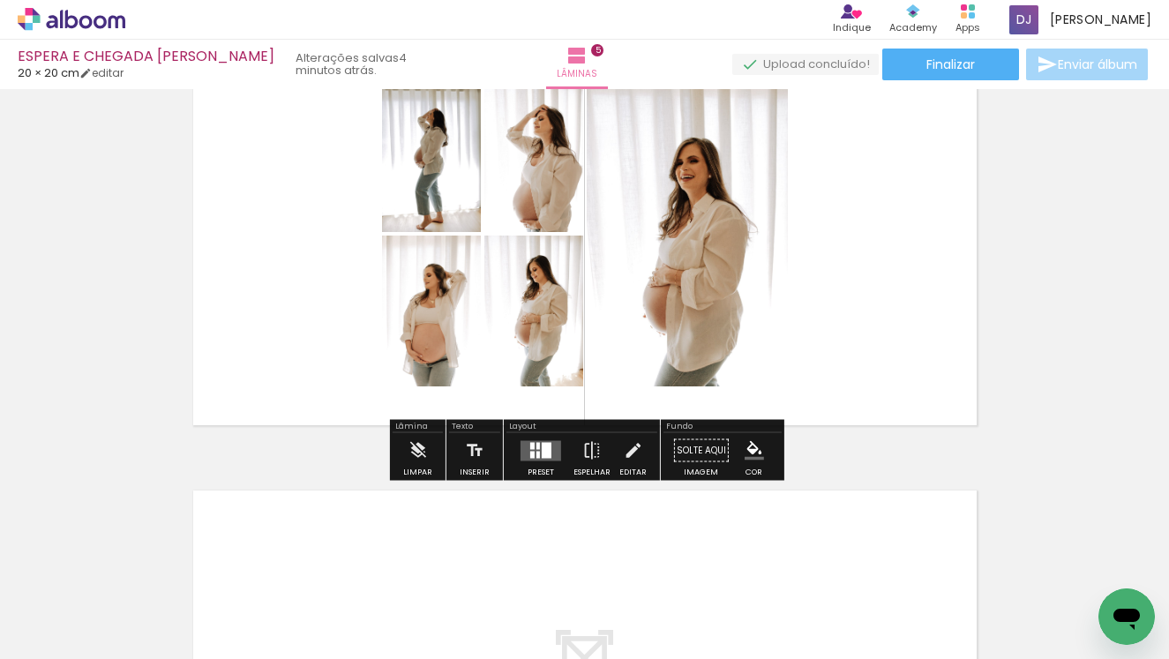
scroll to position [1930, 0]
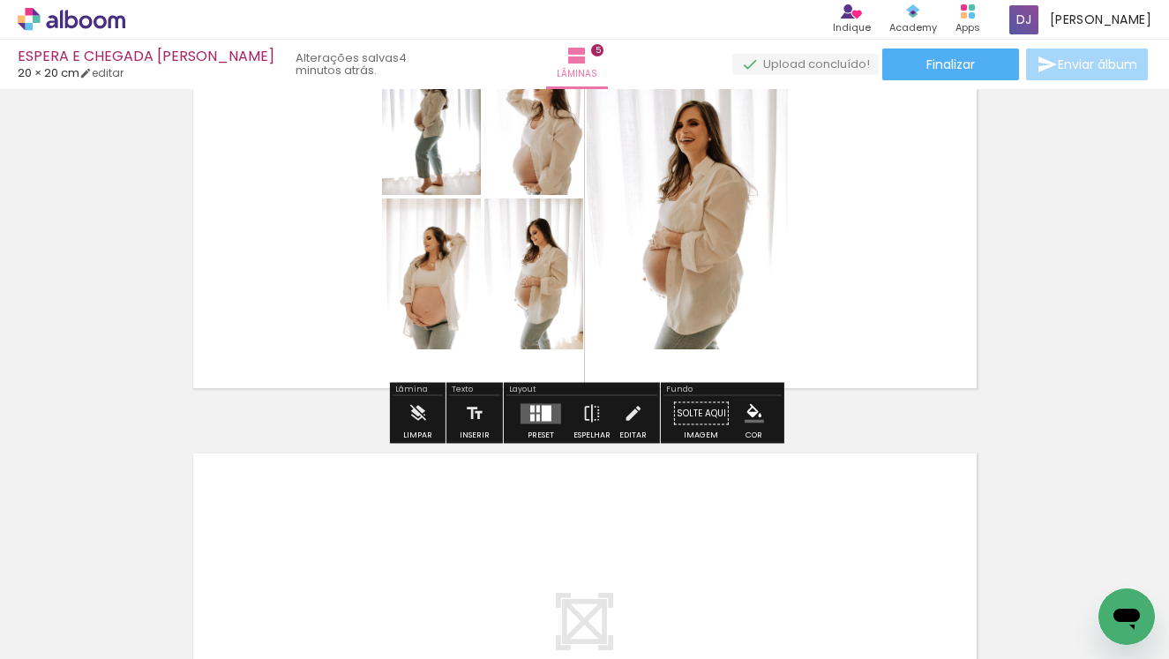
click at [546, 419] on div at bounding box center [547, 413] width 10 height 16
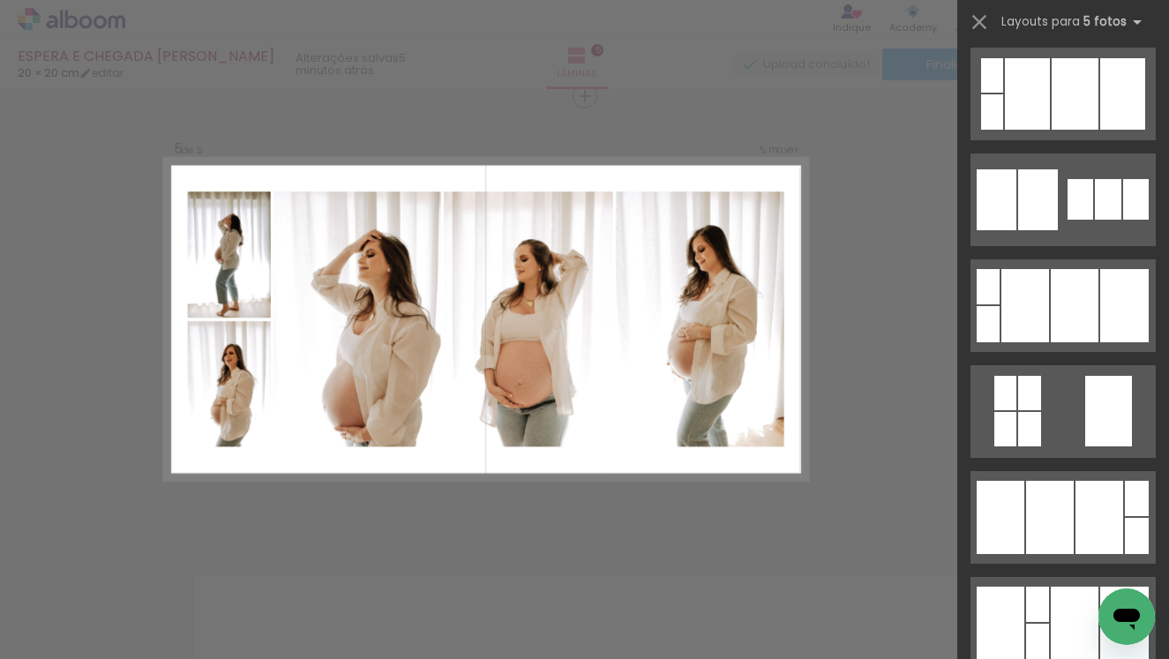
scroll to position [2769, 0]
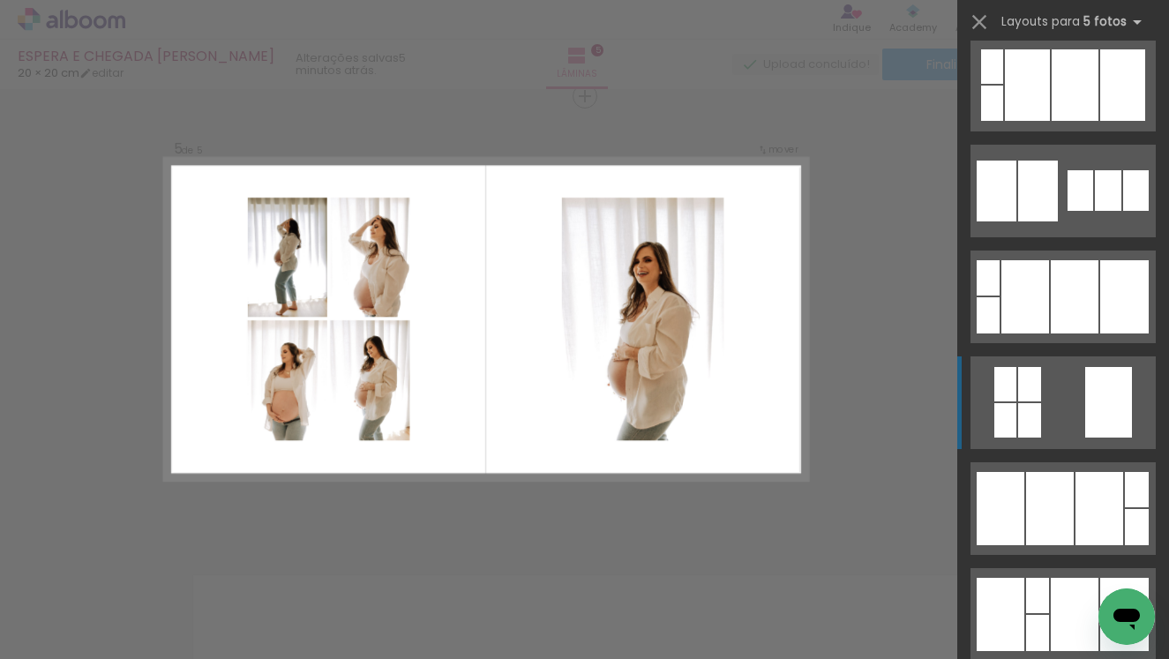
click at [1067, 433] on quentale-layouter at bounding box center [1063, 403] width 185 height 93
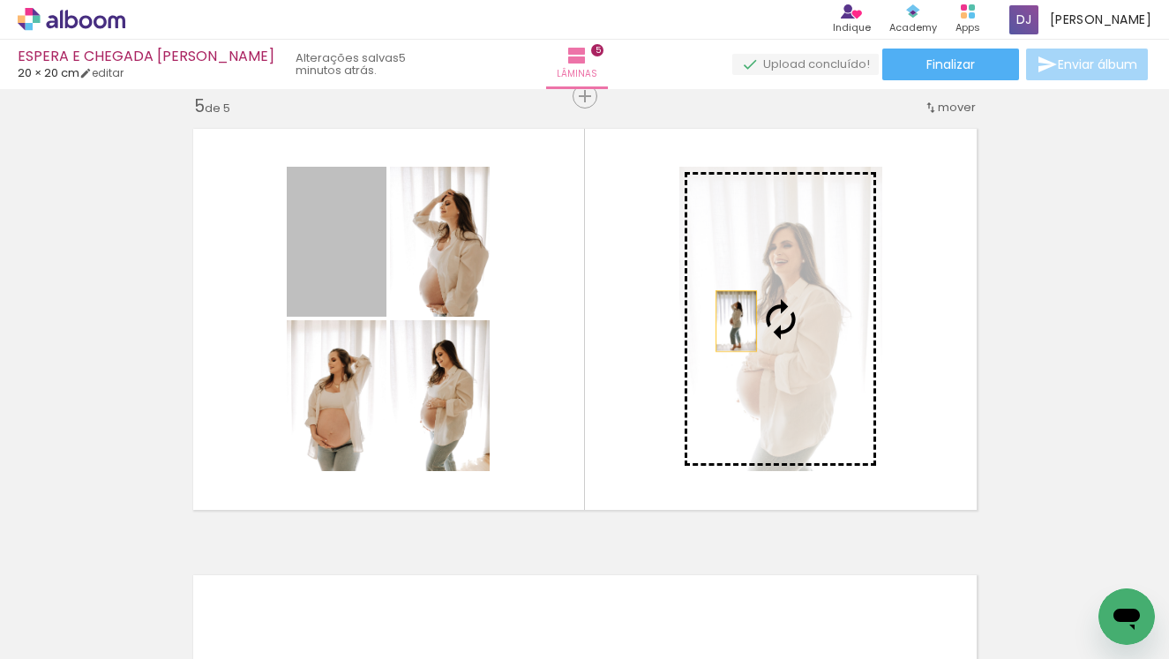
drag, startPoint x: 347, startPoint y: 269, endPoint x: 751, endPoint y: 331, distance: 408.9
click at [0, 0] on slot at bounding box center [0, 0] width 0 height 0
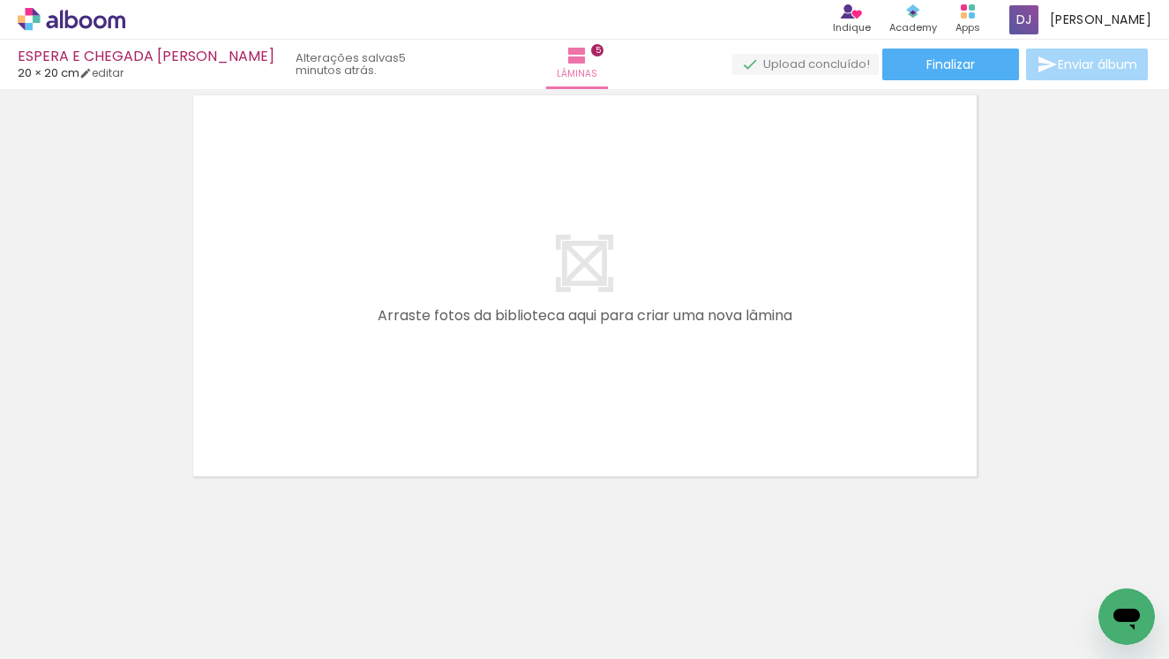
scroll to position [0, 3806]
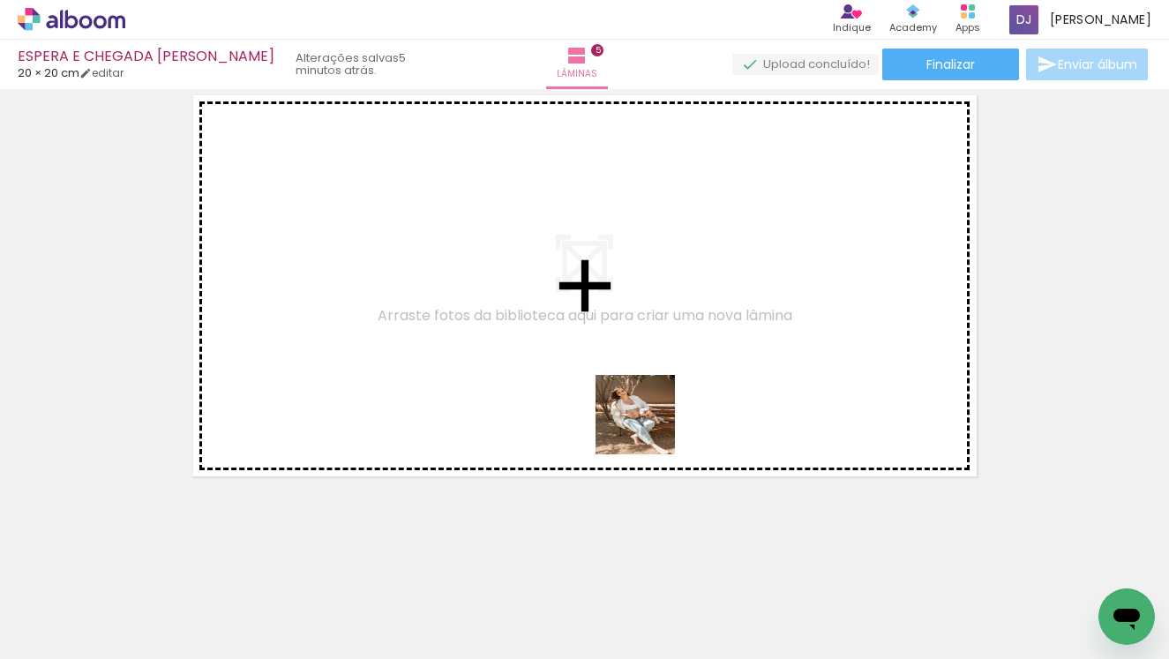
drag, startPoint x: 724, startPoint y: 614, endPoint x: 649, endPoint y: 383, distance: 243.1
click at [649, 383] on quentale-workspace at bounding box center [584, 329] width 1169 height 659
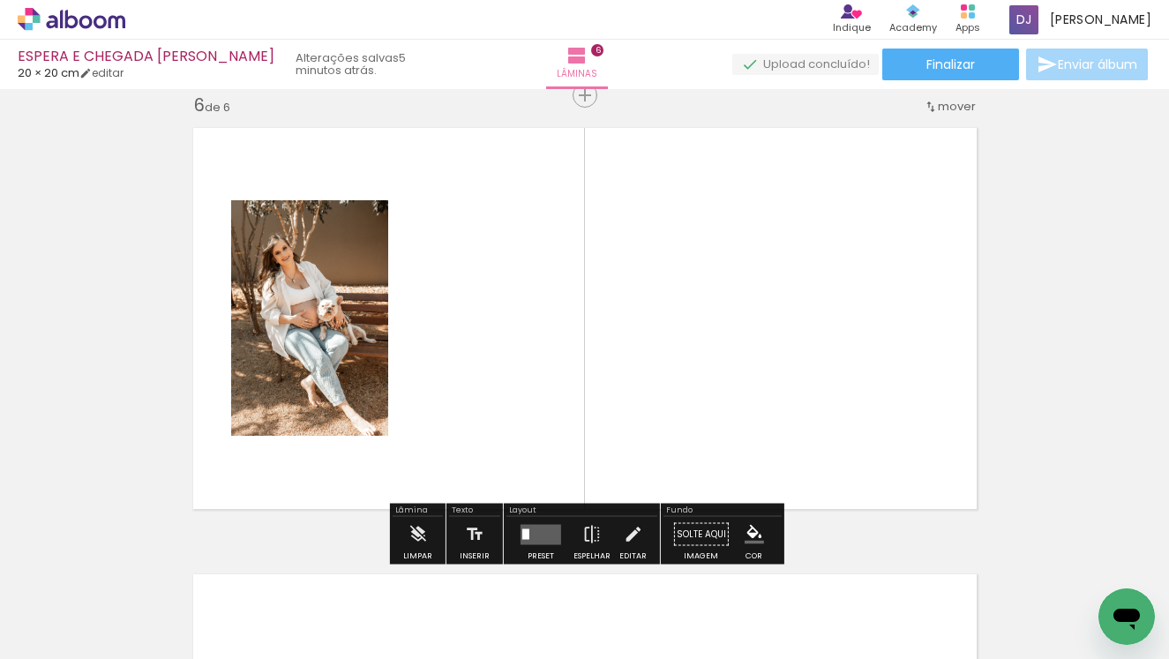
scroll to position [2255, 0]
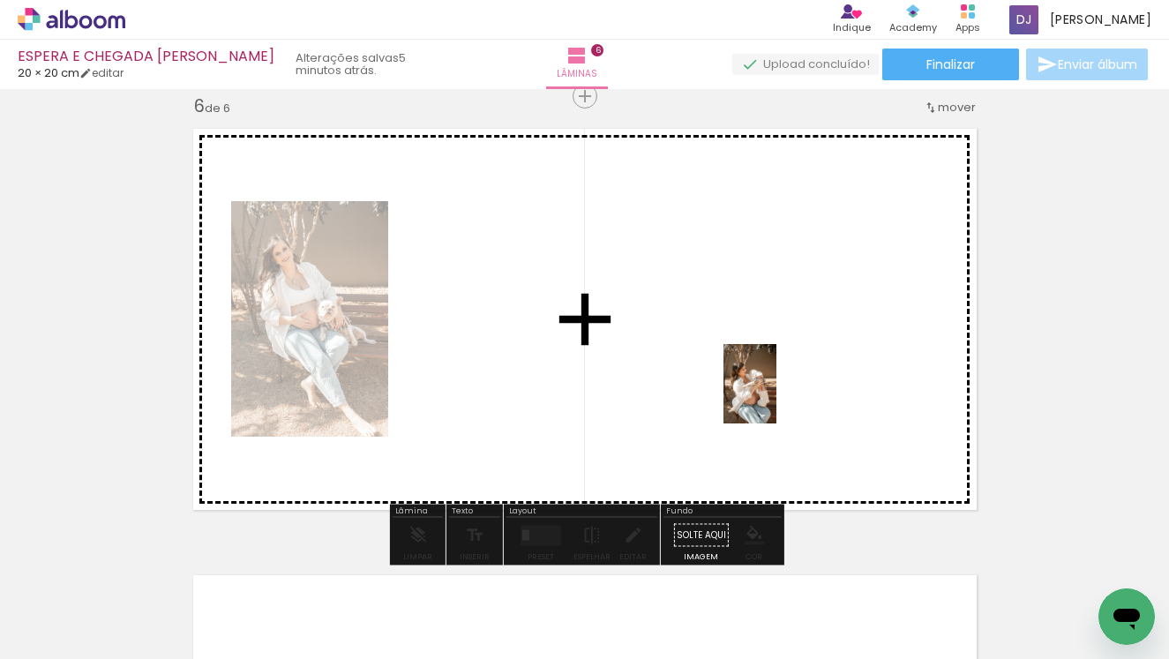
drag, startPoint x: 830, startPoint y: 635, endPoint x: 777, endPoint y: 397, distance: 244.1
click at [777, 397] on quentale-workspace at bounding box center [584, 329] width 1169 height 659
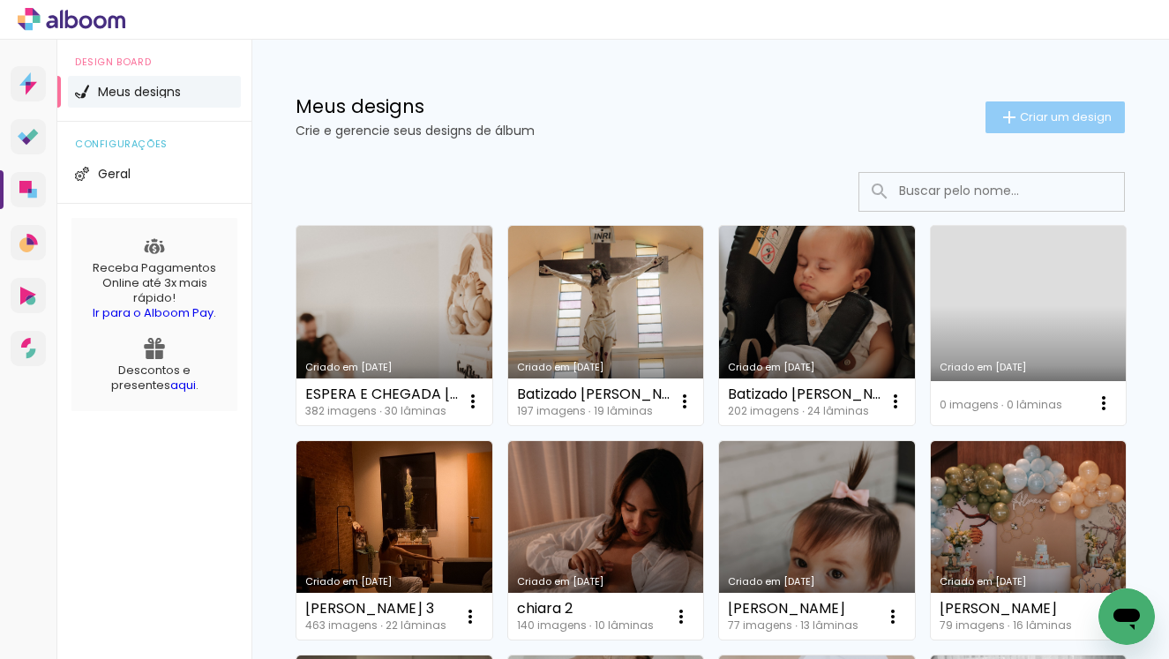
click at [1007, 110] on iron-icon at bounding box center [1009, 117] width 21 height 21
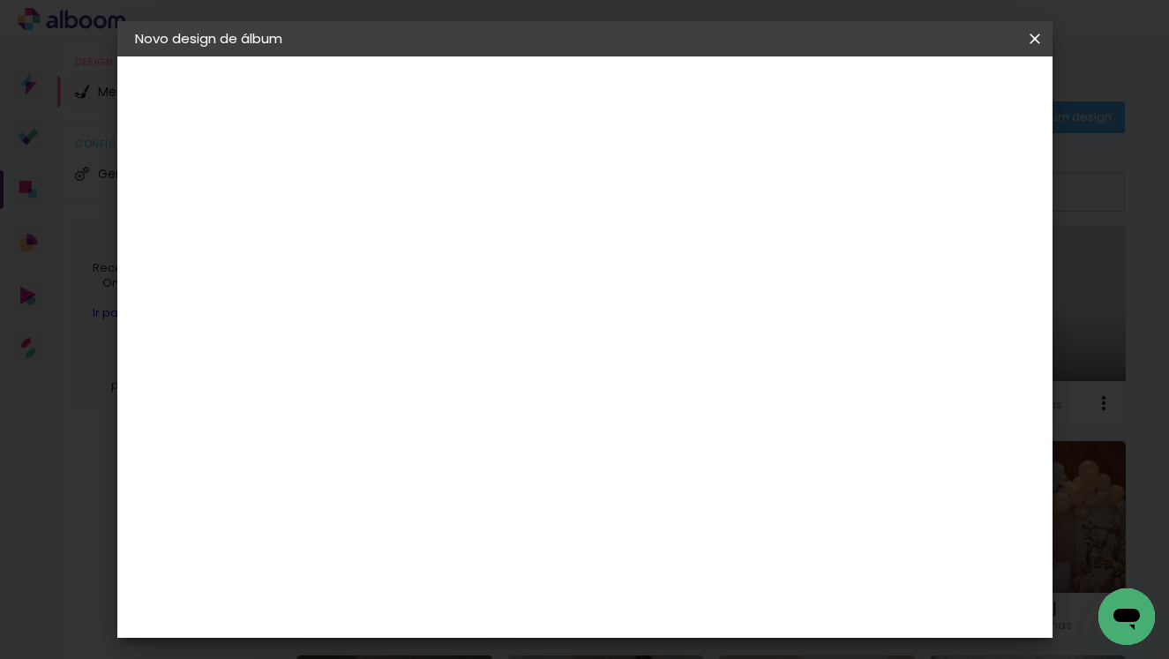
click at [424, 237] on input at bounding box center [424, 236] width 0 height 27
type input "[PERSON_NAME]"
type paper-input "[PERSON_NAME]"
click at [0, 0] on slot "Avançar" at bounding box center [0, 0] width 0 height 0
click at [0, 0] on slot "Tamanho Livre" at bounding box center [0, 0] width 0 height 0
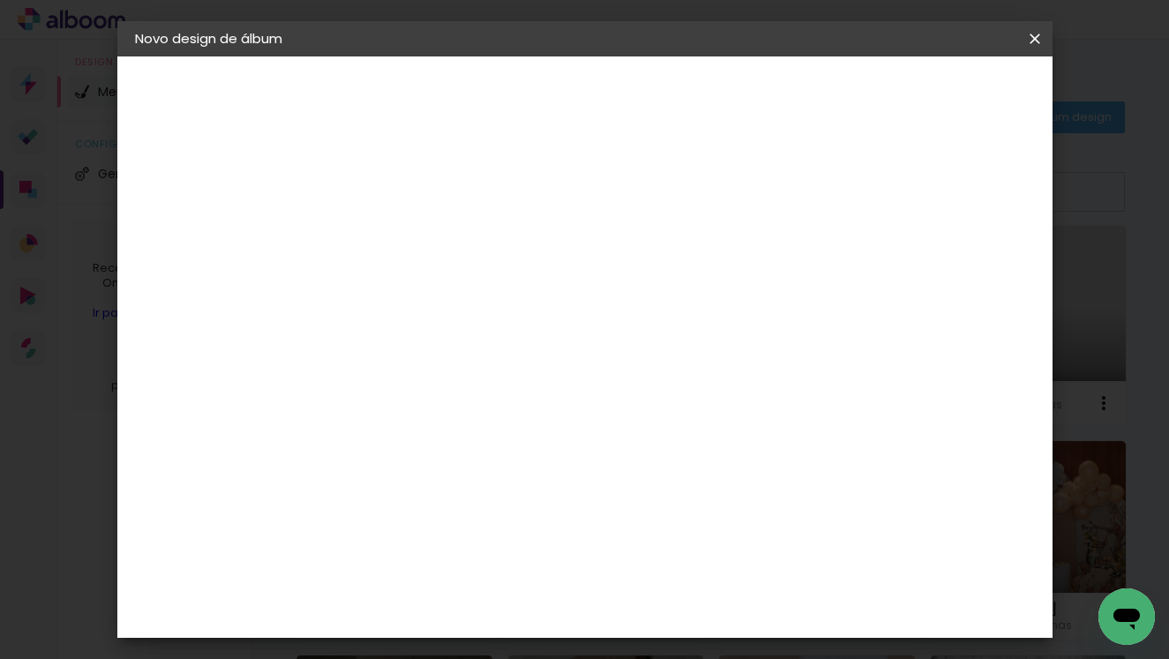
click at [0, 0] on slot "Tamanho Livre" at bounding box center [0, 0] width 0 height 0
click at [780, 73] on header "Fornecedor Escolha um fornecedor ou avance com o tamanho livre. Voltar Avançar" at bounding box center [563, 108] width 433 height 105
click at [0, 0] on slot "Avançar" at bounding box center [0, 0] width 0 height 0
click at [697, 553] on input "60" at bounding box center [689, 553] width 46 height 26
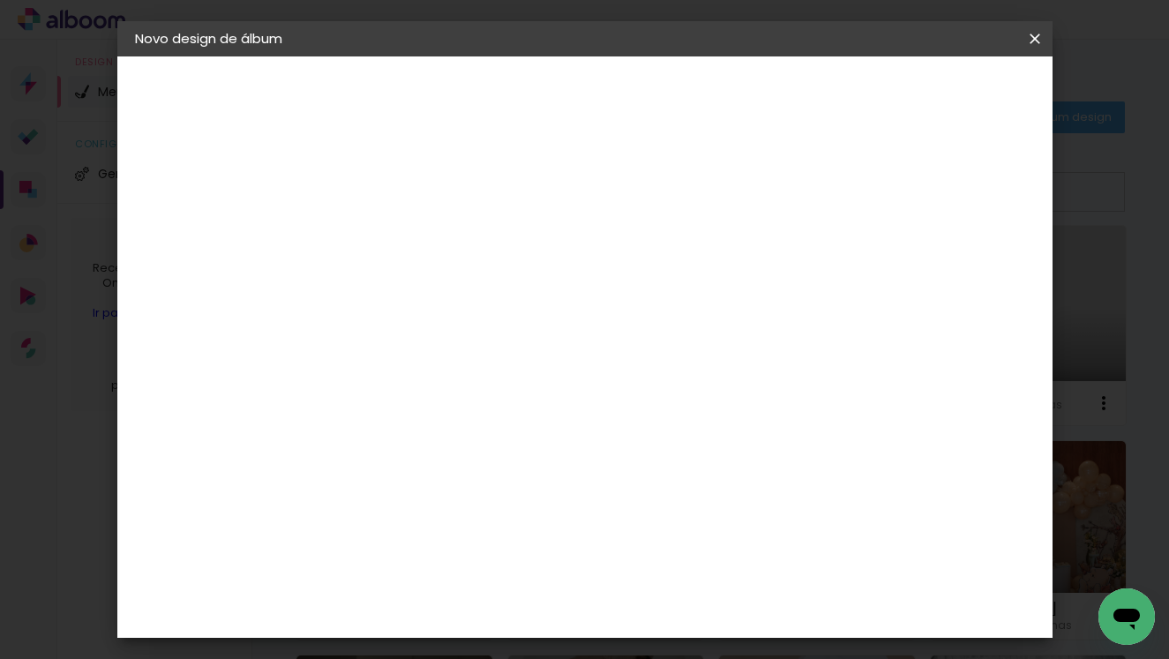
type input "40"
type paper-input "40"
click at [380, 511] on input "30" at bounding box center [368, 513] width 46 height 26
type input "20"
type paper-input "20"
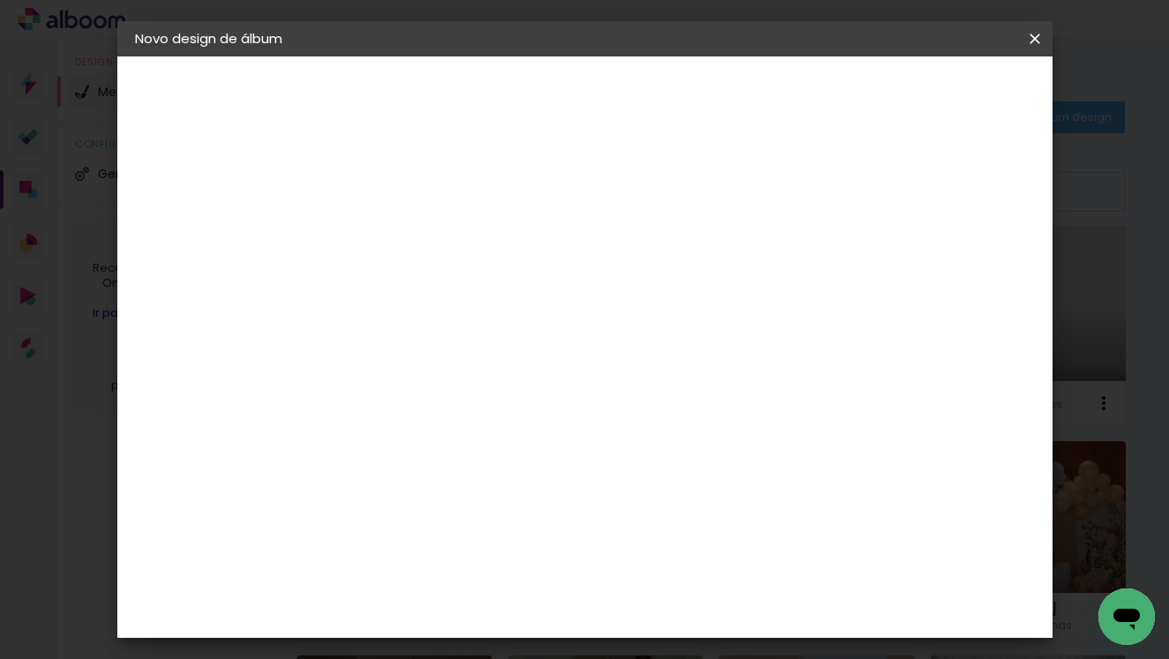
click at [938, 92] on span "Iniciar design" at bounding box center [898, 93] width 80 height 12
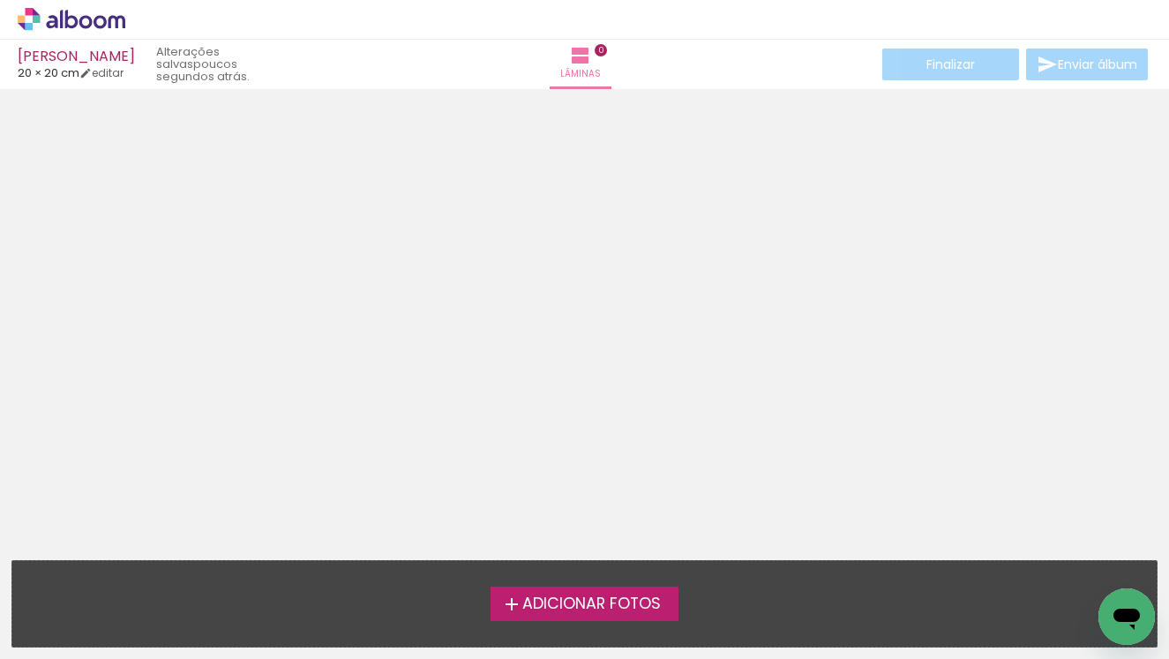
click at [565, 606] on span "Adicionar Fotos" at bounding box center [592, 605] width 139 height 16
click at [0, 0] on input "file" at bounding box center [0, 0] width 0 height 0
click at [618, 608] on span "Adicionar Fotos" at bounding box center [592, 605] width 139 height 16
click at [0, 0] on input "file" at bounding box center [0, 0] width 0 height 0
